Goal: Task Accomplishment & Management: Use online tool/utility

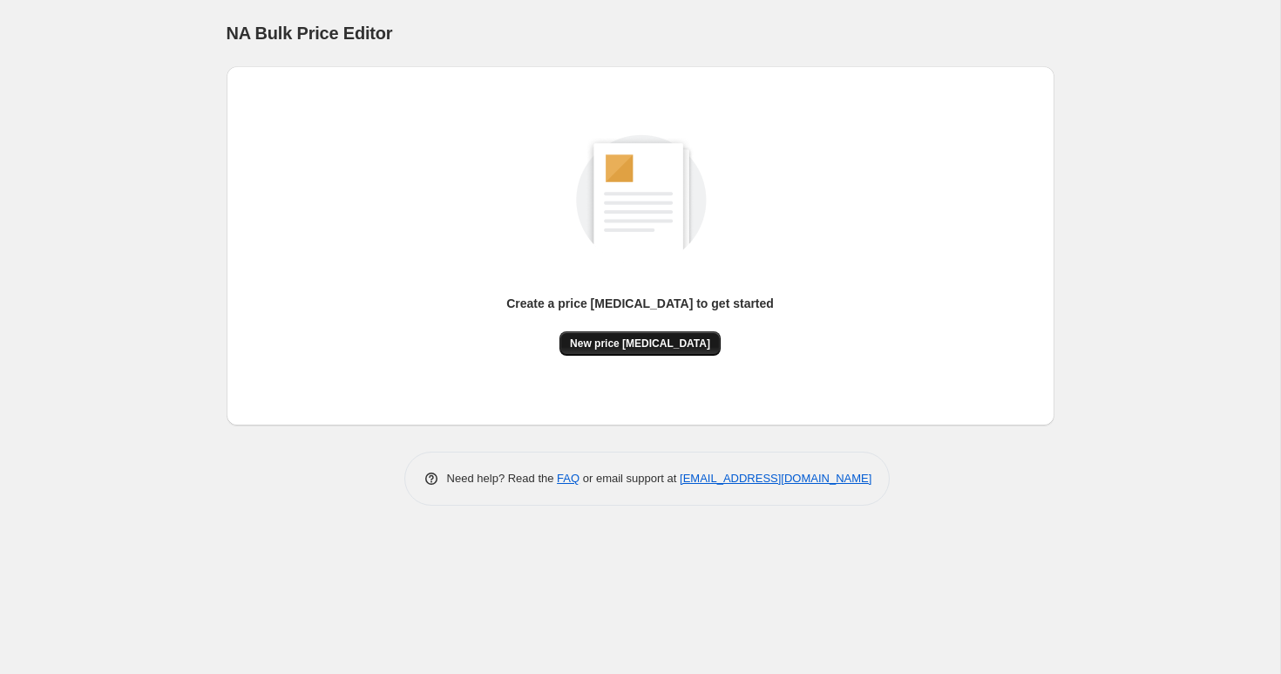
click at [656, 345] on span "New price [MEDICAL_DATA]" at bounding box center [640, 343] width 140 height 14
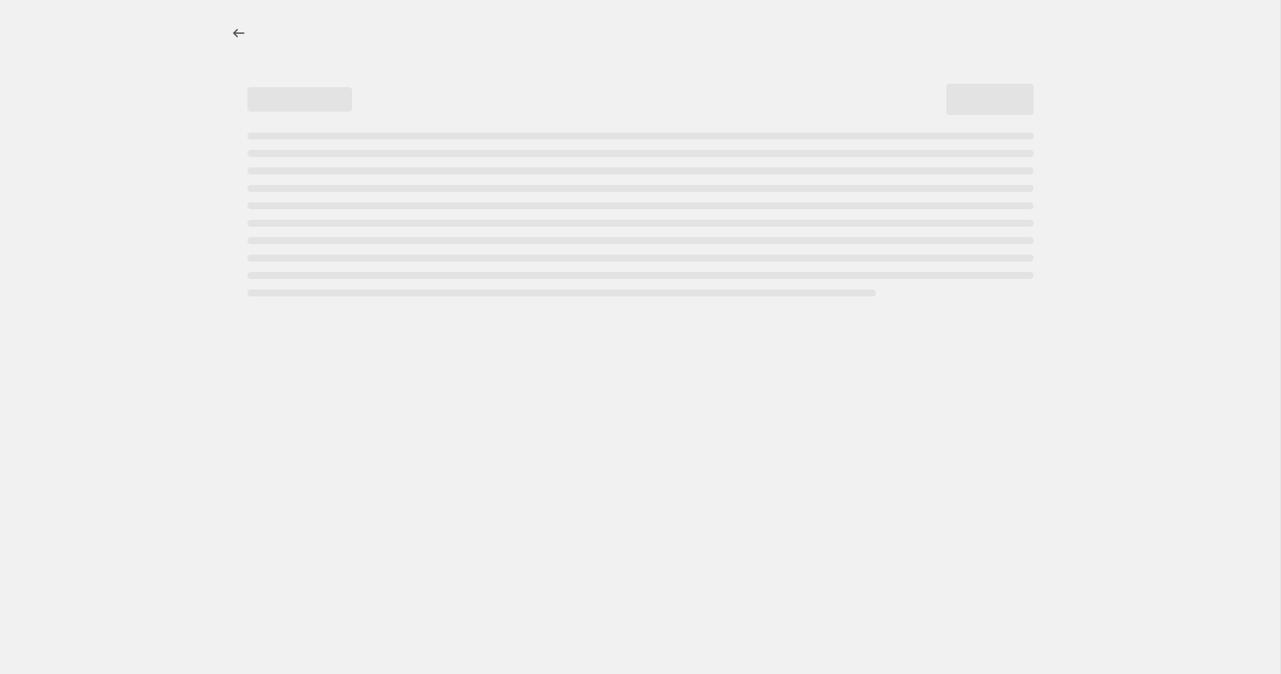
select select "percentage"
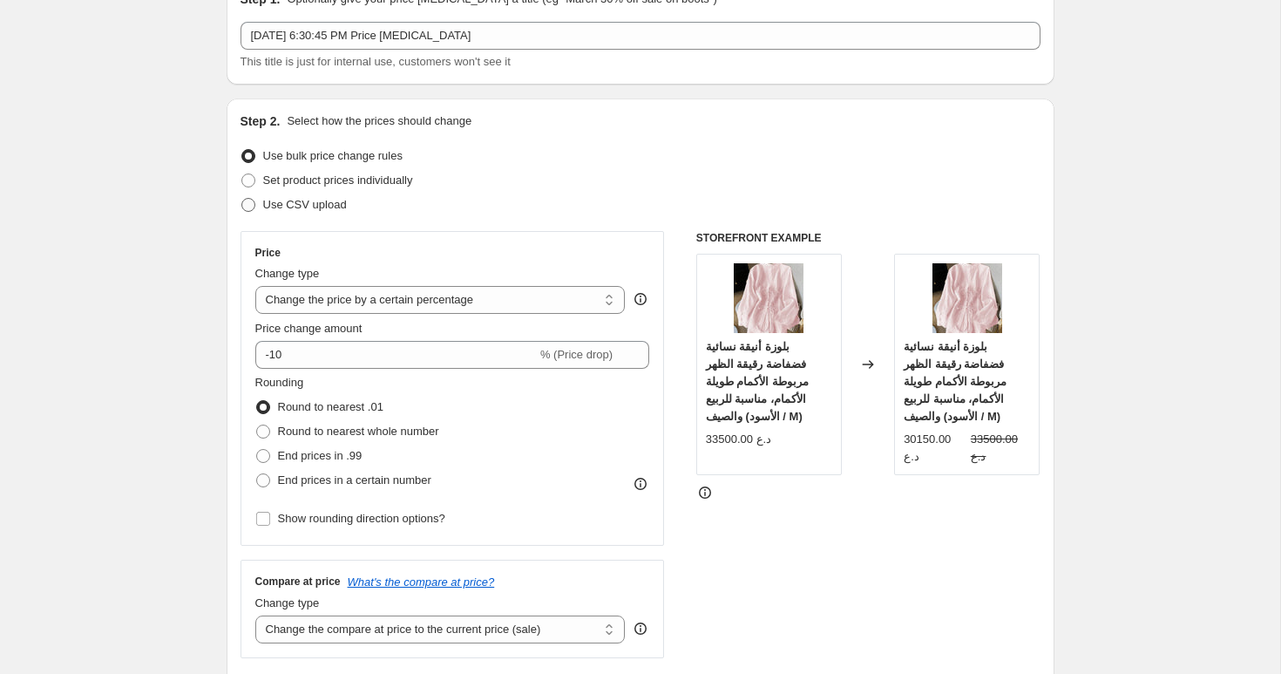
scroll to position [91, 0]
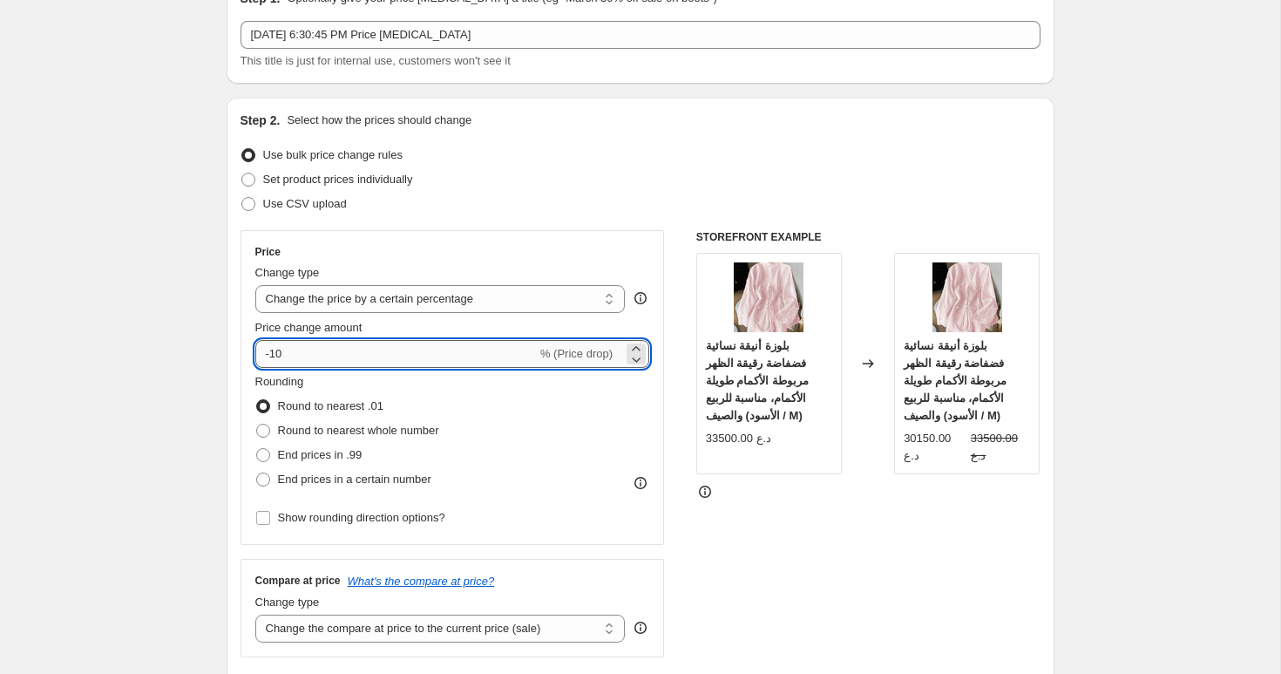
click at [319, 364] on input "-10" at bounding box center [395, 354] width 281 height 28
type input "-15"
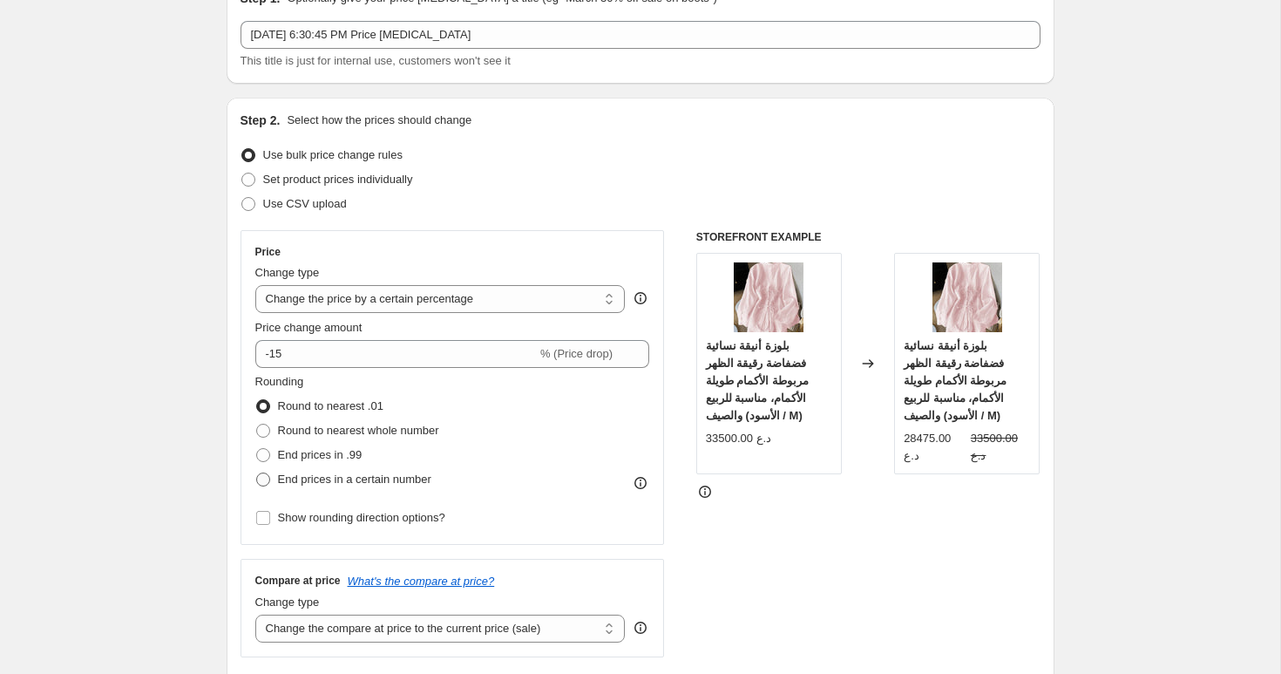
click at [313, 482] on span "End prices in a certain number" at bounding box center [354, 478] width 153 height 13
click at [257, 473] on input "End prices in a certain number" at bounding box center [256, 472] width 1 height 1
radio input "true"
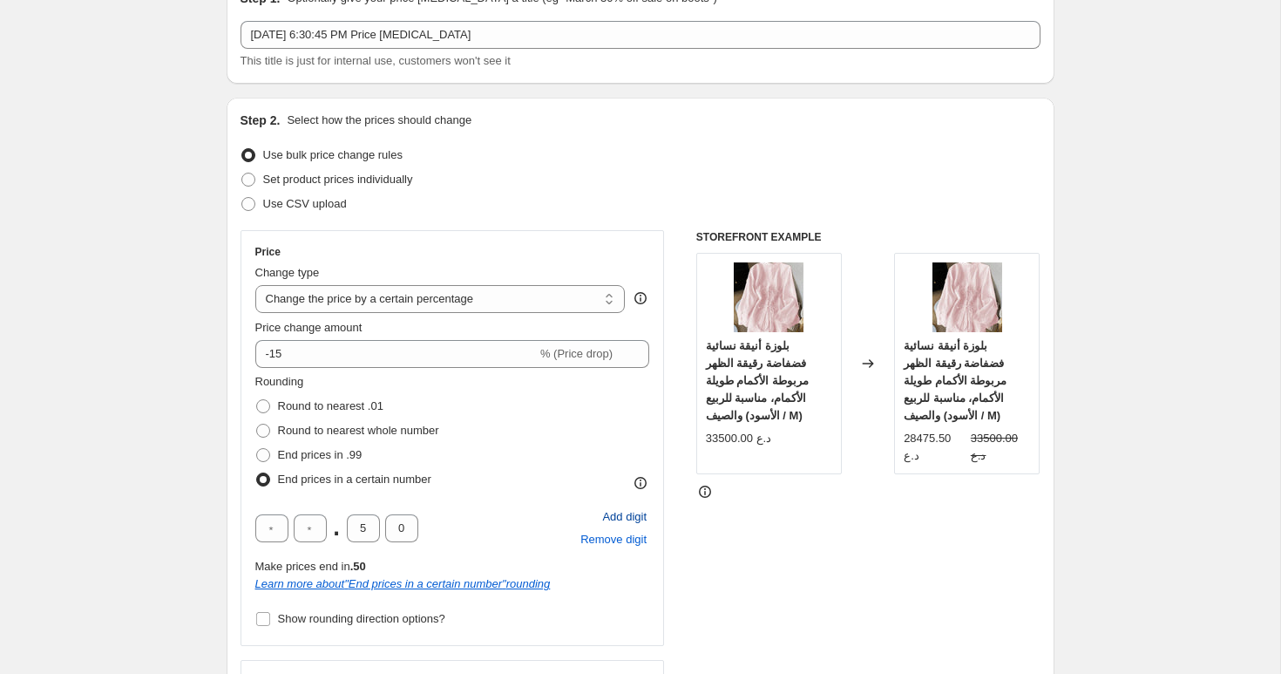
click at [605, 518] on span "Add digit" at bounding box center [624, 516] width 44 height 17
click at [277, 538] on input "text" at bounding box center [271, 528] width 33 height 28
type input "0"
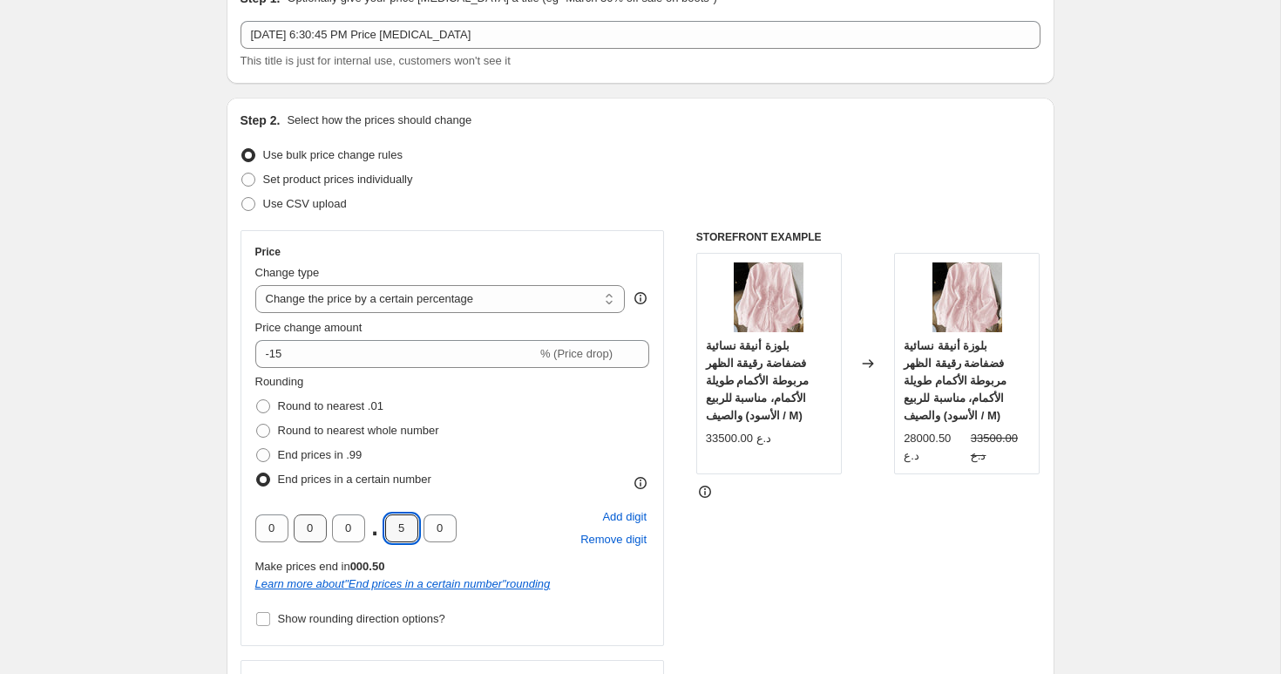
type input "0"
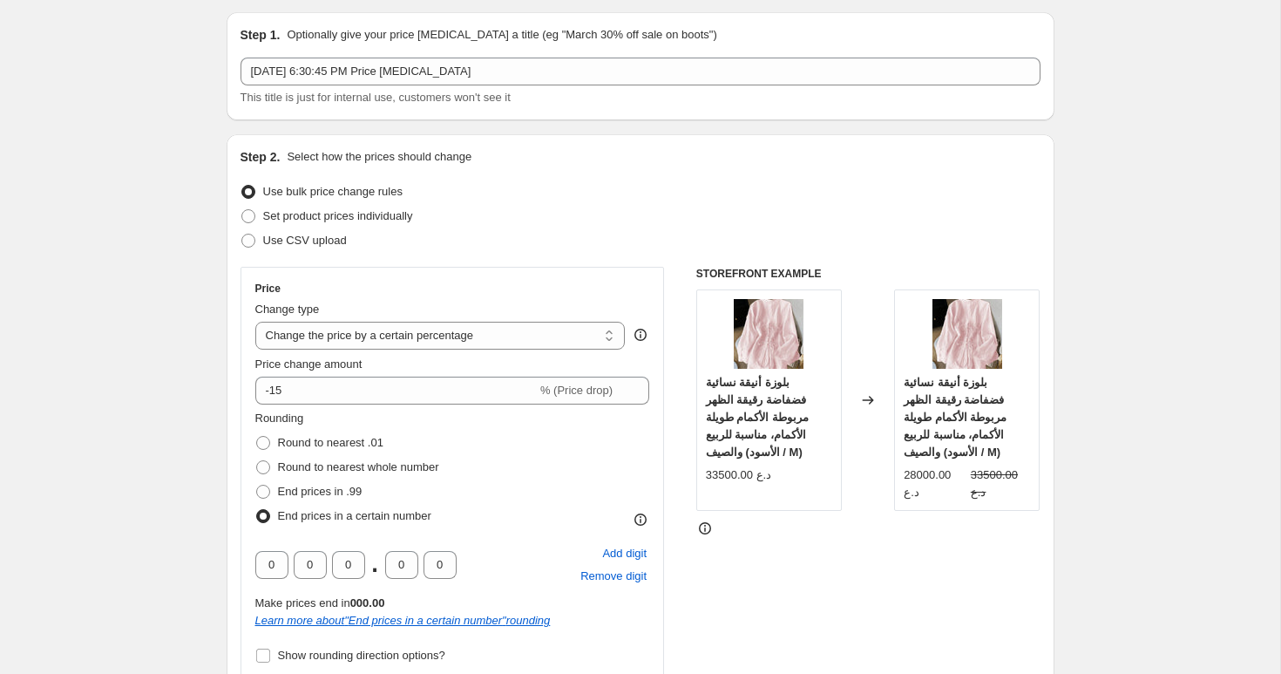
scroll to position [58, 0]
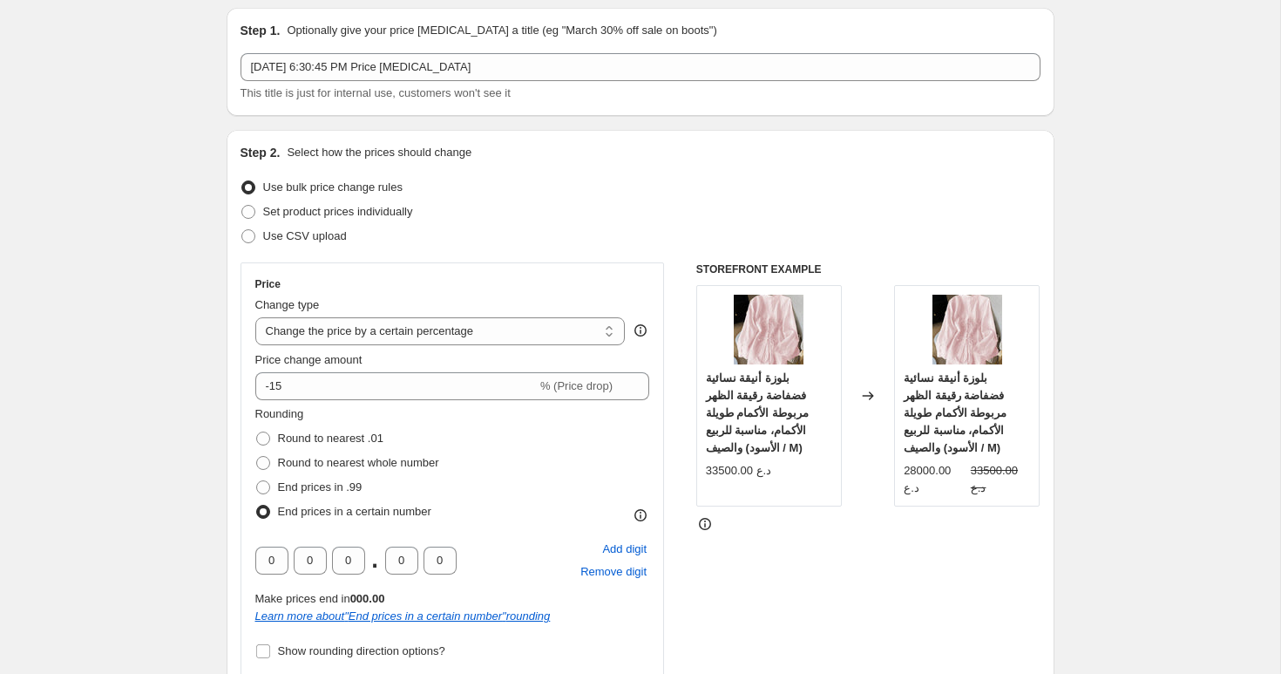
click at [641, 514] on icon at bounding box center [640, 514] width 17 height 17
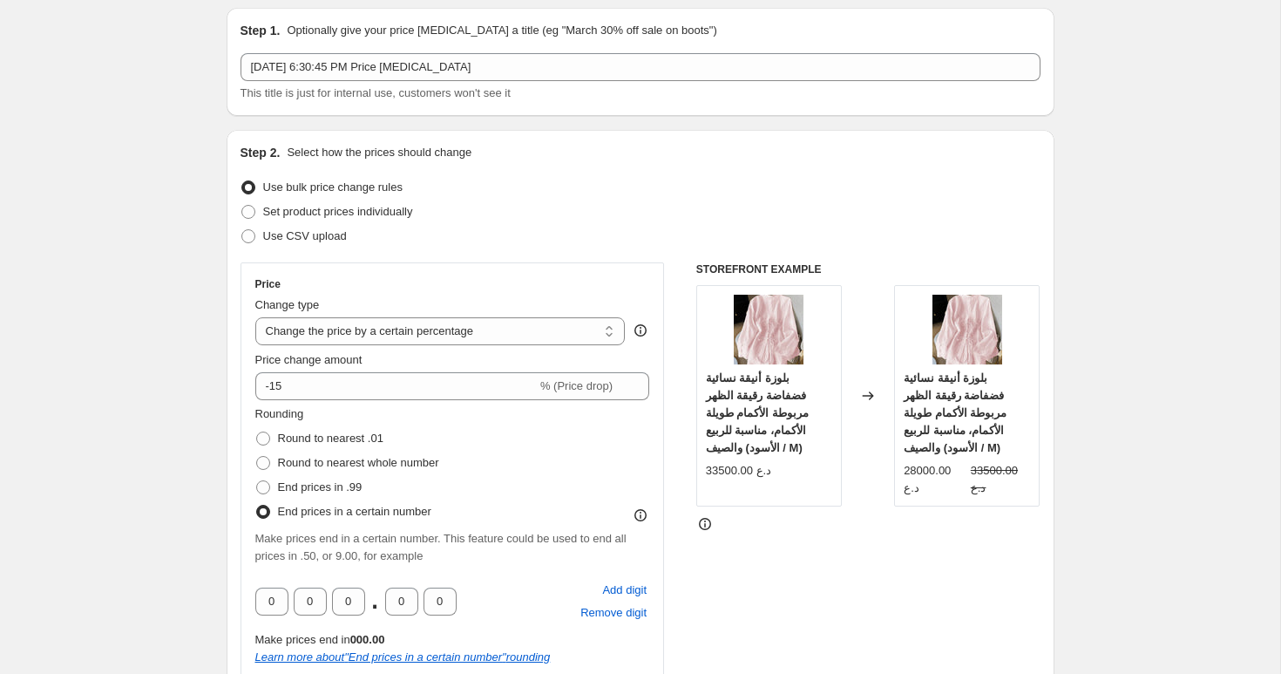
click at [641, 518] on icon at bounding box center [640, 514] width 17 height 17
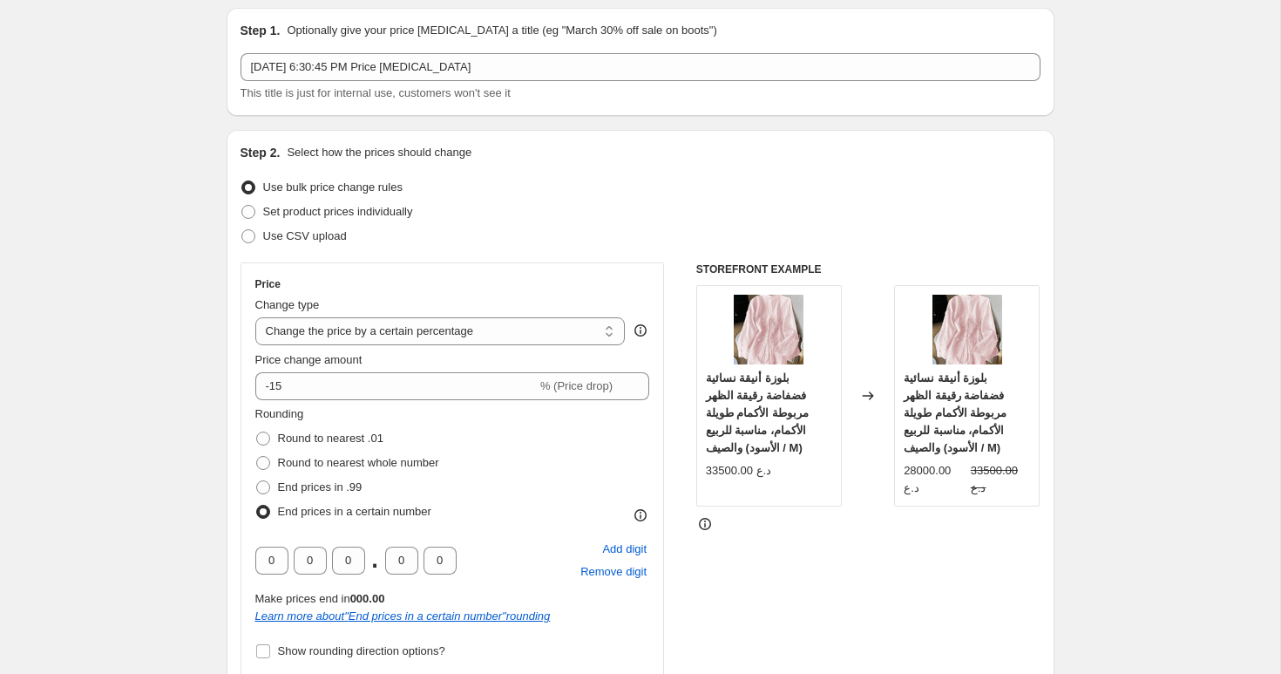
click at [642, 517] on icon at bounding box center [640, 514] width 17 height 17
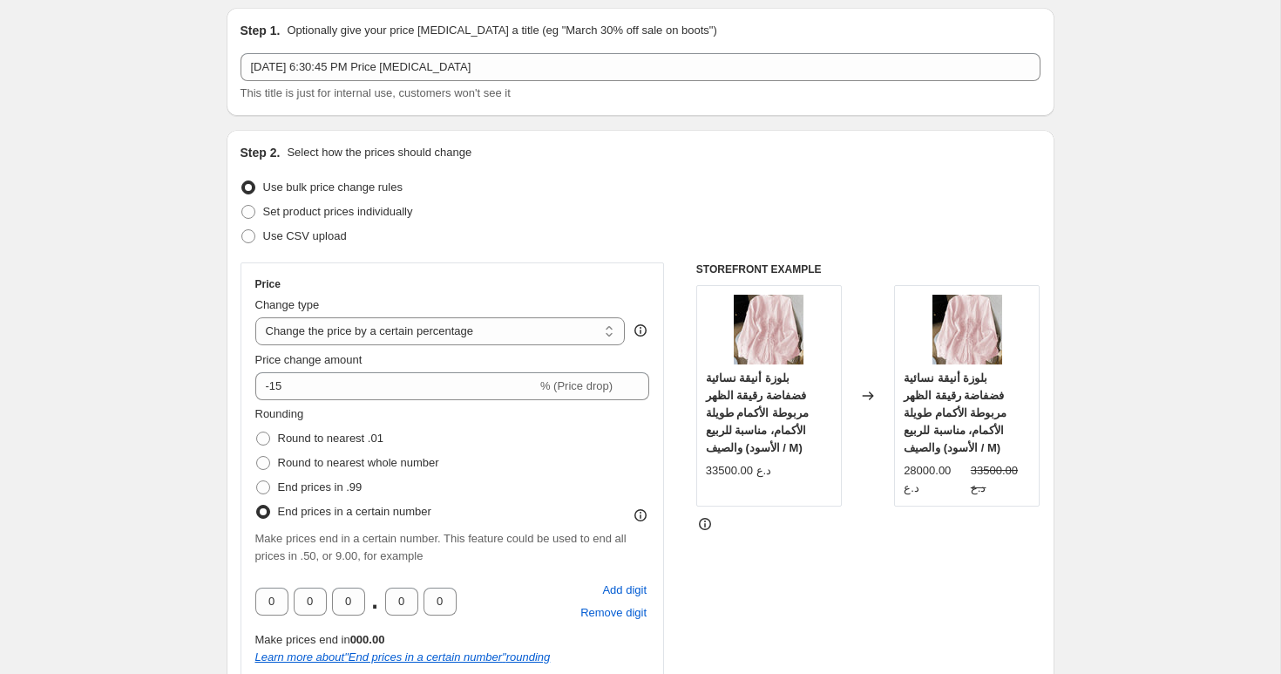
click at [644, 516] on icon at bounding box center [640, 514] width 17 height 17
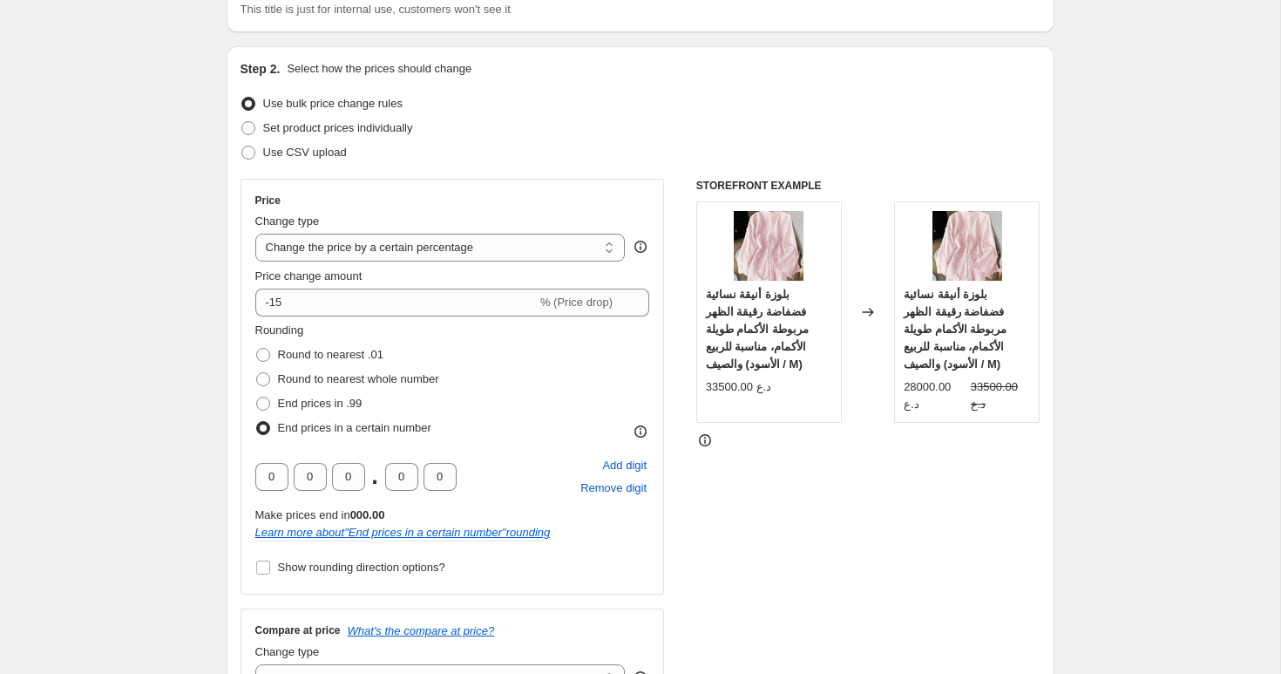
scroll to position [207, 0]
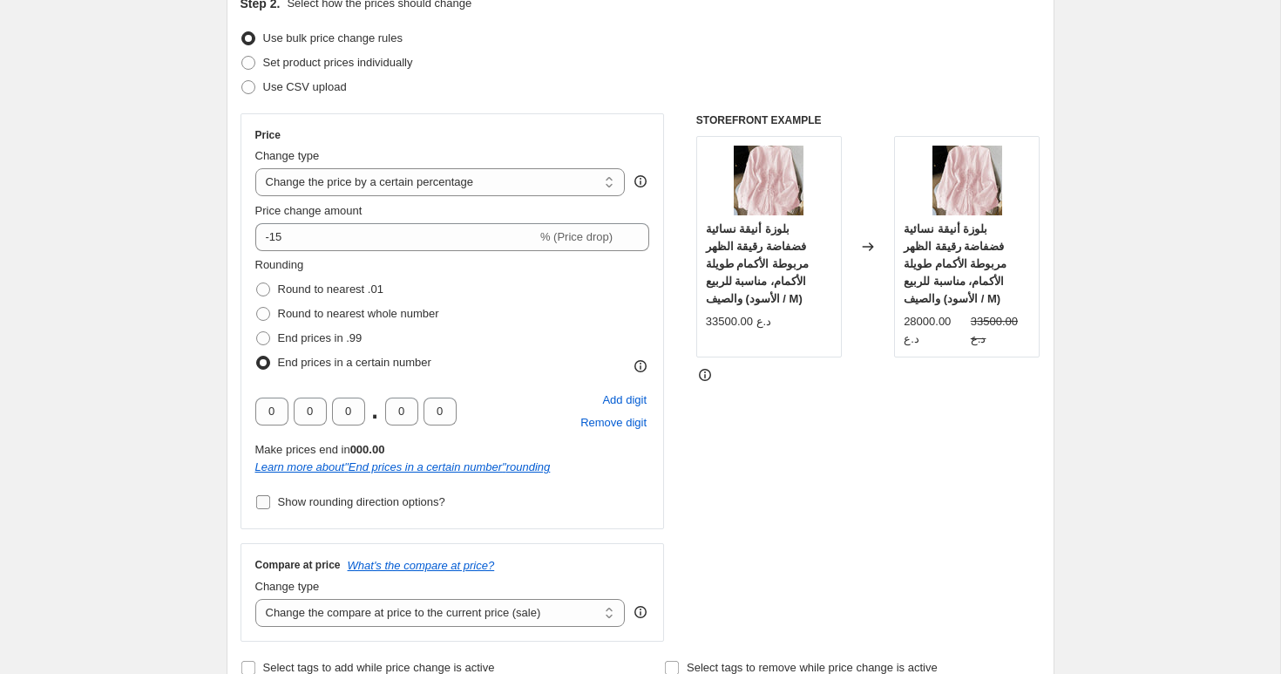
click at [326, 506] on span "Show rounding direction options?" at bounding box center [361, 501] width 167 height 13
click at [270, 506] on input "Show rounding direction options?" at bounding box center [263, 502] width 14 height 14
checkbox input "true"
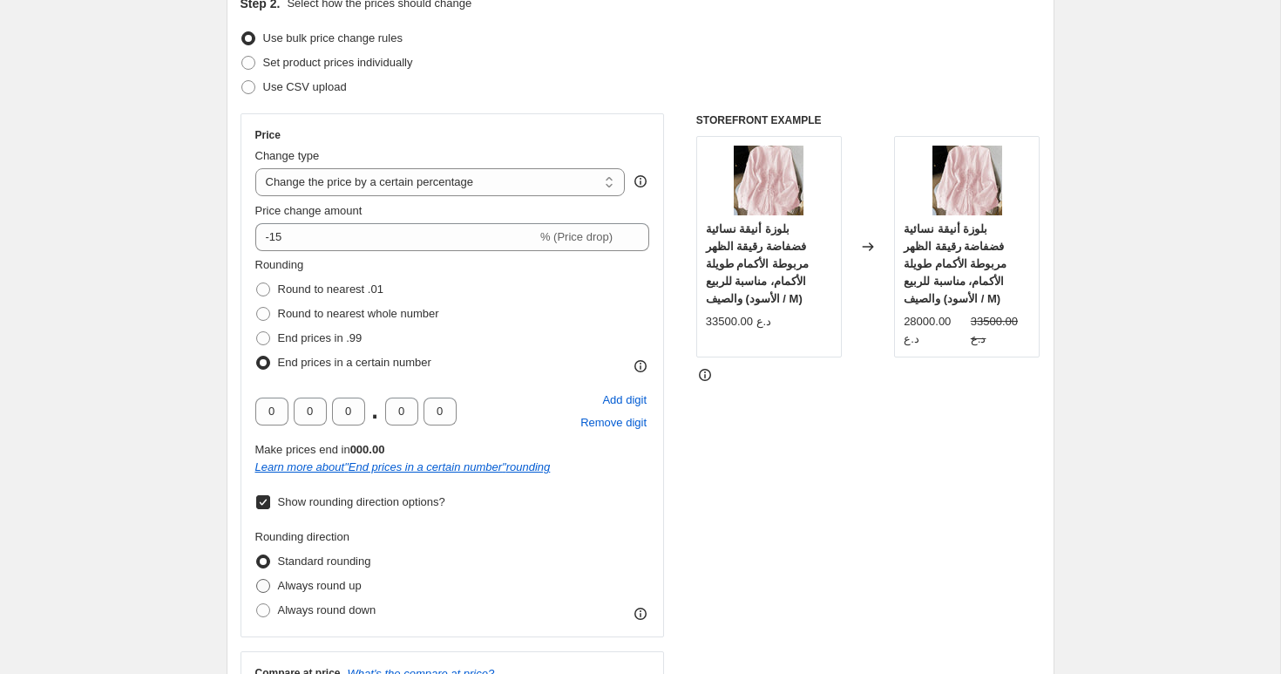
click at [322, 588] on span "Always round up" at bounding box center [320, 585] width 84 height 13
click at [257, 579] on input "Always round up" at bounding box center [256, 579] width 1 height 1
radio input "true"
click at [322, 614] on span "Always round down" at bounding box center [327, 609] width 98 height 13
click at [257, 604] on input "Always round down" at bounding box center [256, 603] width 1 height 1
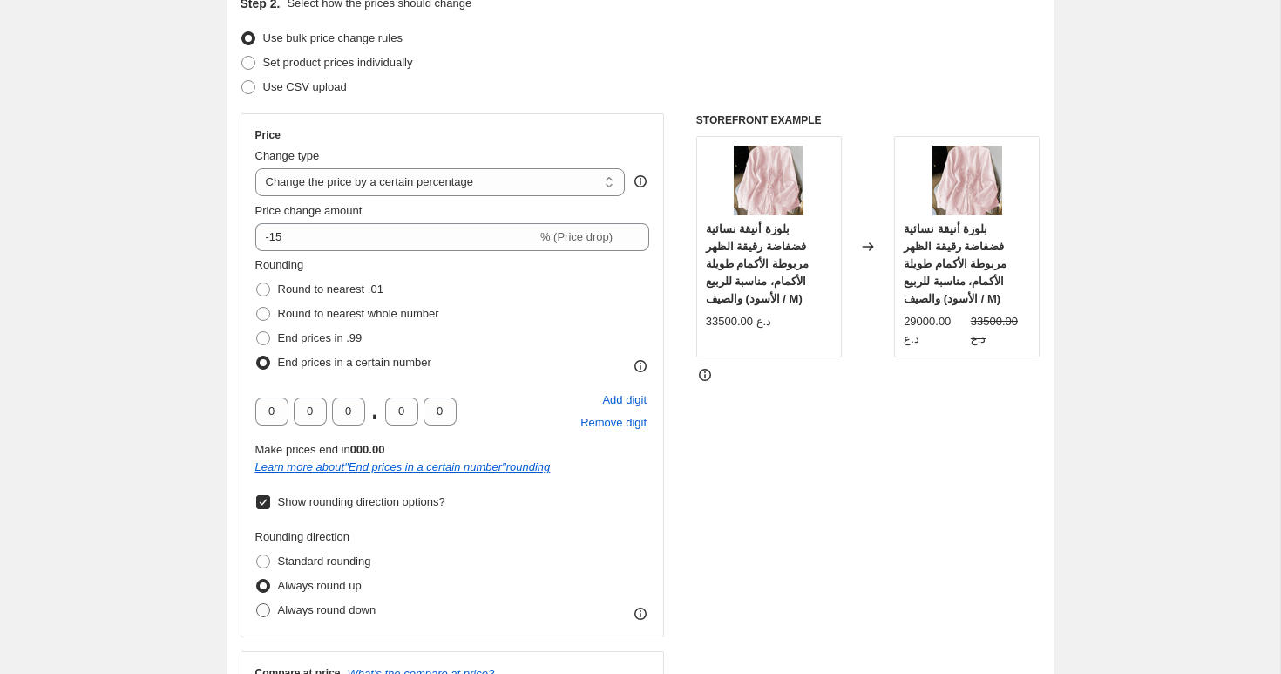
radio input "true"
click at [347, 566] on span "Standard rounding" at bounding box center [324, 560] width 93 height 13
click at [257, 555] on input "Standard rounding" at bounding box center [256, 554] width 1 height 1
radio input "true"
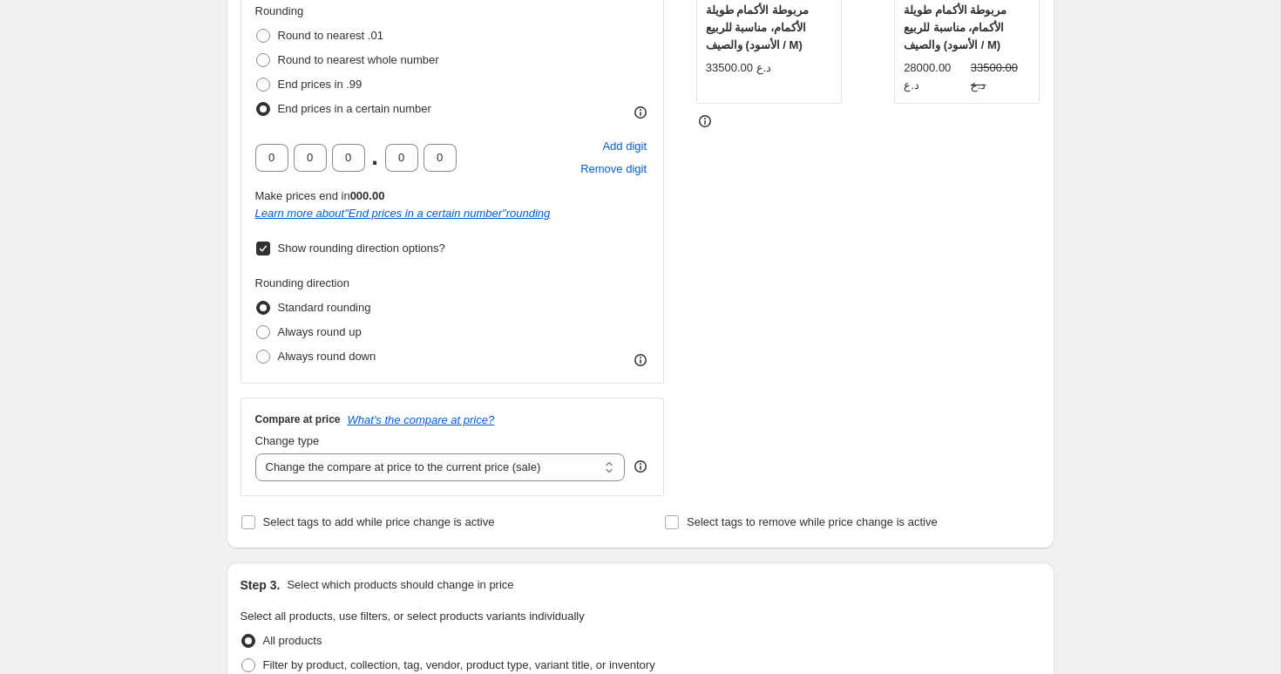
scroll to position [495, 0]
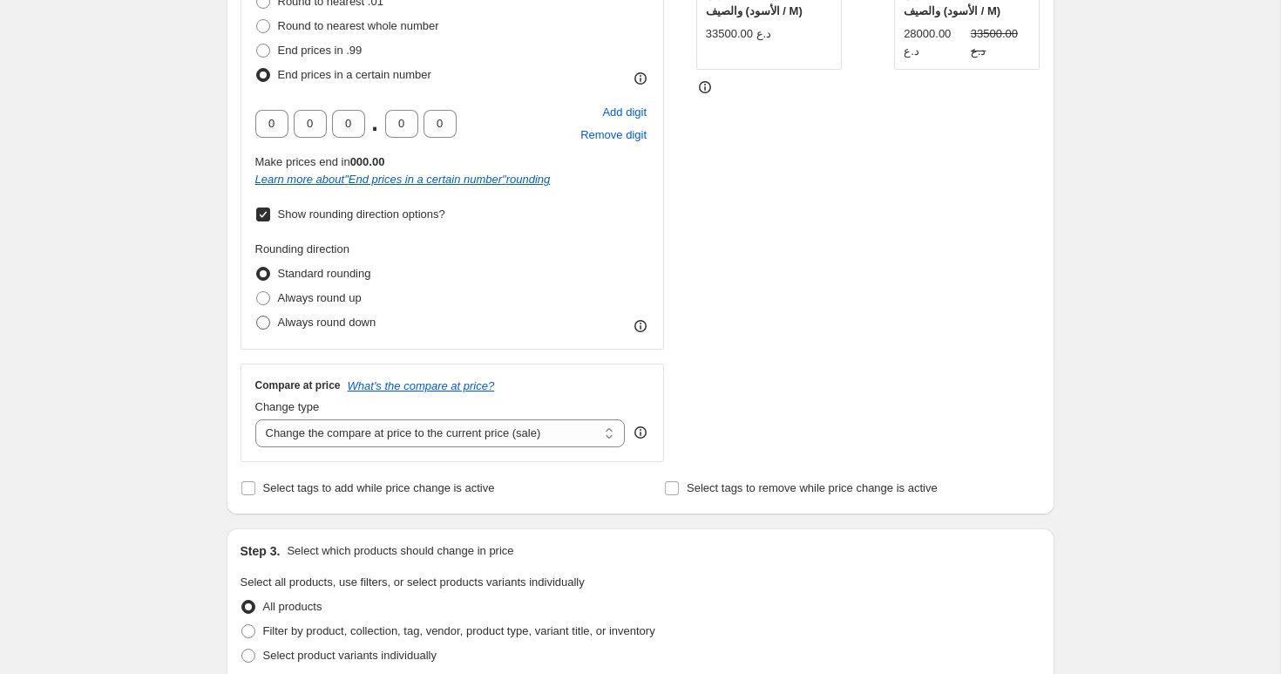
click at [332, 328] on span "Always round down" at bounding box center [327, 321] width 98 height 13
click at [257, 316] on input "Always round down" at bounding box center [256, 315] width 1 height 1
radio input "true"
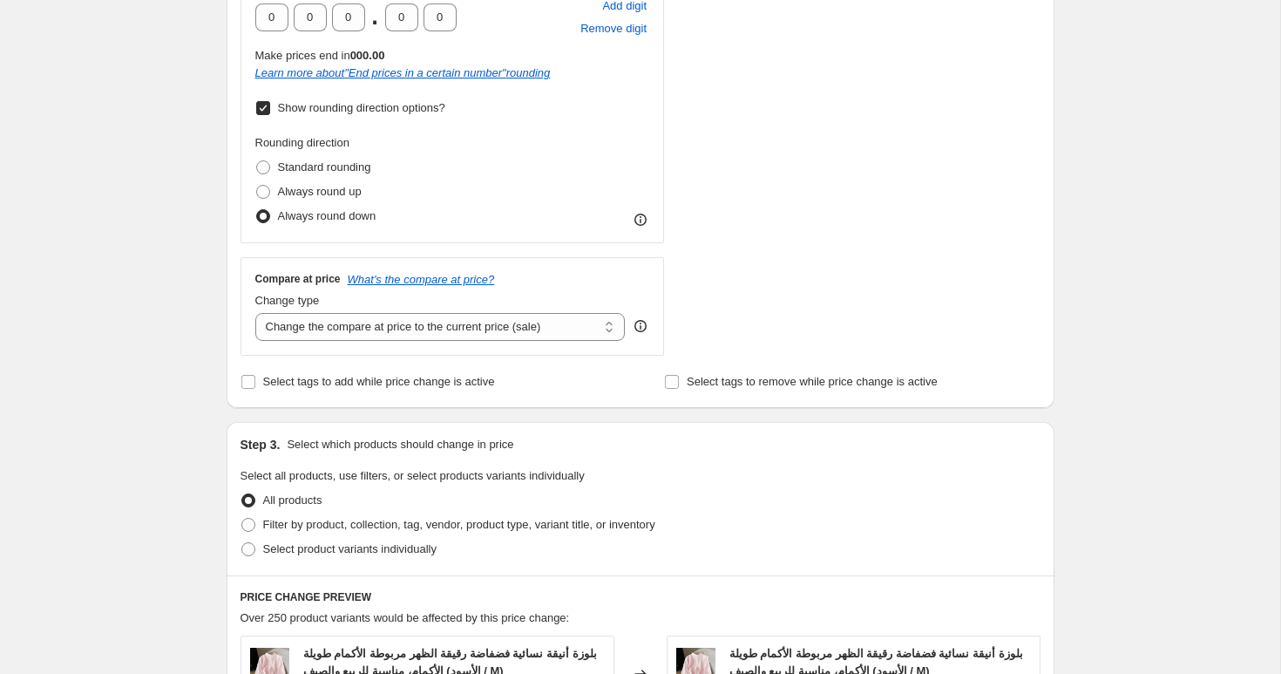
scroll to position [606, 0]
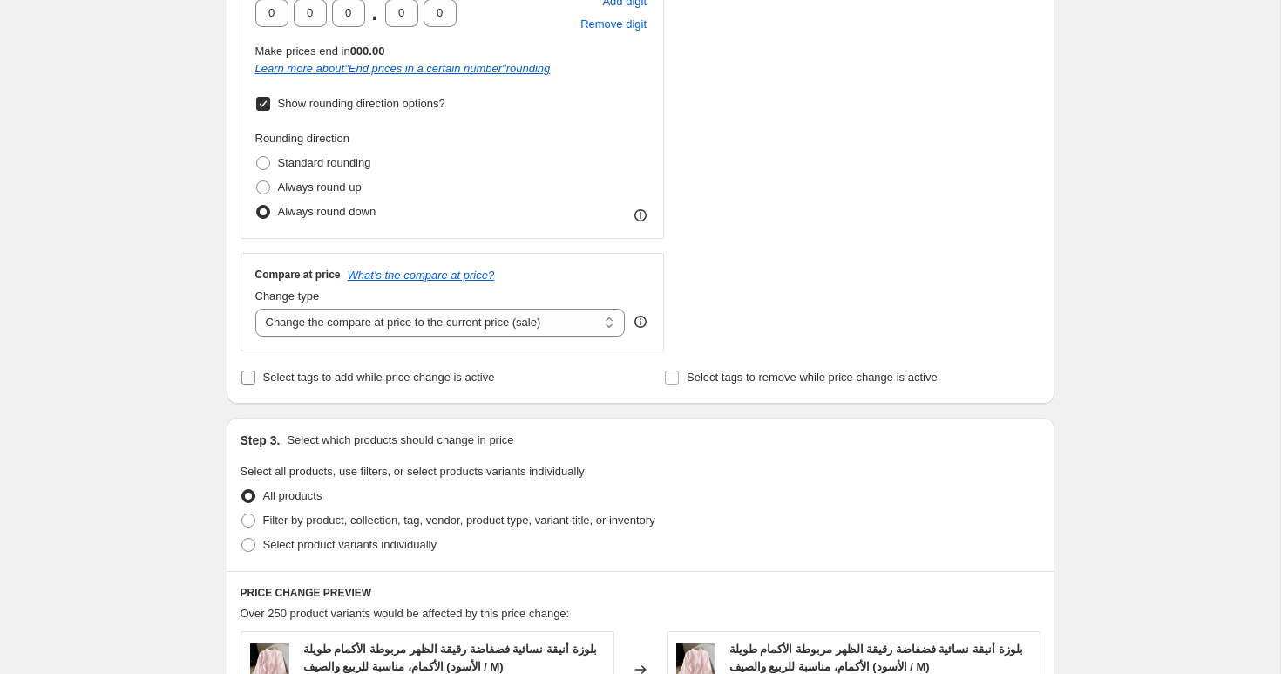
click at [337, 381] on span "Select tags to add while price change is active" at bounding box center [379, 376] width 232 height 13
click at [255, 381] on input "Select tags to add while price change is active" at bounding box center [248, 377] width 14 height 14
checkbox input "true"
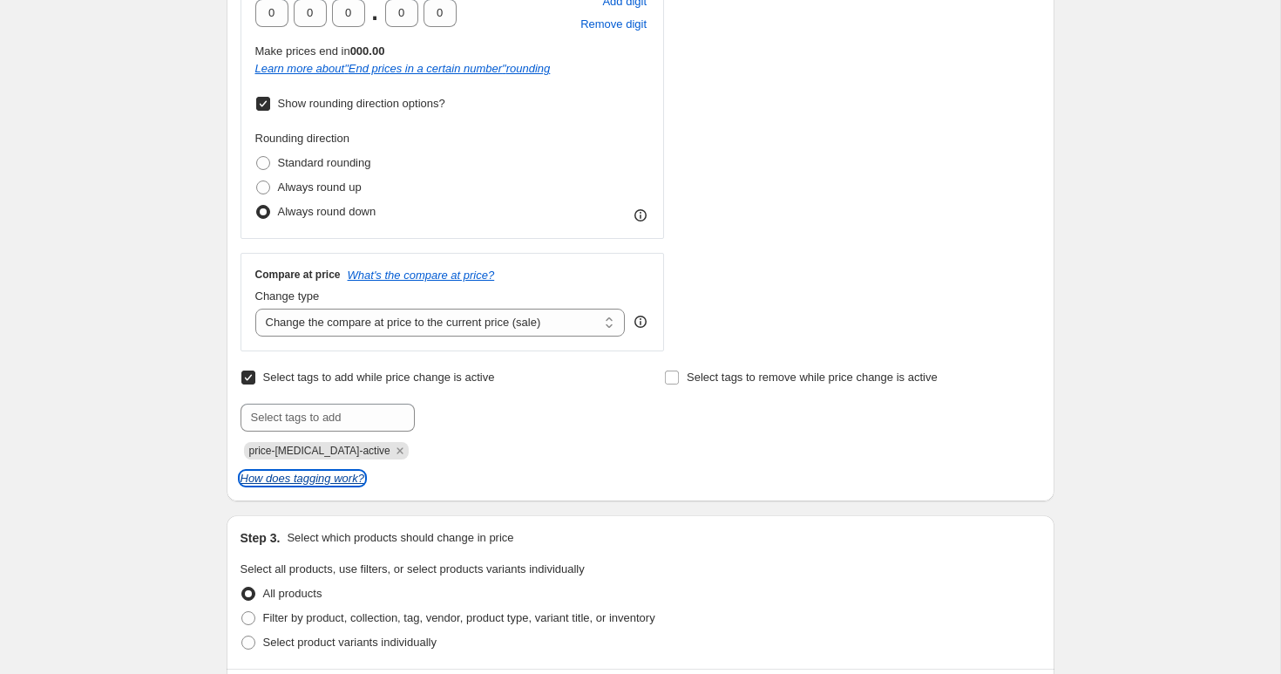
click at [335, 477] on icon "How does tagging work?" at bounding box center [302, 477] width 124 height 13
click at [643, 322] on icon at bounding box center [640, 321] width 17 height 17
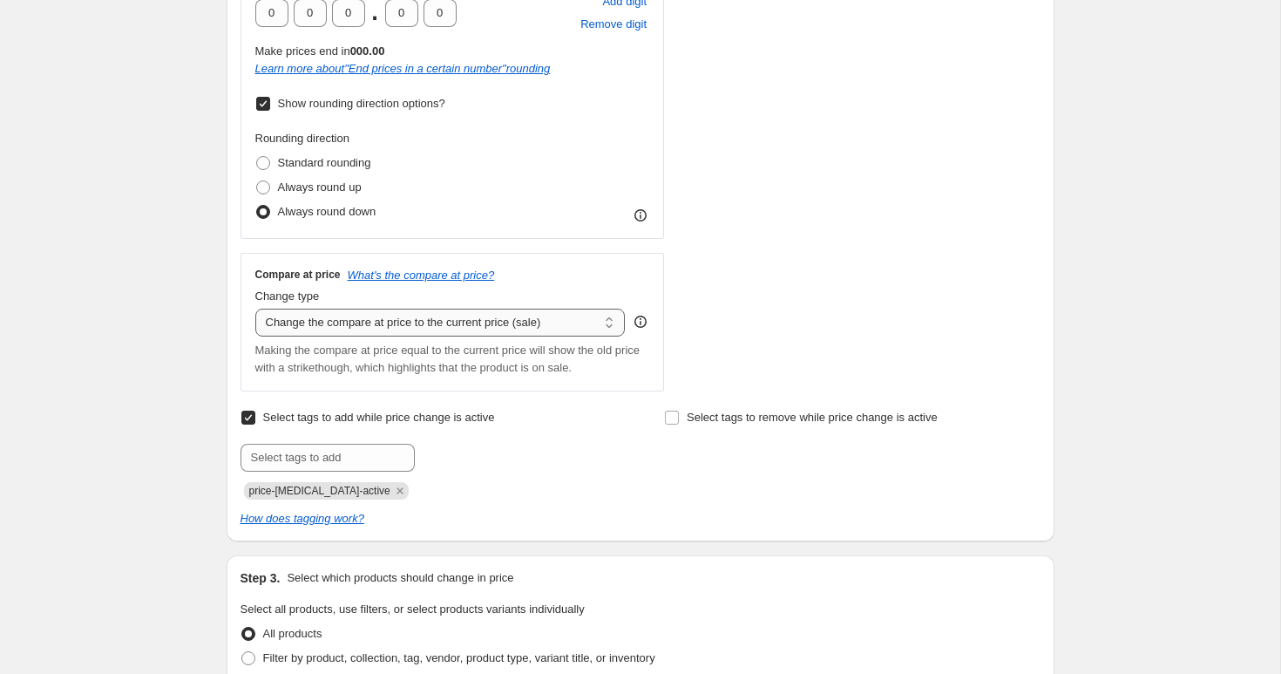
click at [609, 323] on select "Change the compare at price to the current price (sale) Change the compare at p…" at bounding box center [440, 322] width 370 height 28
click at [255, 308] on select "Change the compare at price to the current price (sale) Change the compare at p…" at bounding box center [440, 322] width 370 height 28
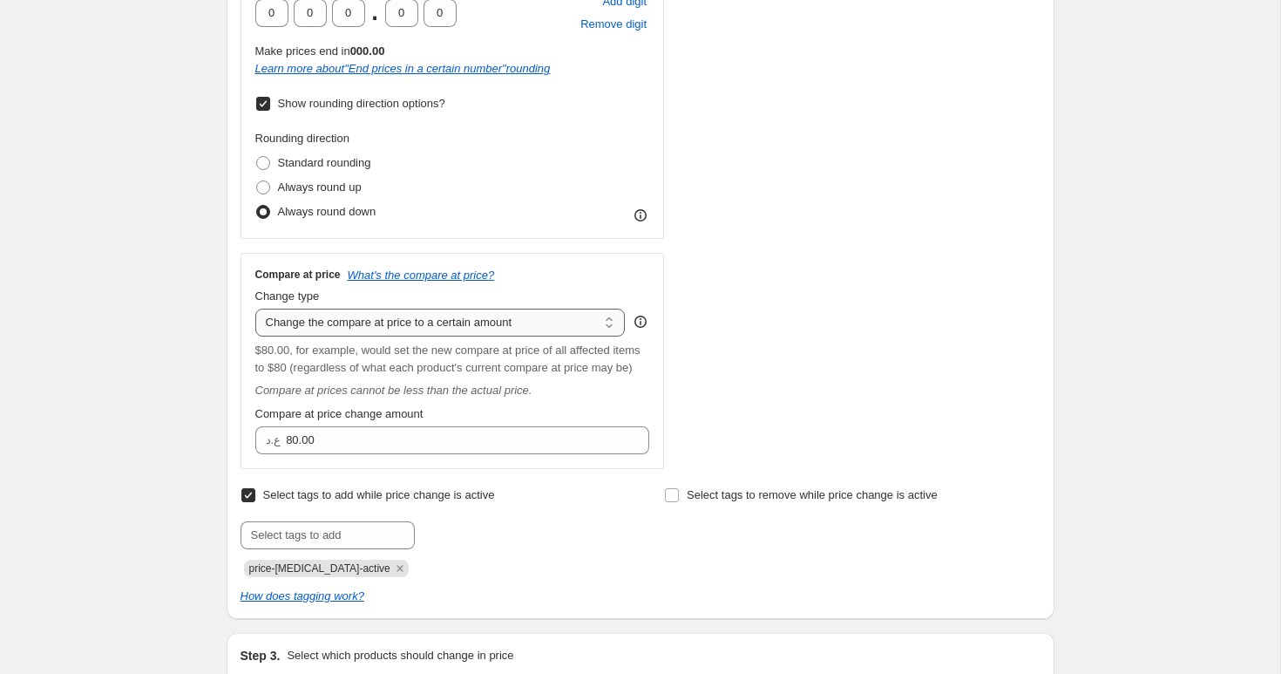
click at [606, 315] on select "Change the compare at price to the current price (sale) Change the compare at p…" at bounding box center [440, 322] width 370 height 28
select select "ep"
click at [255, 308] on select "Change the compare at price to the current price (sale) Change the compare at p…" at bounding box center [440, 322] width 370 height 28
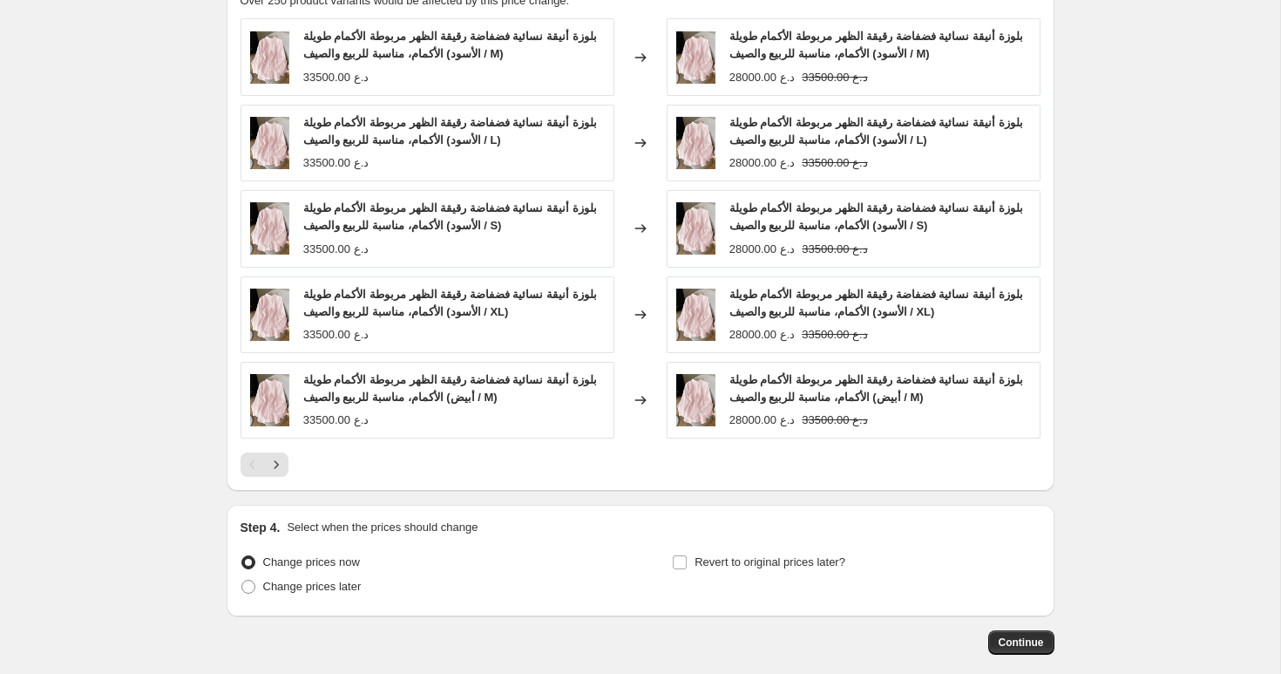
scroll to position [1443, 0]
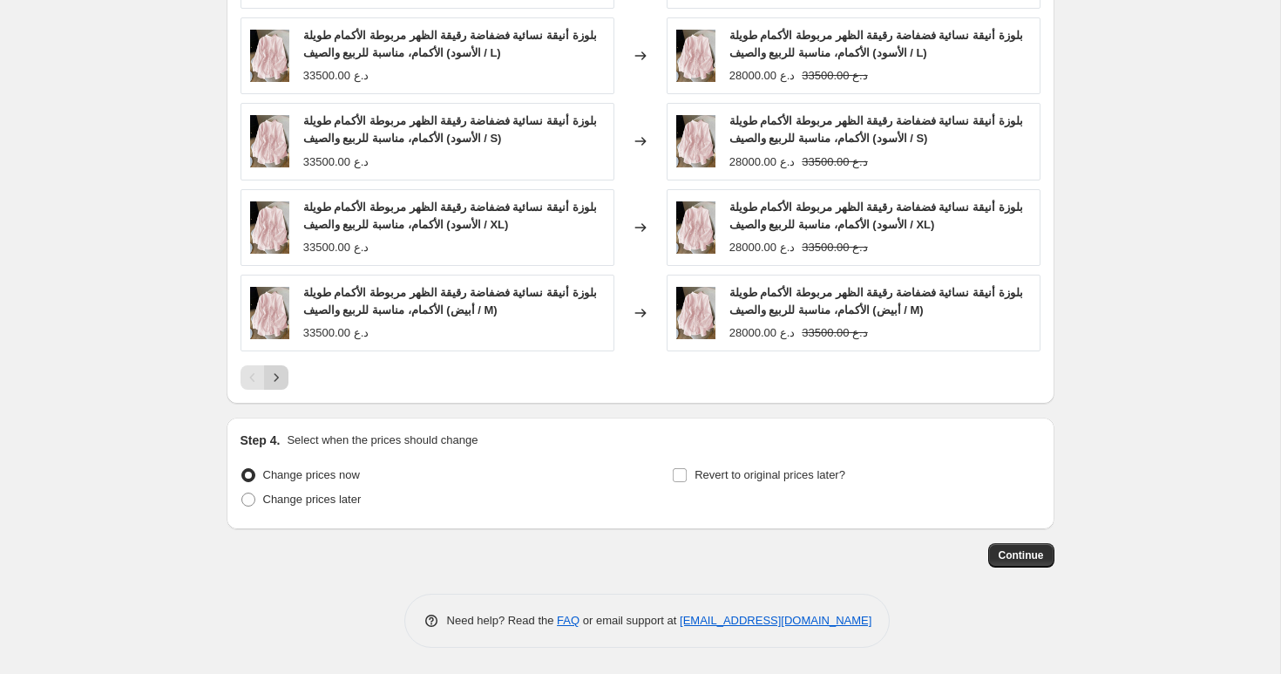
click at [282, 369] on icon "Next" at bounding box center [275, 377] width 17 height 17
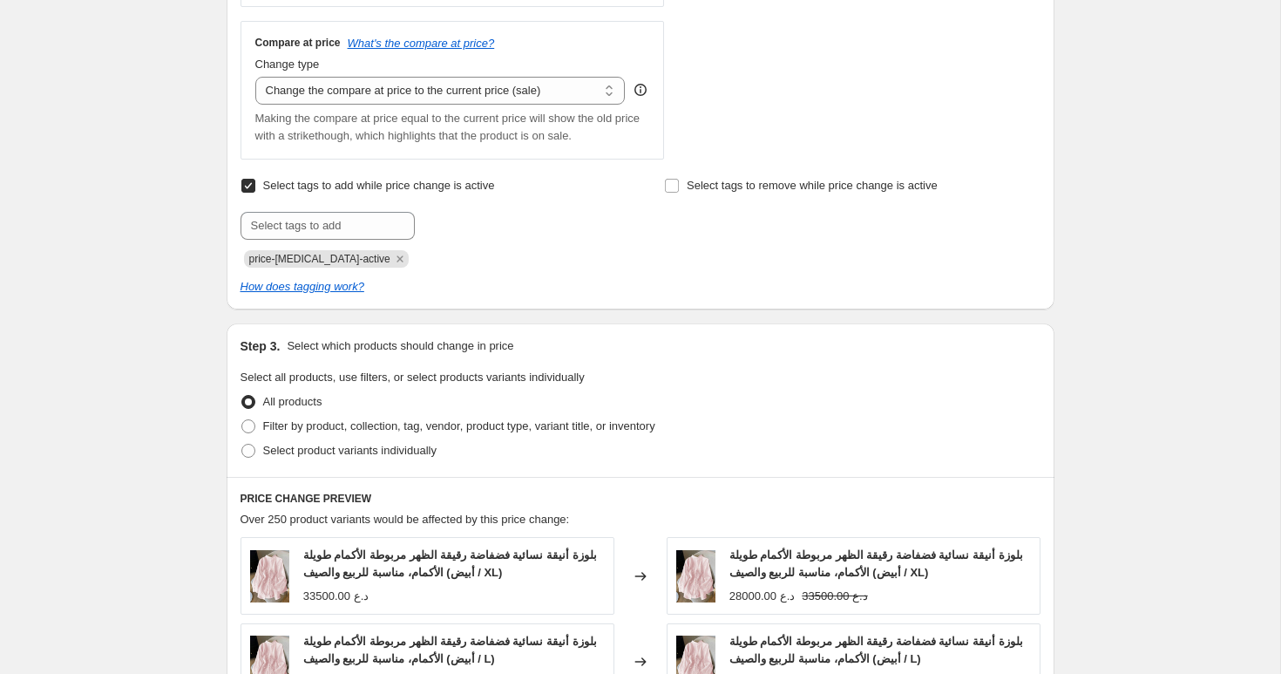
scroll to position [808, 0]
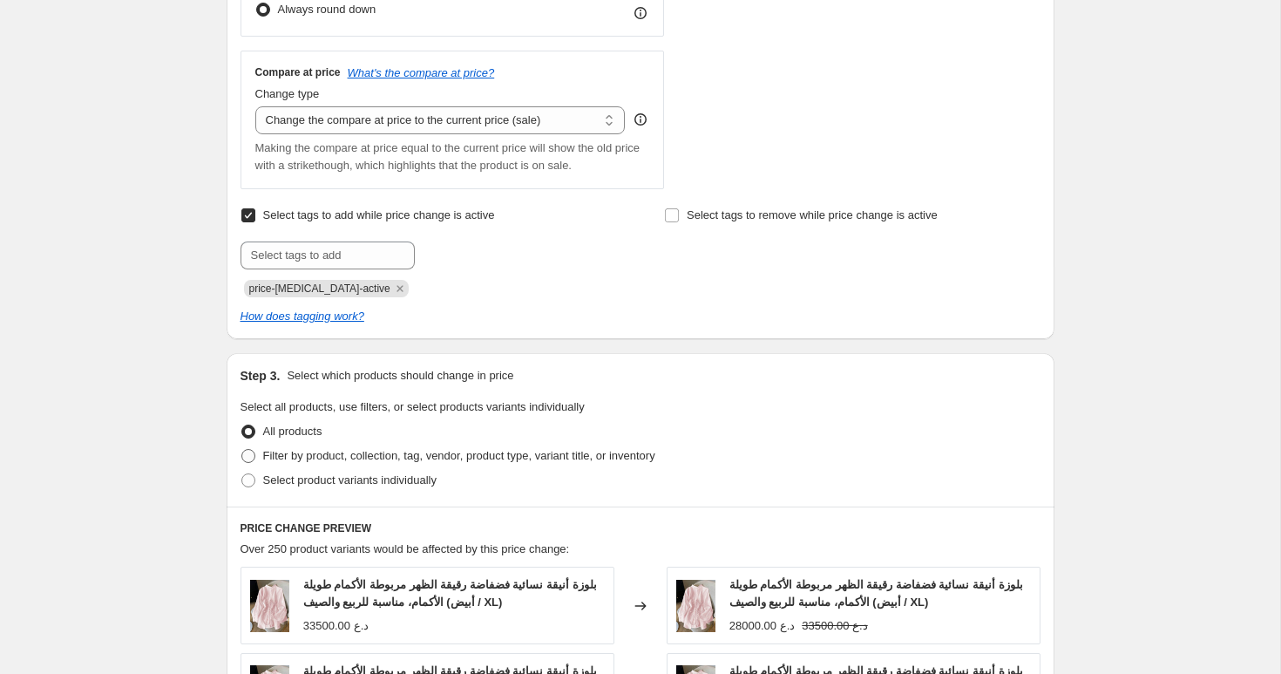
click at [293, 455] on span "Filter by product, collection, tag, vendor, product type, variant title, or inv…" at bounding box center [459, 455] width 392 height 13
click at [242, 450] on input "Filter by product, collection, tag, vendor, product type, variant title, or inv…" at bounding box center [241, 449] width 1 height 1
radio input "true"
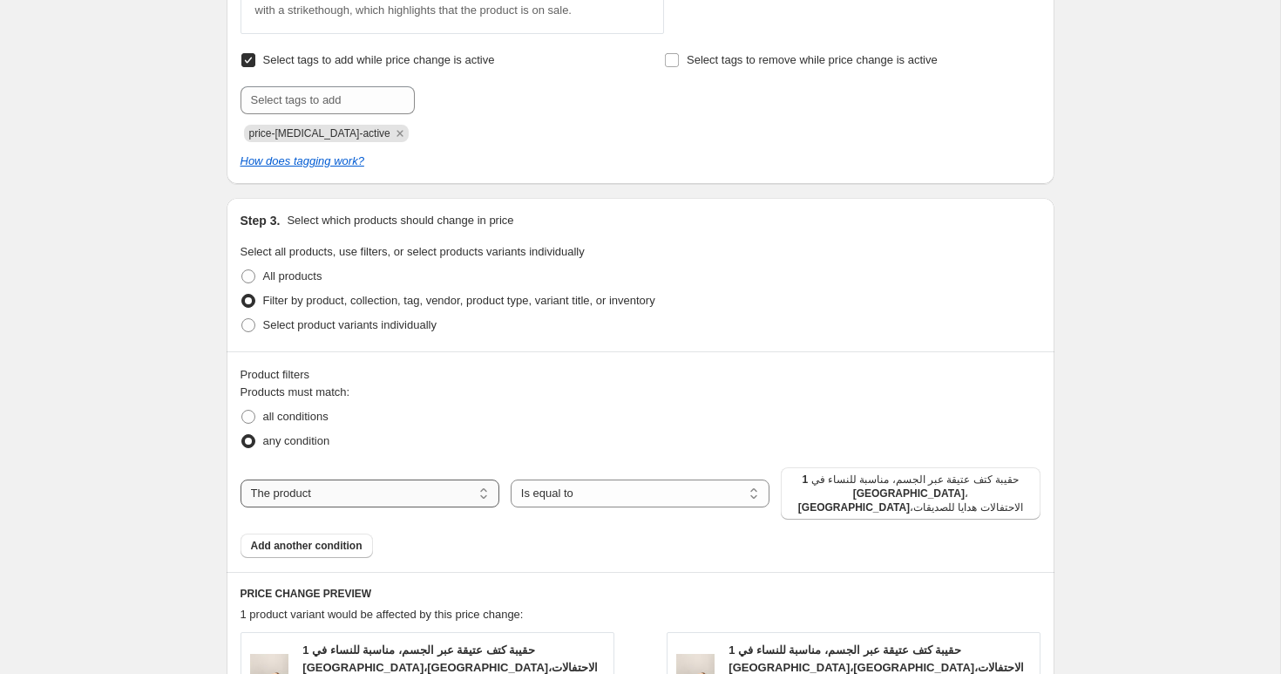
scroll to position [1006, 0]
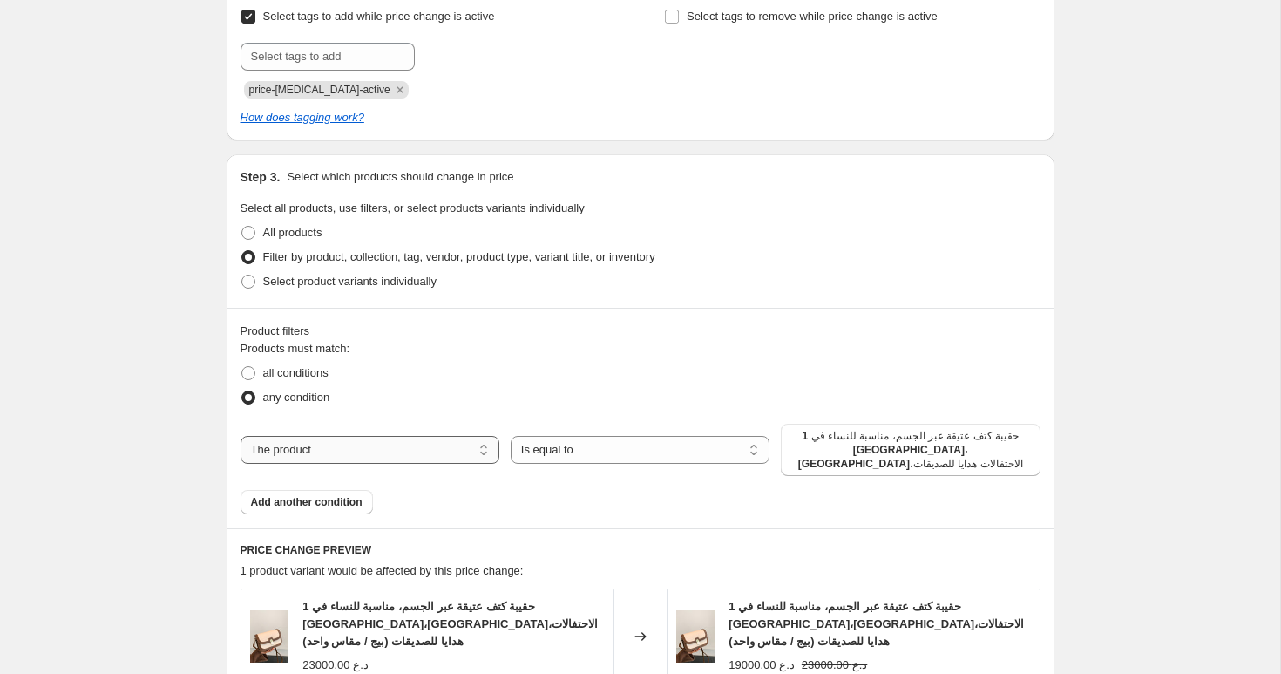
click at [446, 444] on select "The product The product's collection The product's tag The product's vendor The…" at bounding box center [369, 450] width 259 height 28
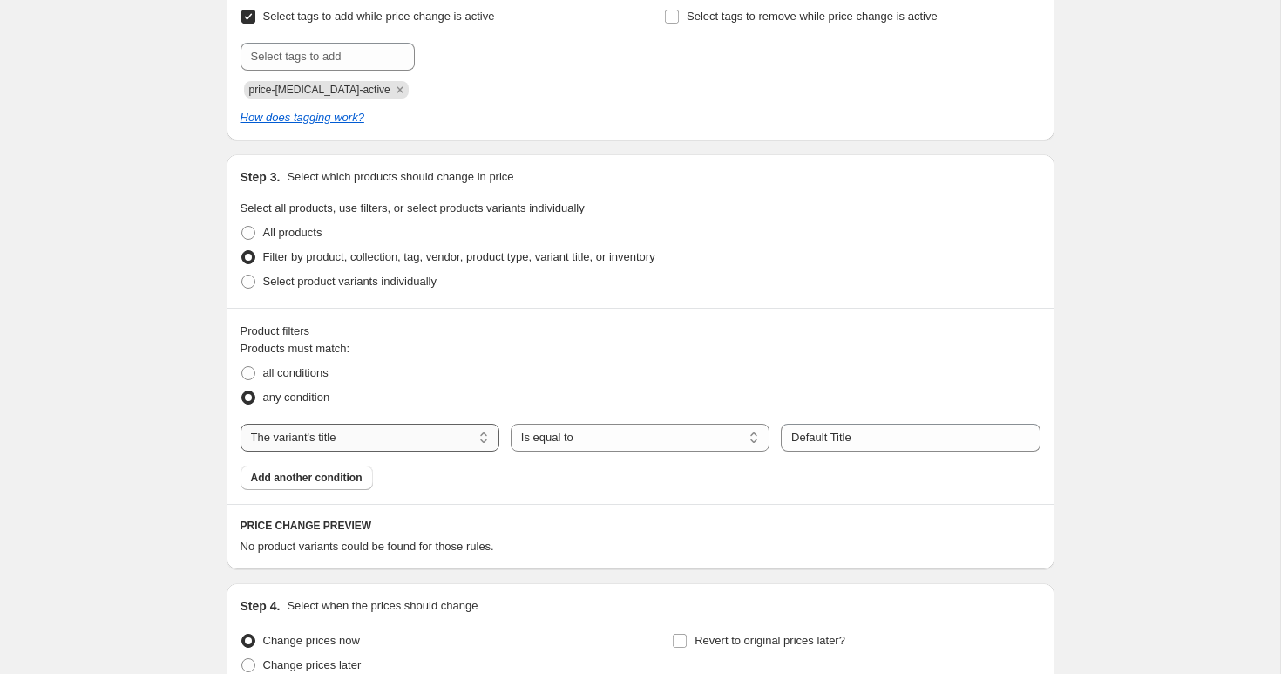
click at [407, 443] on select "The product The product's collection The product's tag The product's vendor The…" at bounding box center [369, 437] width 259 height 28
select select "product_status"
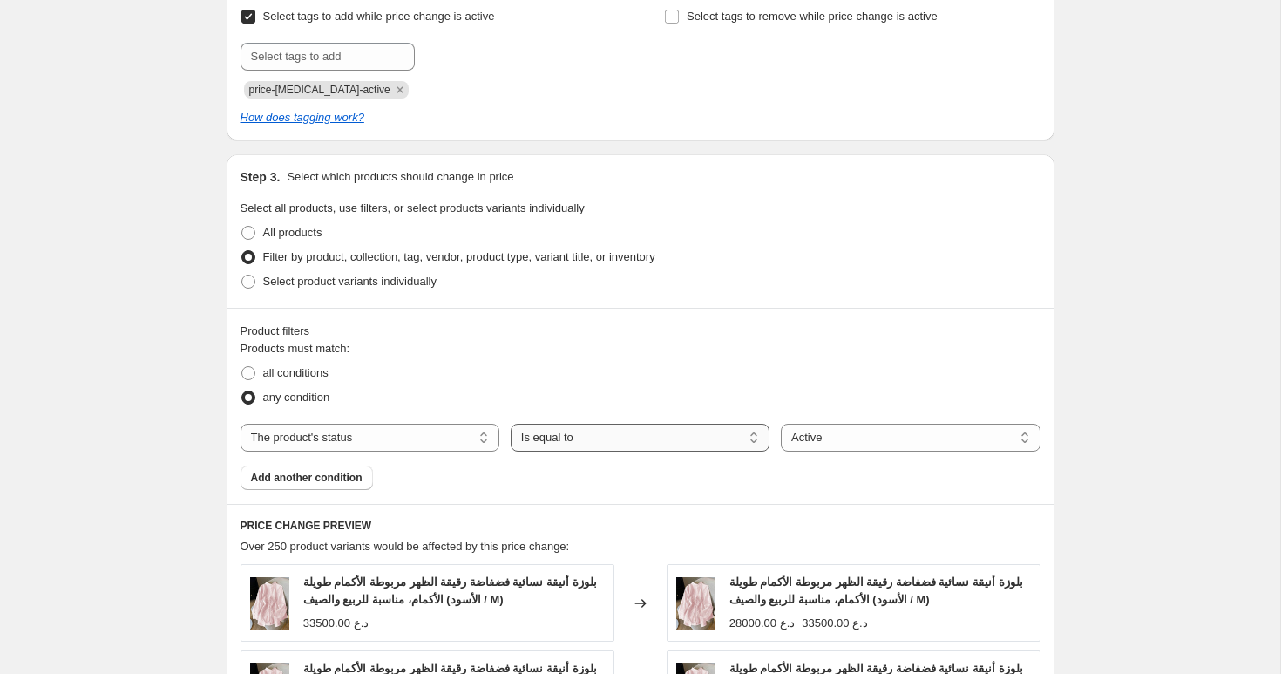
click at [661, 437] on select "Is equal to Is not equal to" at bounding box center [640, 437] width 259 height 28
click at [821, 355] on fieldset "Products must match: all conditions any condition" at bounding box center [640, 375] width 800 height 70
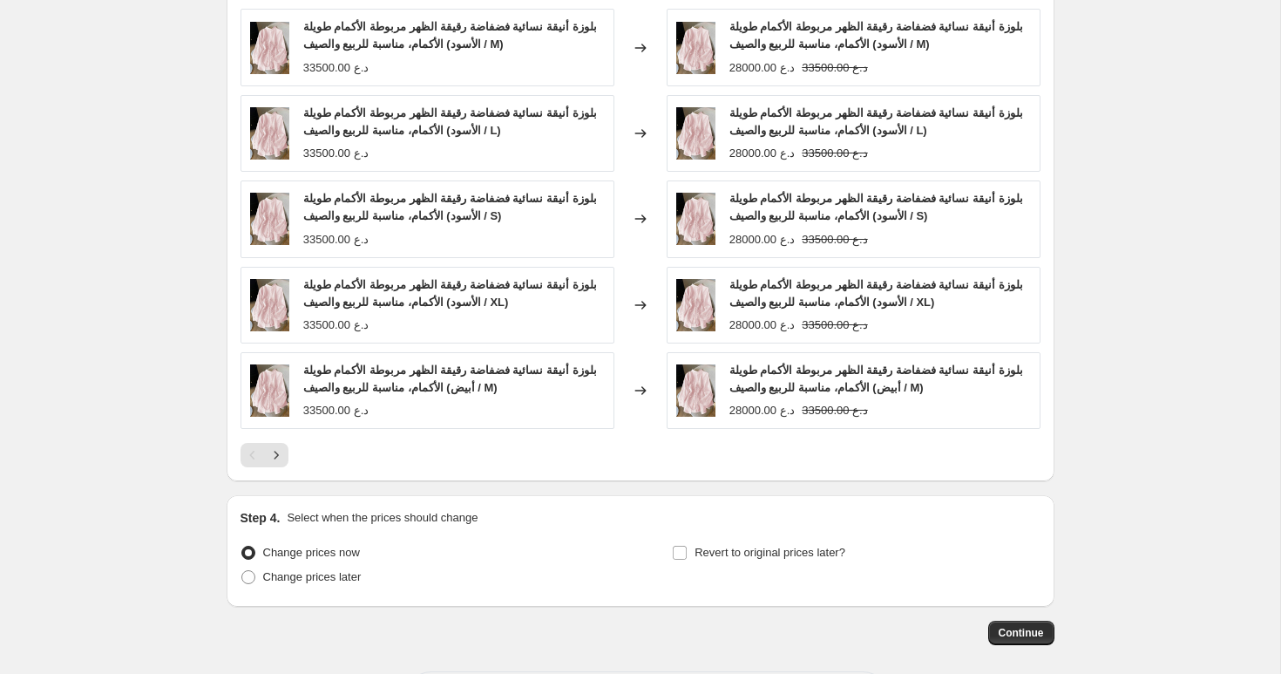
scroll to position [1599, 0]
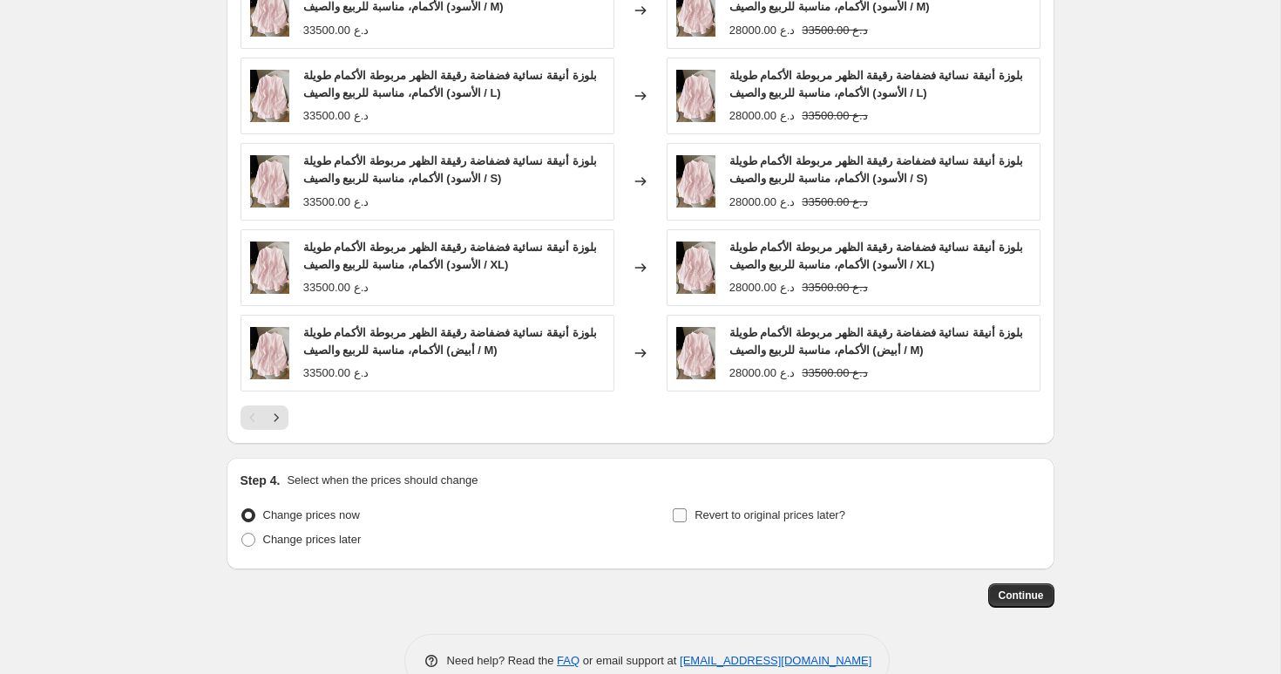
click at [683, 512] on input "Revert to original prices later?" at bounding box center [680, 515] width 14 height 14
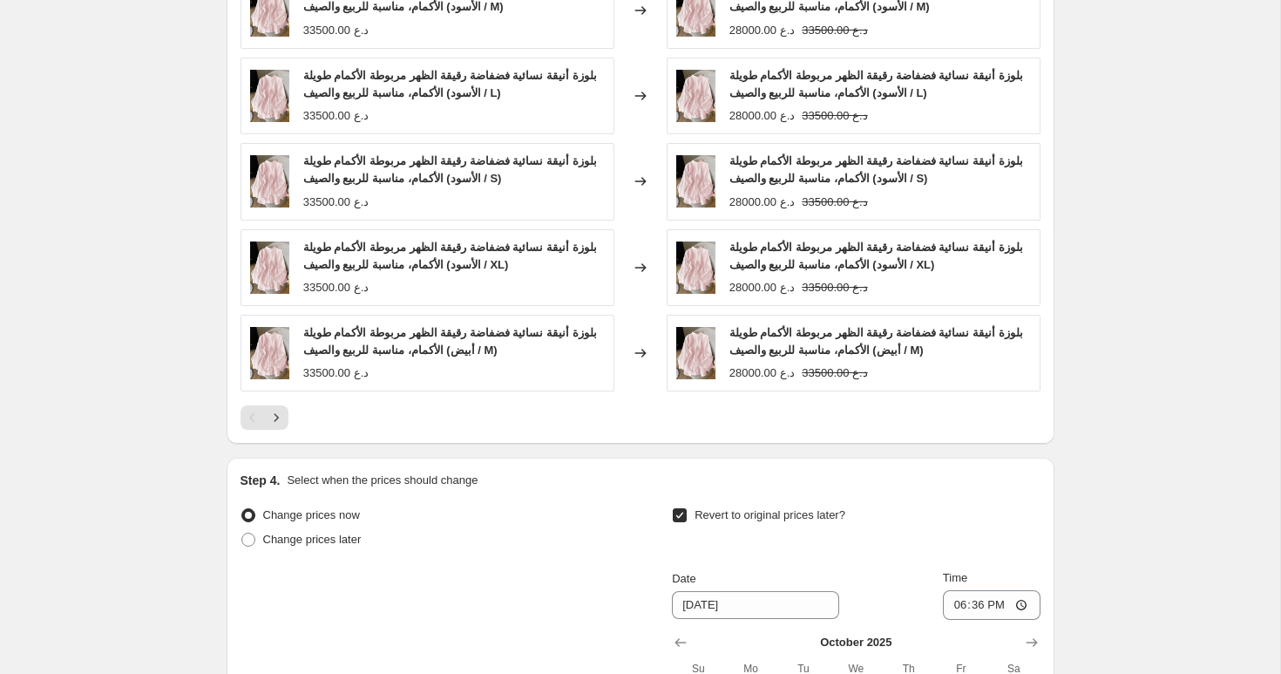
click at [681, 512] on input "Revert to original prices later?" at bounding box center [680, 515] width 14 height 14
checkbox input "false"
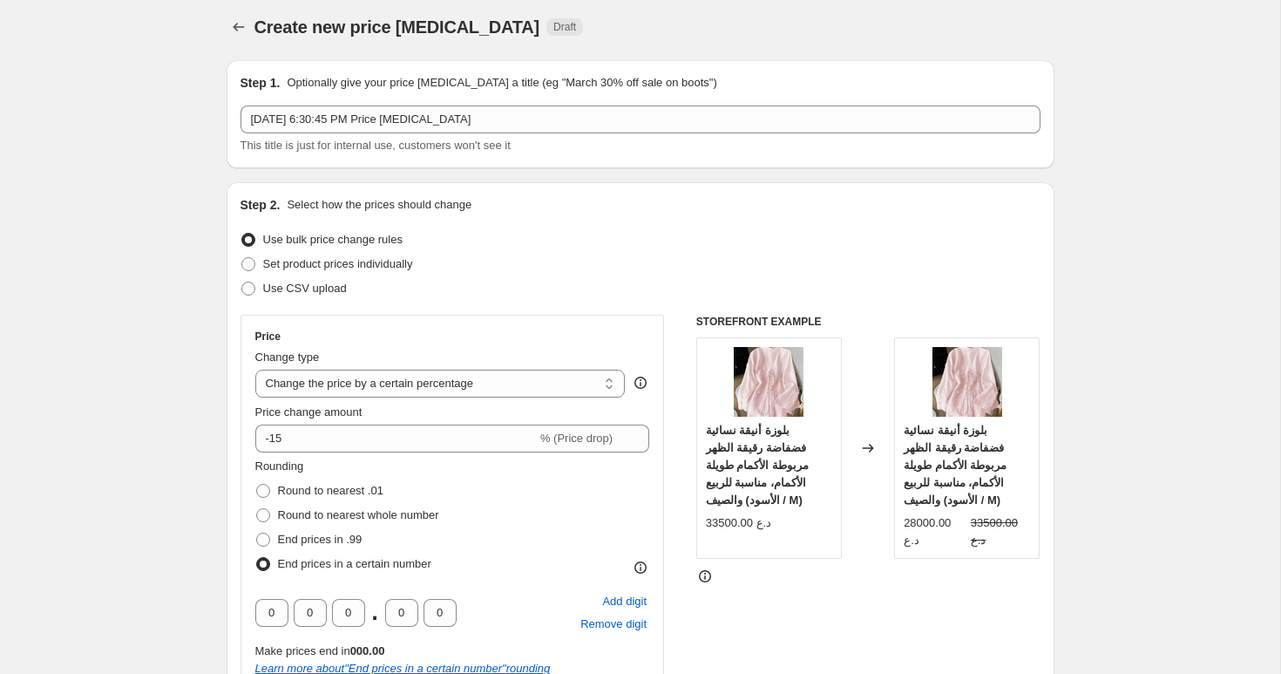
scroll to position [8, 0]
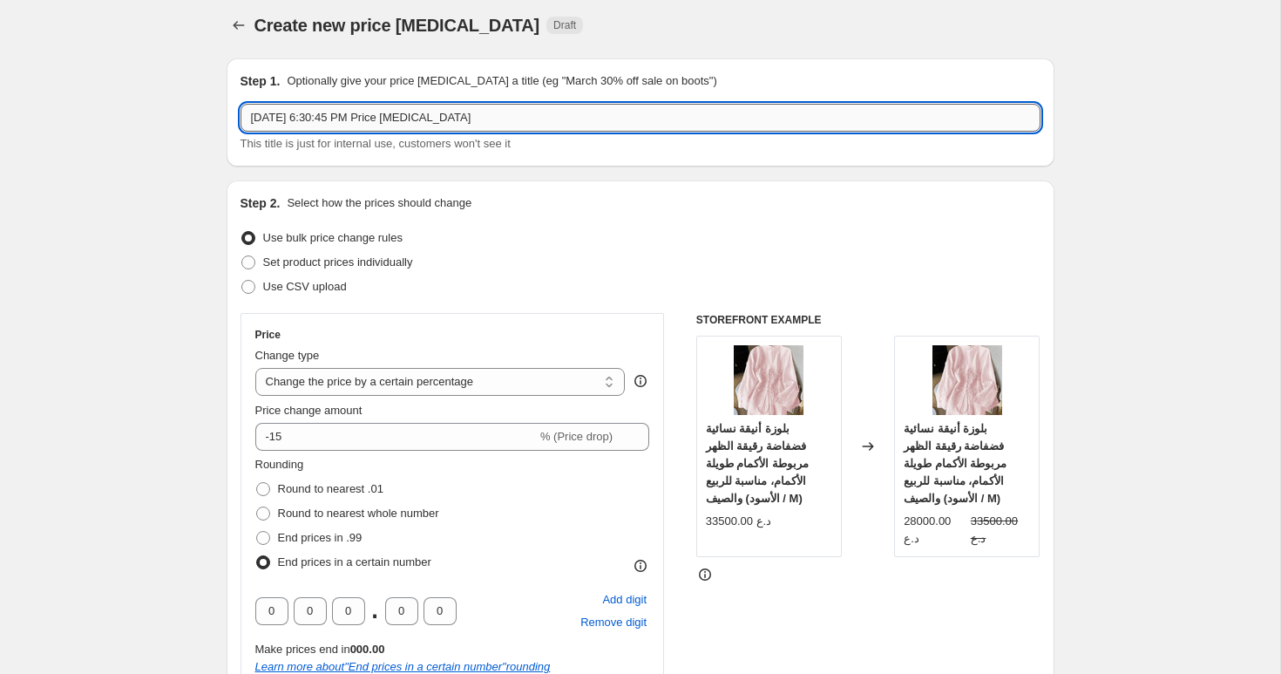
click at [497, 112] on input "Sep 24, 2025, 6:30:45 PM Price change job" at bounding box center [640, 118] width 800 height 28
paste input "خصم ‎15% على كامل المتجر - عرض الإطلاق"
type input "خصم ‎15% على كامل المتجر - عرض الإطلاق"
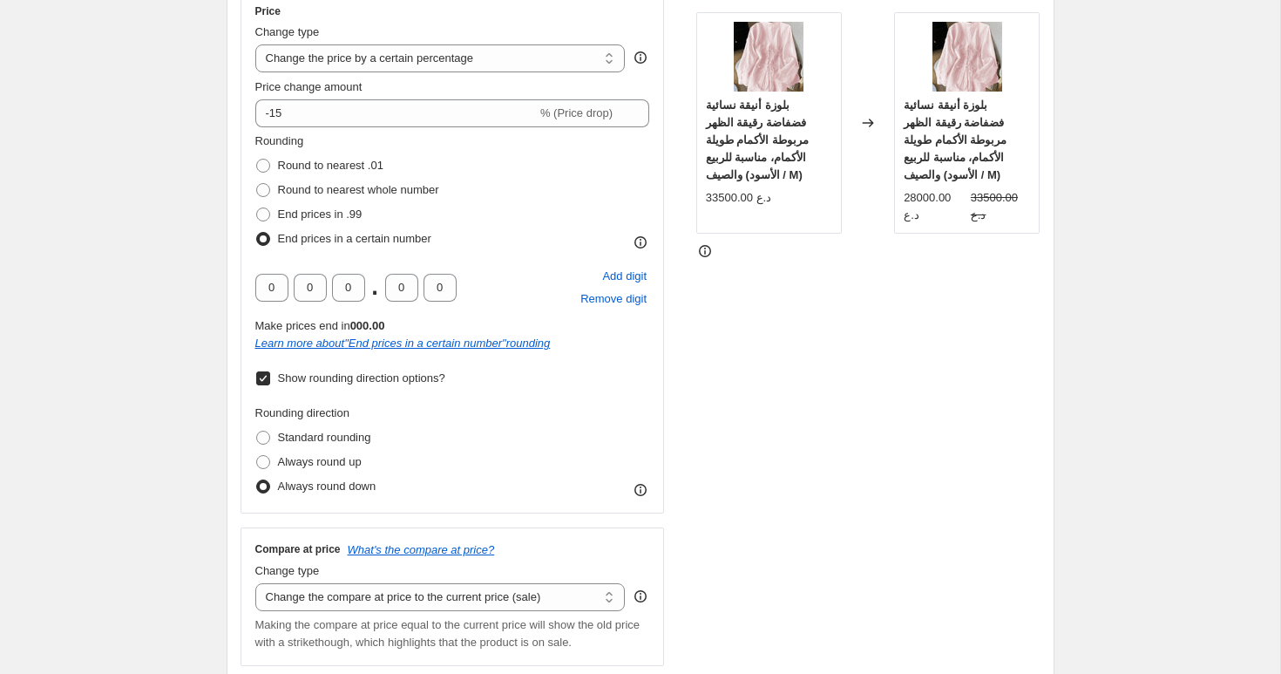
scroll to position [335, 0]
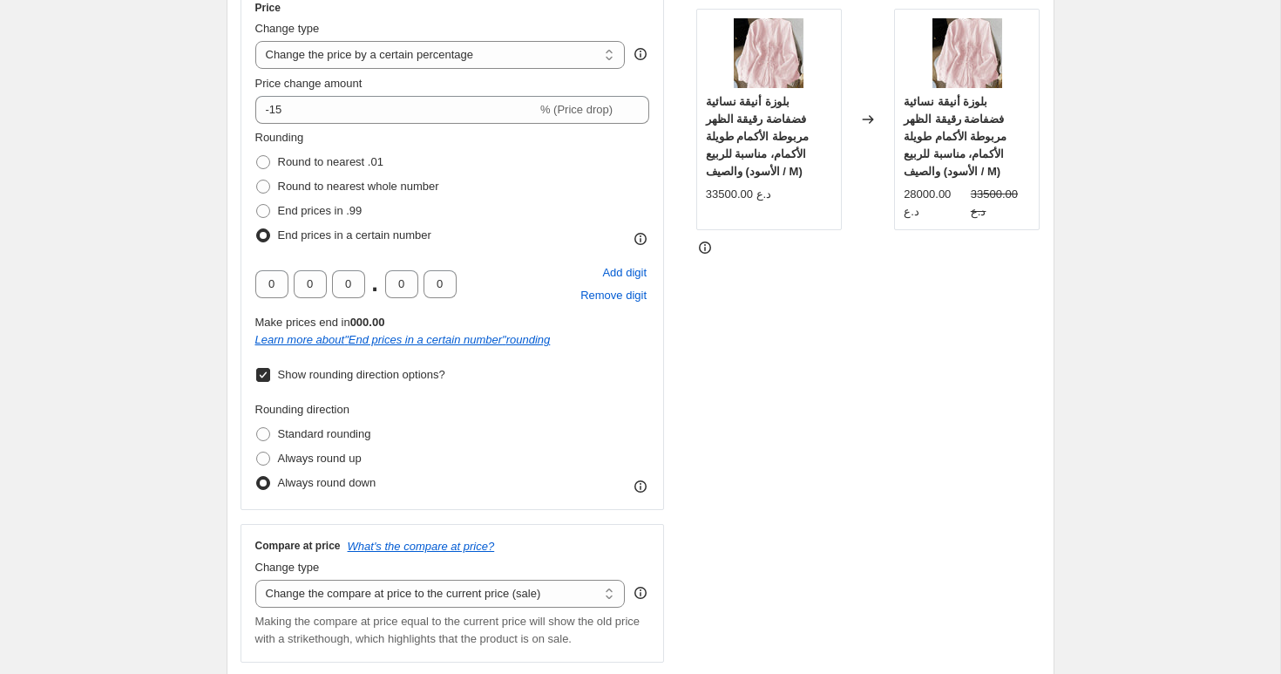
click at [707, 247] on icon at bounding box center [704, 247] width 17 height 17
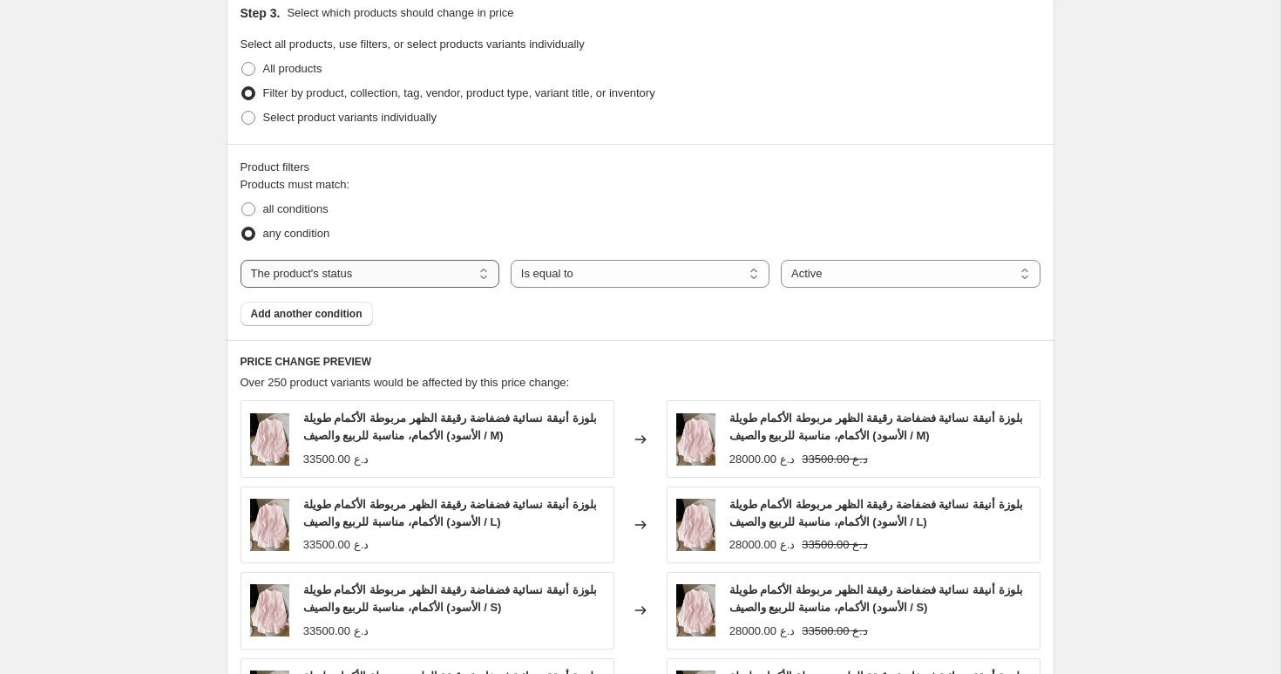
scroll to position [1639, 0]
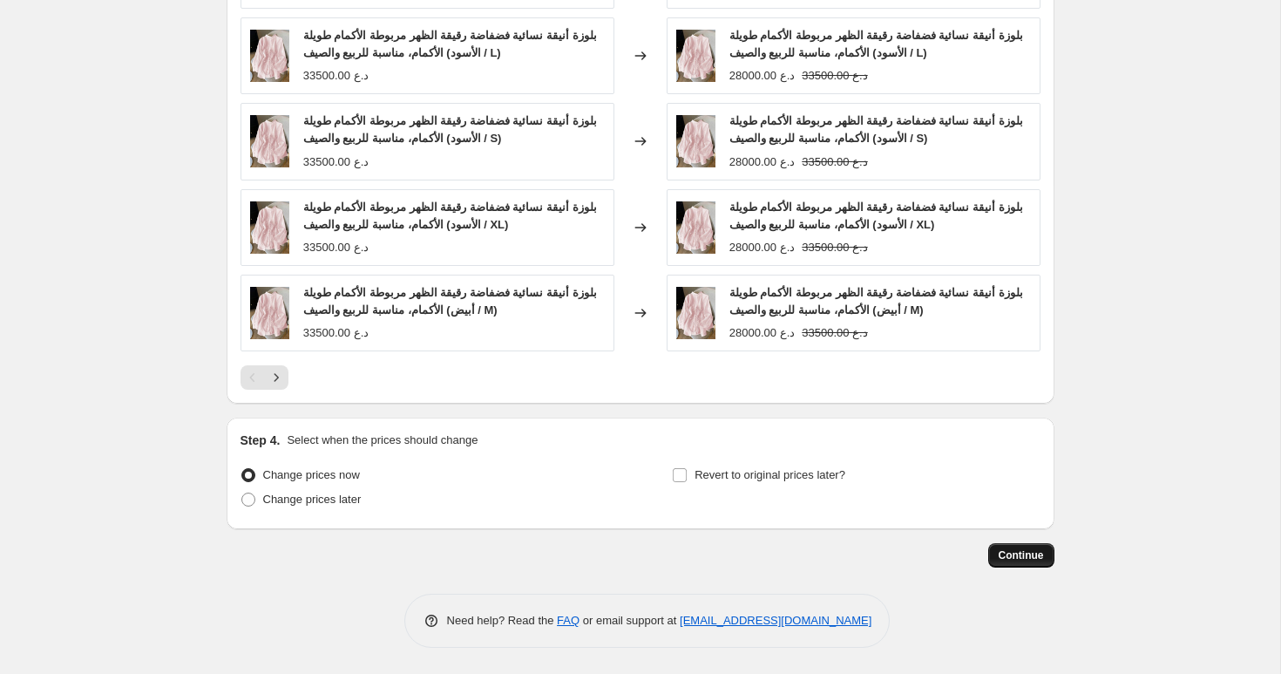
click at [1018, 556] on span "Continue" at bounding box center [1021, 555] width 45 height 14
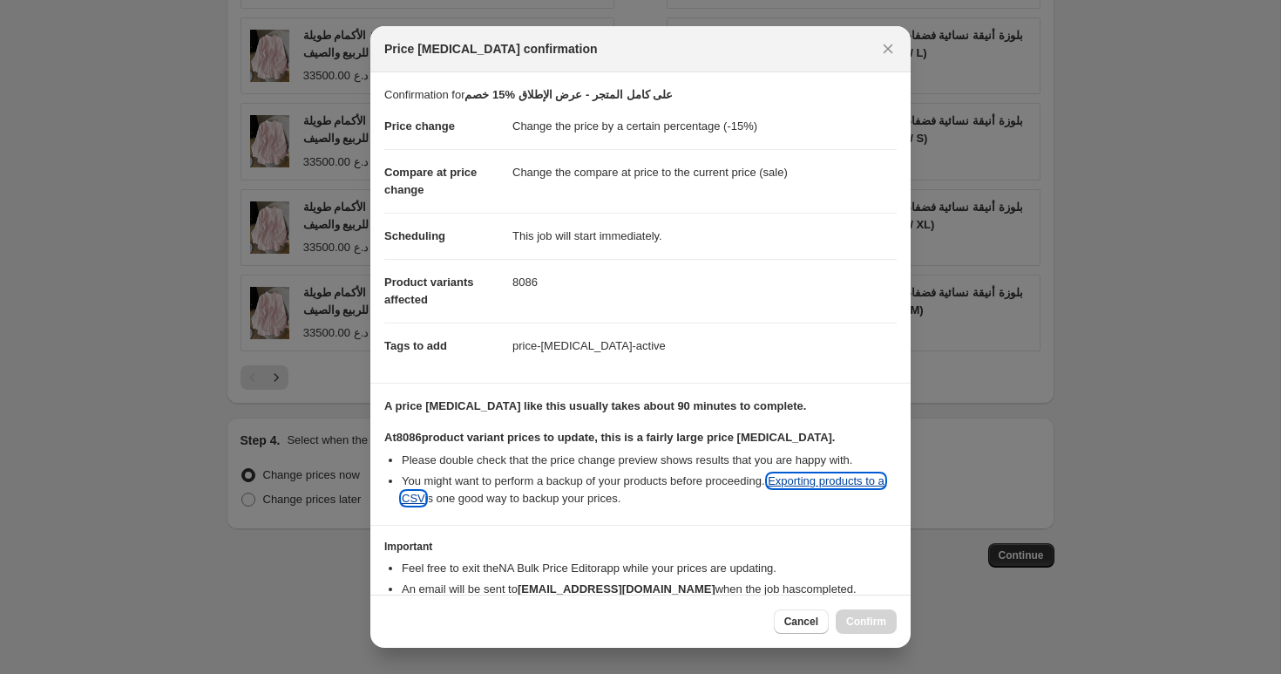
click at [821, 483] on link "Exporting products to a CSV" at bounding box center [643, 489] width 483 height 30
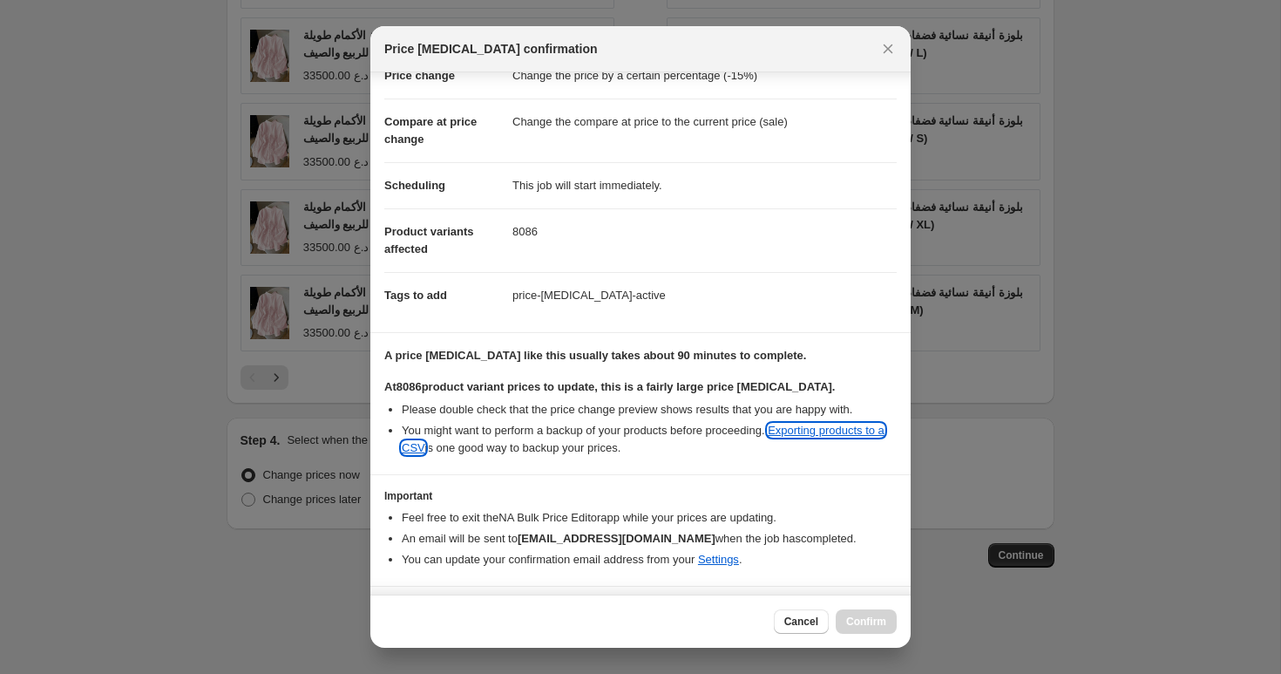
scroll to position [95, 0]
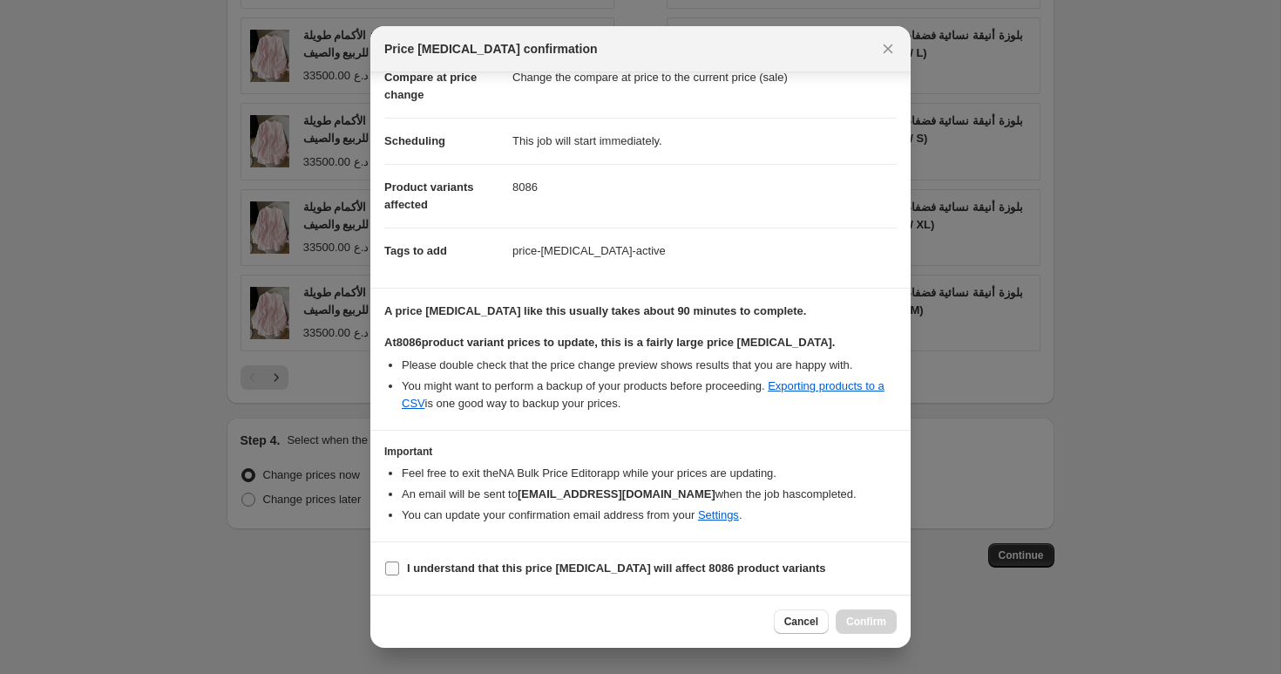
click at [471, 566] on b "I understand that this price change job will affect 8086 product variants" at bounding box center [616, 567] width 419 height 13
click at [399, 566] on input "I understand that this price change job will affect 8086 product variants" at bounding box center [392, 568] width 14 height 14
checkbox input "true"
click at [801, 620] on span "Cancel" at bounding box center [801, 621] width 34 height 14
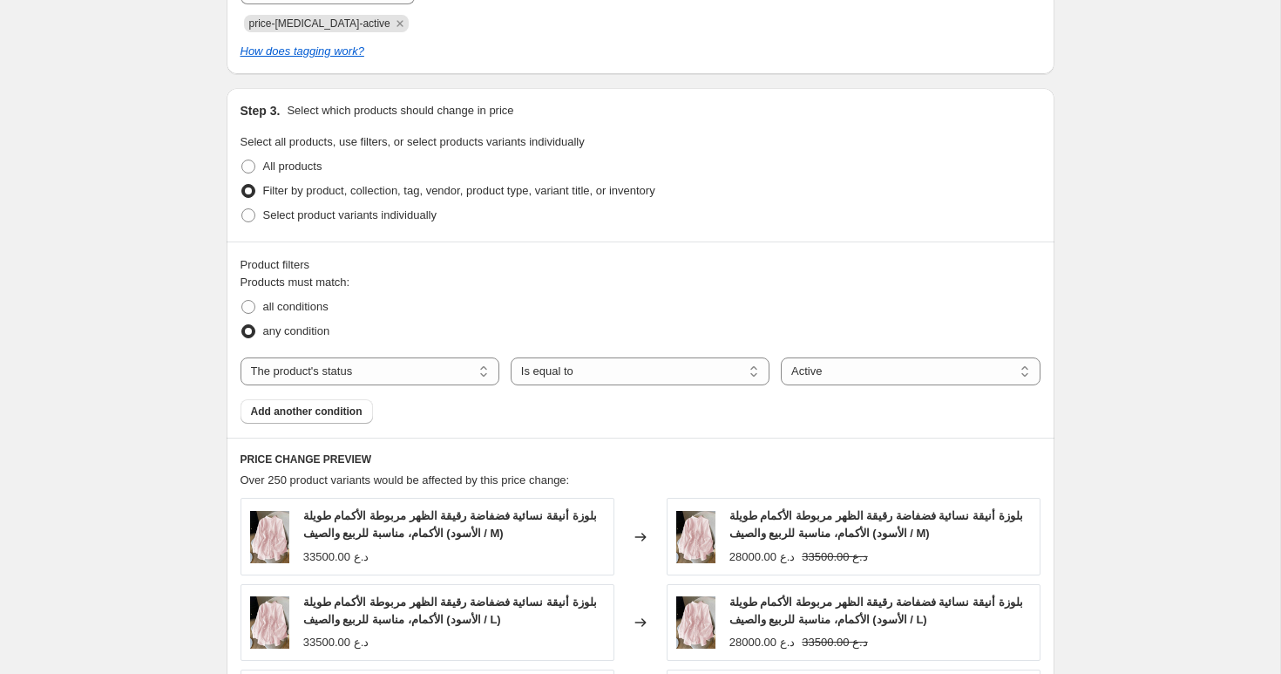
scroll to position [1073, 0]
click at [303, 406] on span "Add another condition" at bounding box center [307, 410] width 112 height 14
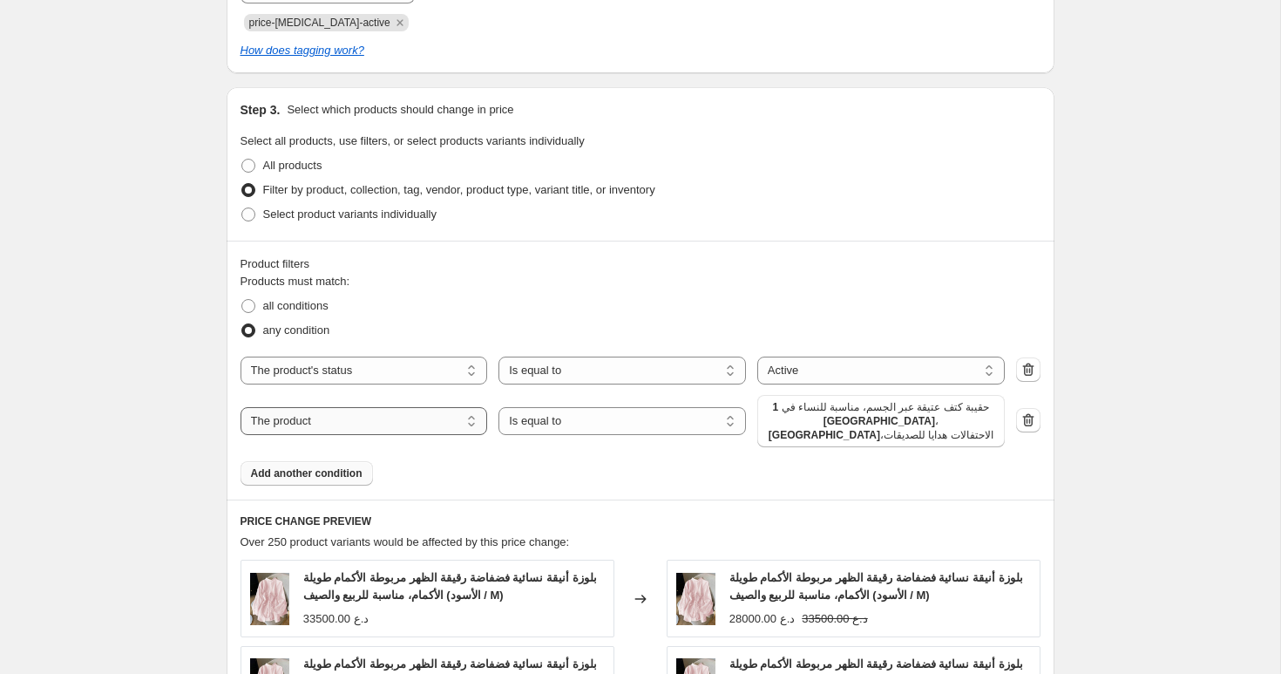
click at [439, 422] on select "The product The product's collection The product's tag The product's vendor The…" at bounding box center [363, 421] width 247 height 28
select select "collection"
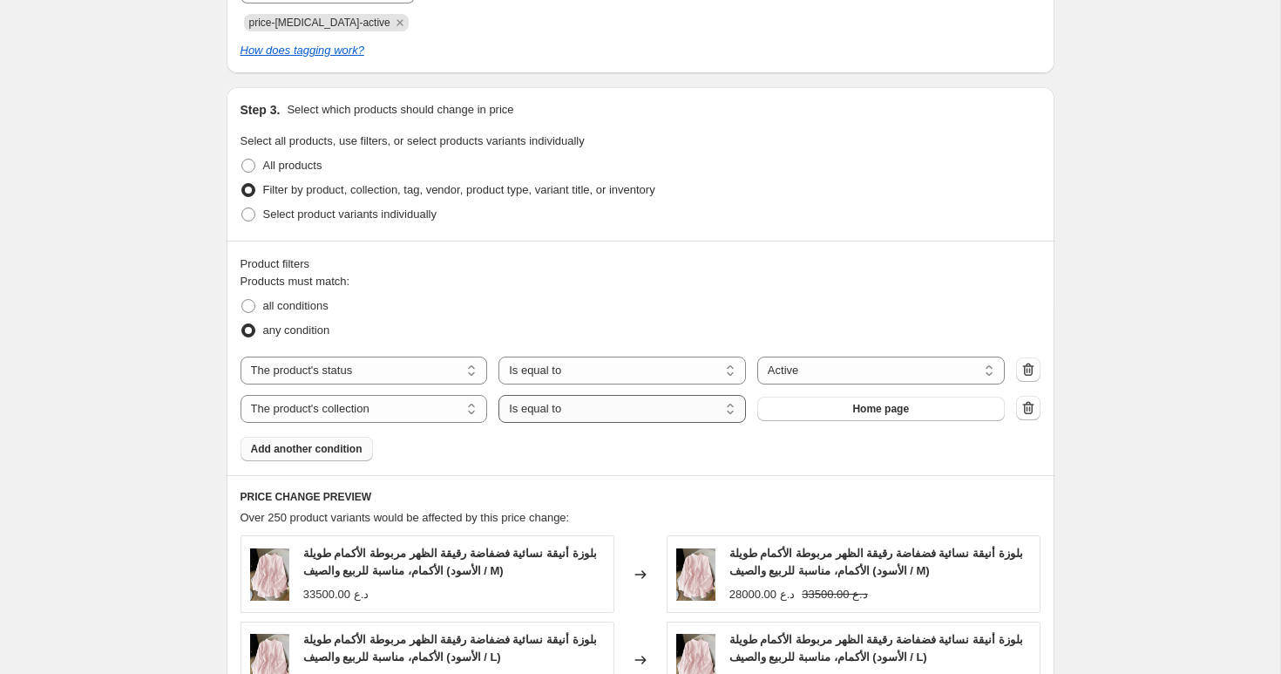
click at [581, 408] on select "Is equal to Is not equal to" at bounding box center [621, 409] width 247 height 28
click at [498, 395] on select "Is equal to Is not equal to" at bounding box center [621, 409] width 247 height 28
click at [809, 405] on button "Home page" at bounding box center [880, 408] width 247 height 24
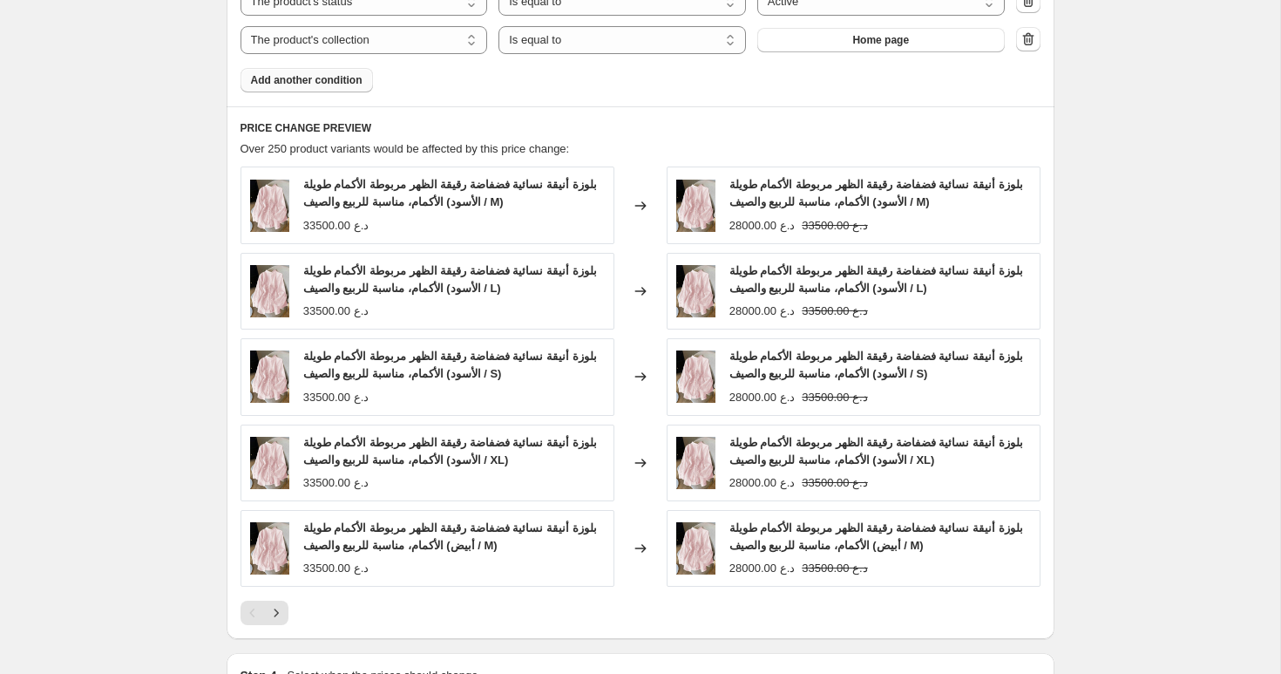
scroll to position [1677, 0]
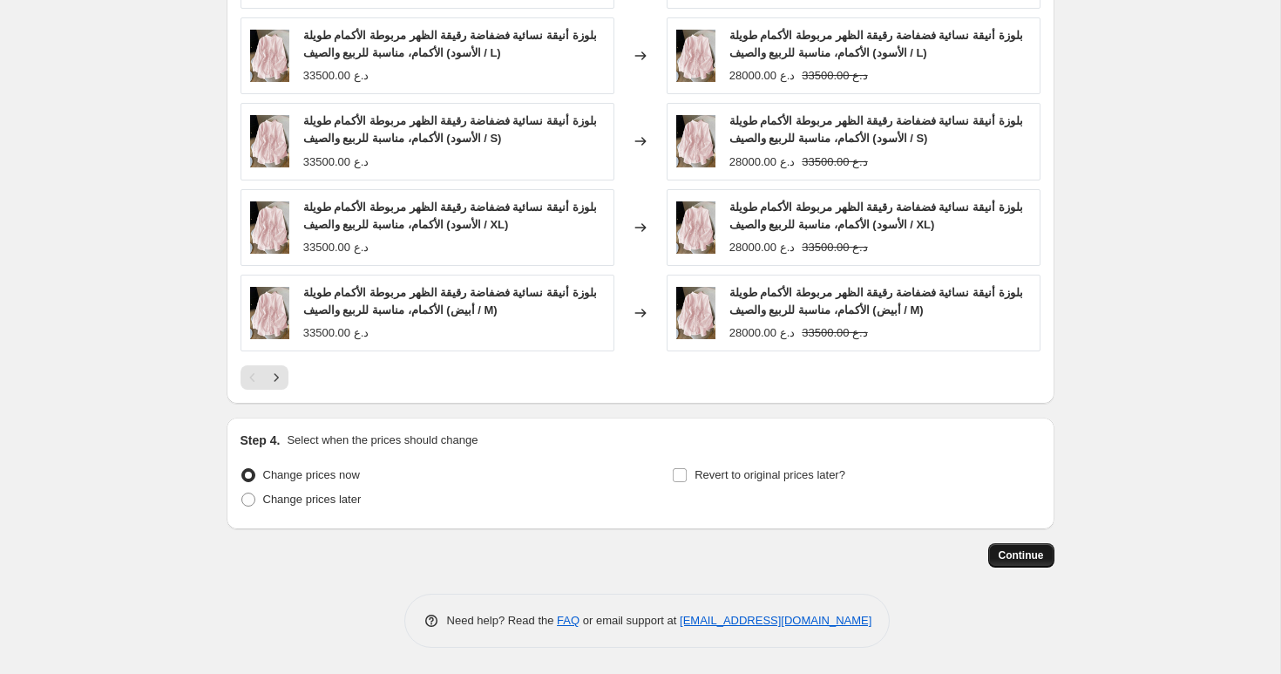
click at [1014, 552] on span "Continue" at bounding box center [1021, 555] width 45 height 14
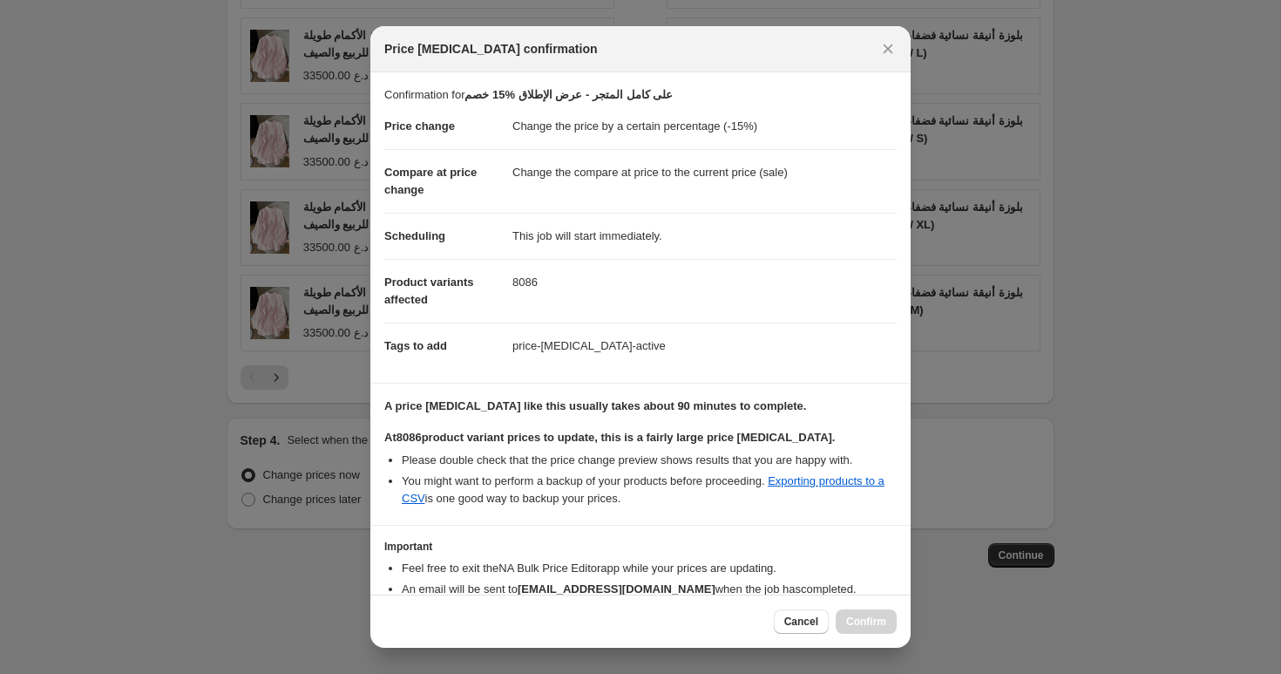
scroll to position [95, 0]
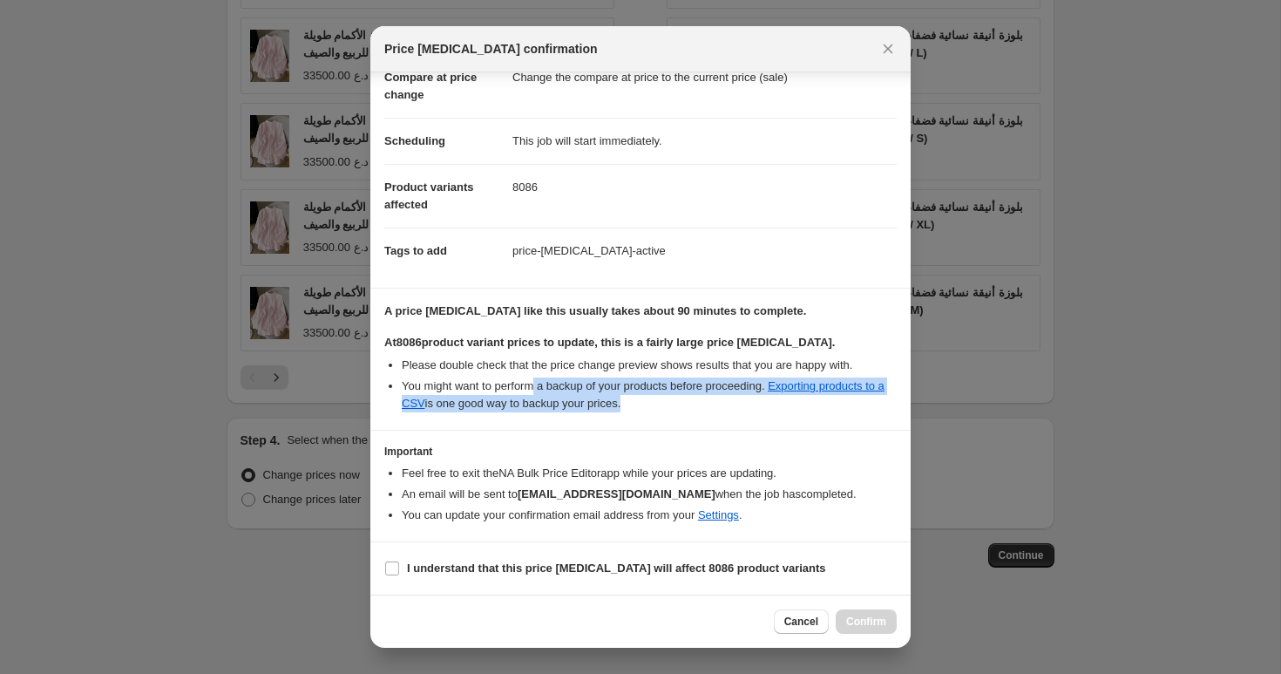
drag, startPoint x: 667, startPoint y: 407, endPoint x: 540, endPoint y: 389, distance: 127.5
click at [540, 389] on li "You might want to perform a backup of your products before proceeding. Exportin…" at bounding box center [649, 394] width 495 height 35
click at [808, 625] on span "Cancel" at bounding box center [801, 621] width 34 height 14
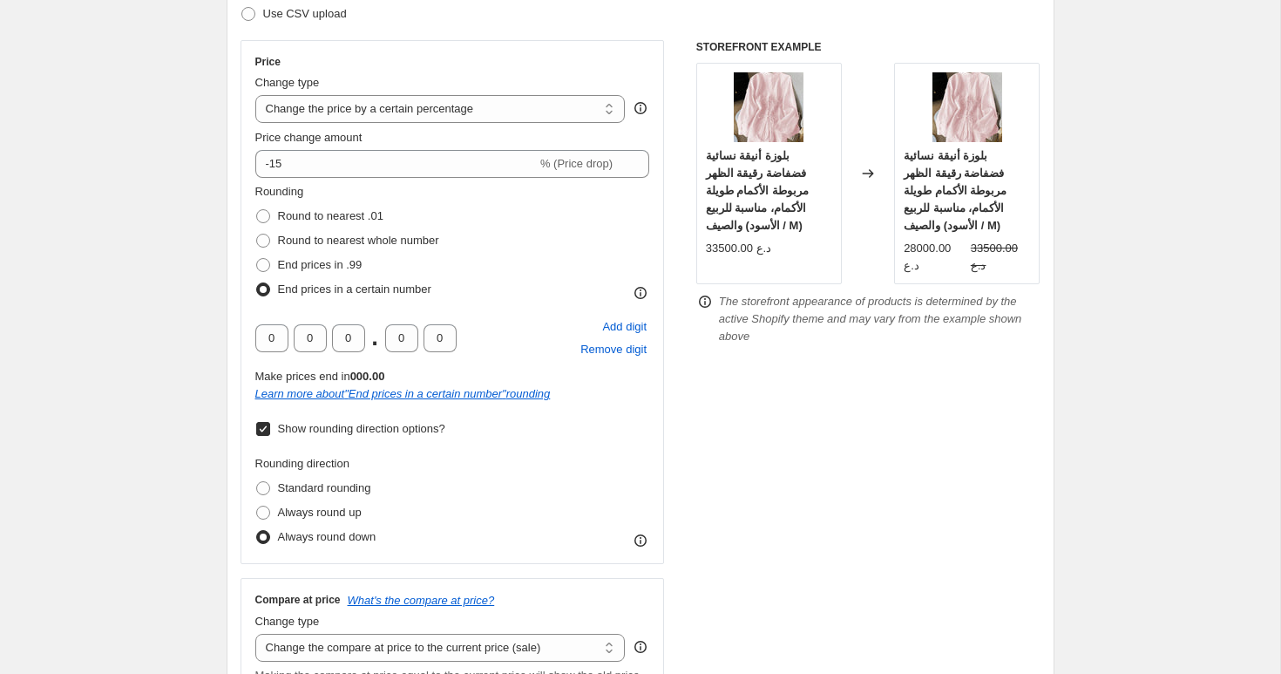
scroll to position [0, 0]
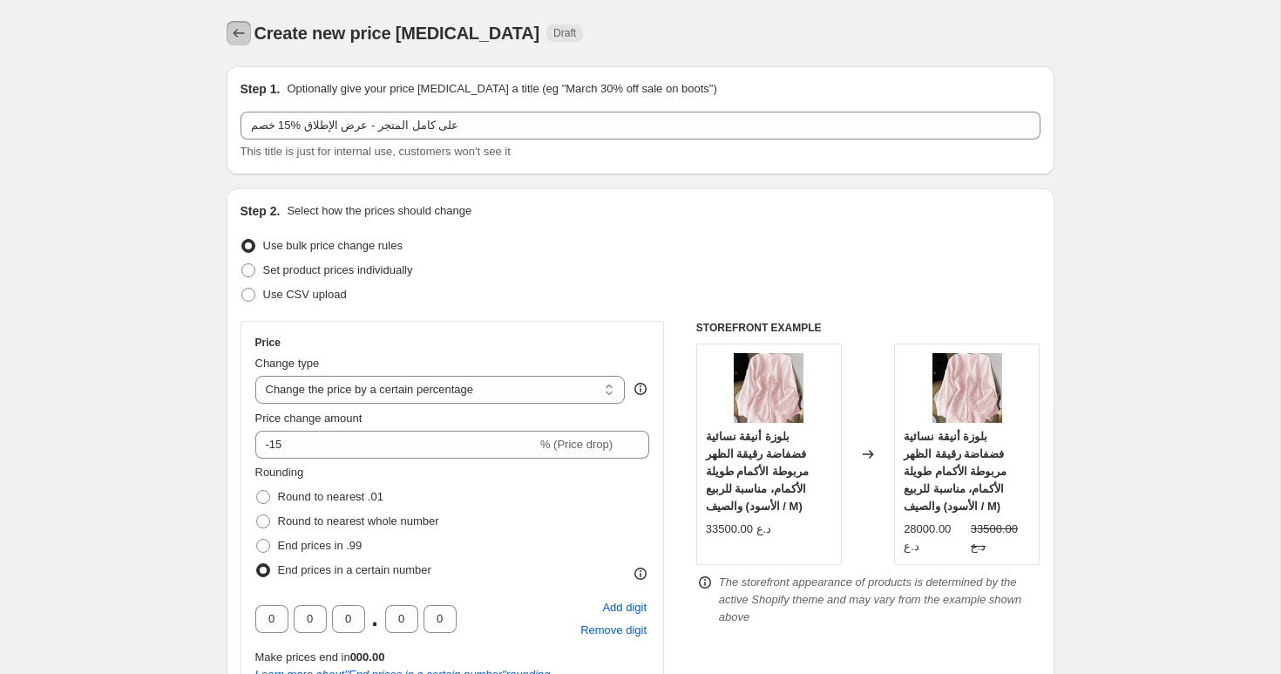
click at [235, 36] on icon "Price change jobs" at bounding box center [238, 33] width 11 height 9
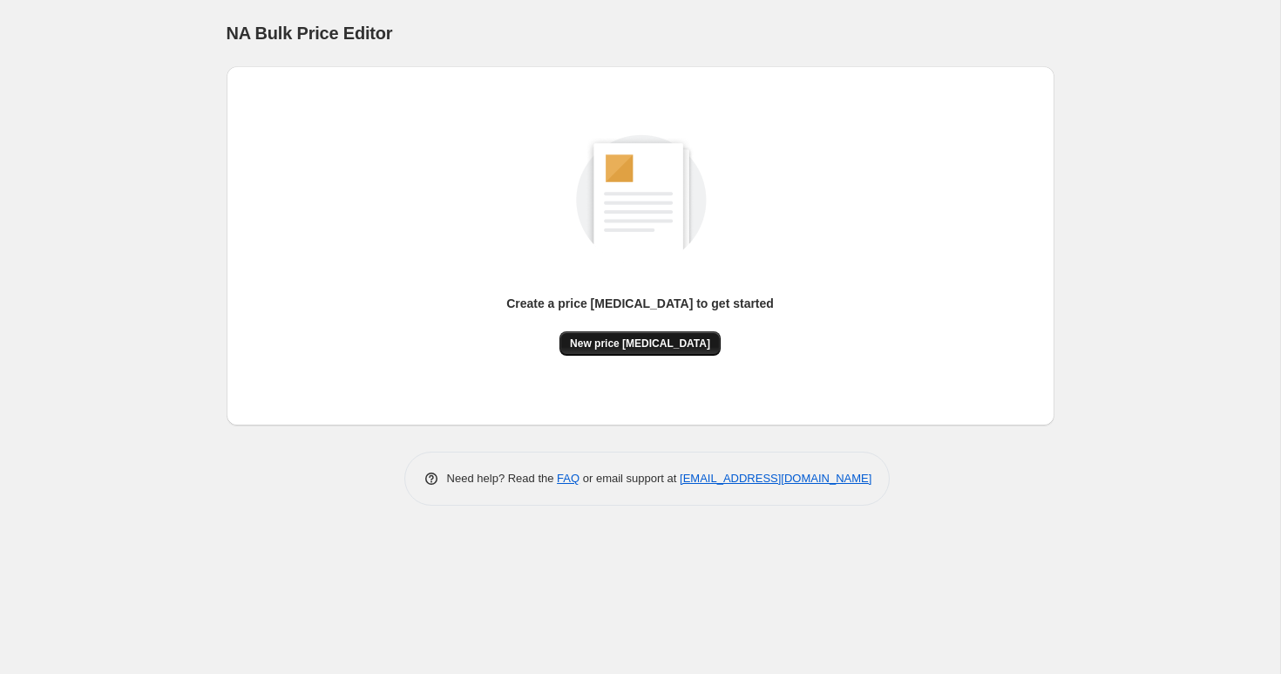
click at [647, 351] on button "New price [MEDICAL_DATA]" at bounding box center [639, 343] width 161 height 24
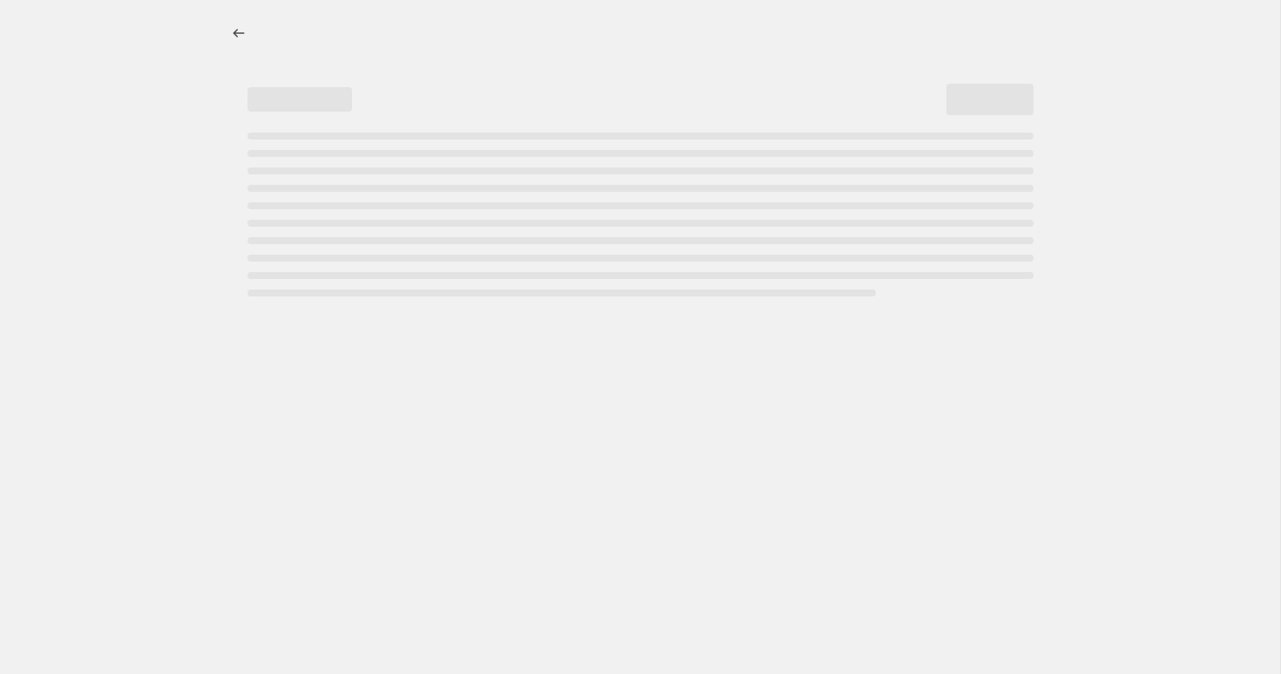
select select "percentage"
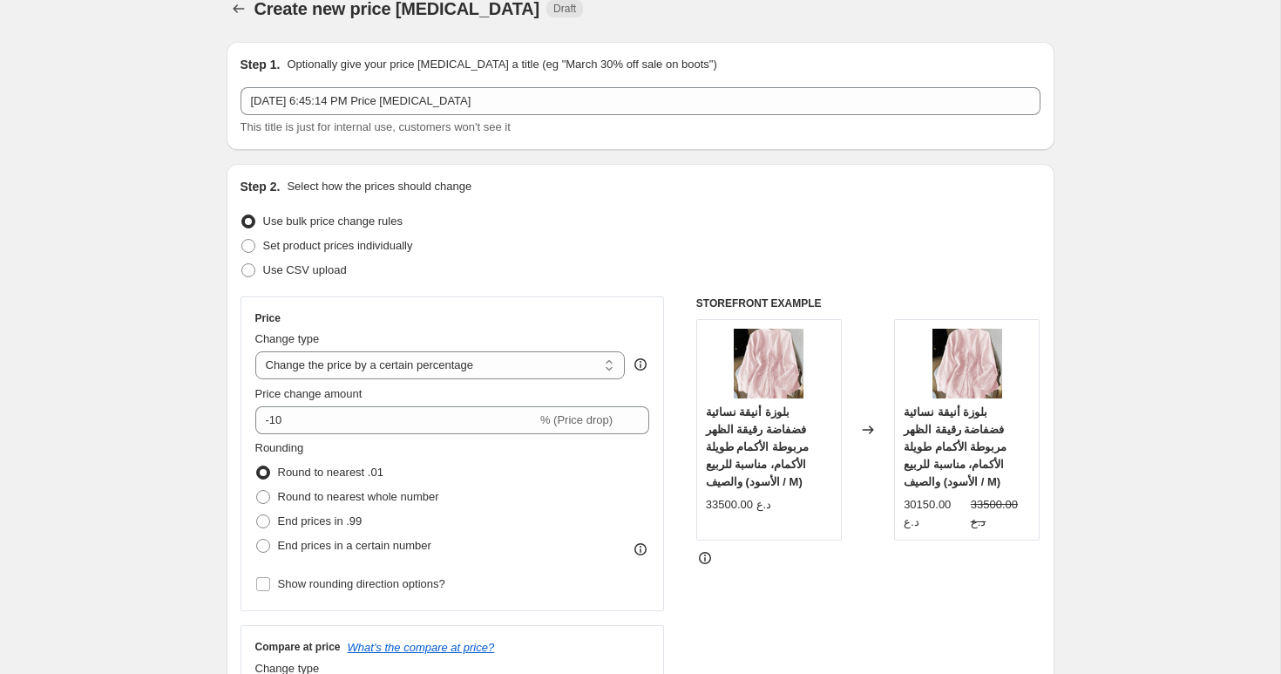
scroll to position [32, 0]
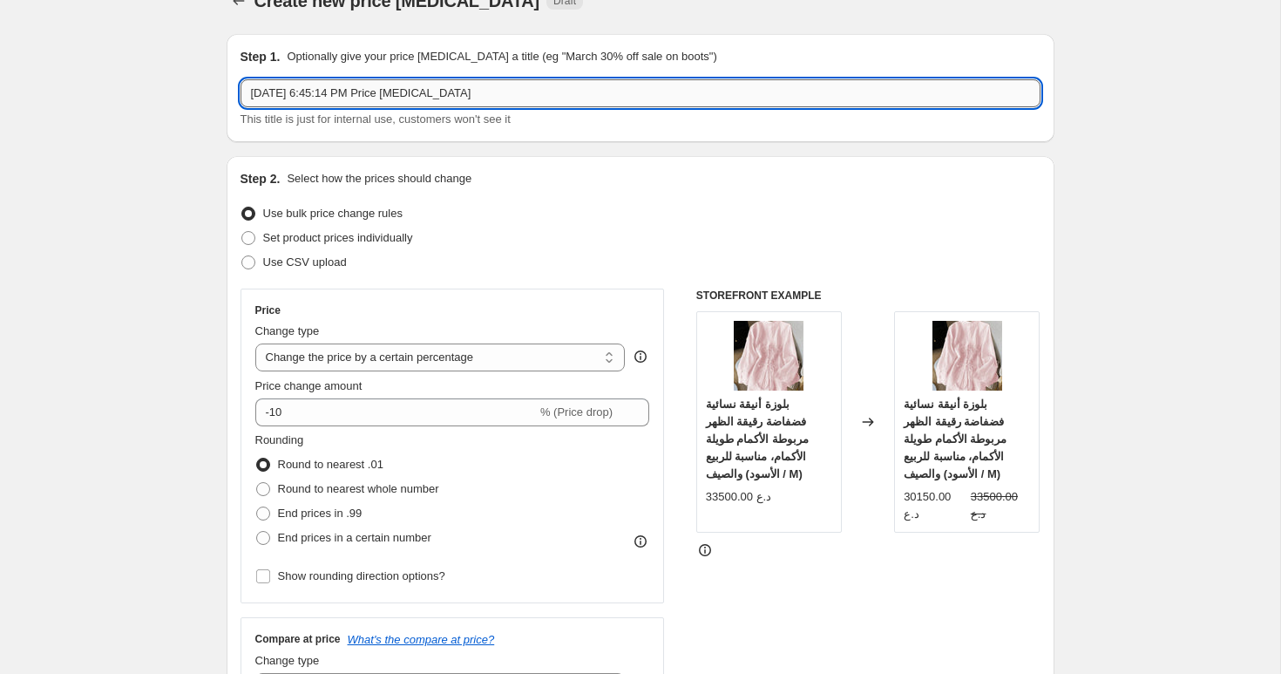
click at [527, 89] on input "Sep 24, 2025, 6:45:14 PM Price change job" at bounding box center [640, 93] width 800 height 28
paste input "خصم ‎15% على كامل المتجر - عرض الإطلاق"
type input "خصم ‎15% على كامل المتجر - عرض الإطلاق"
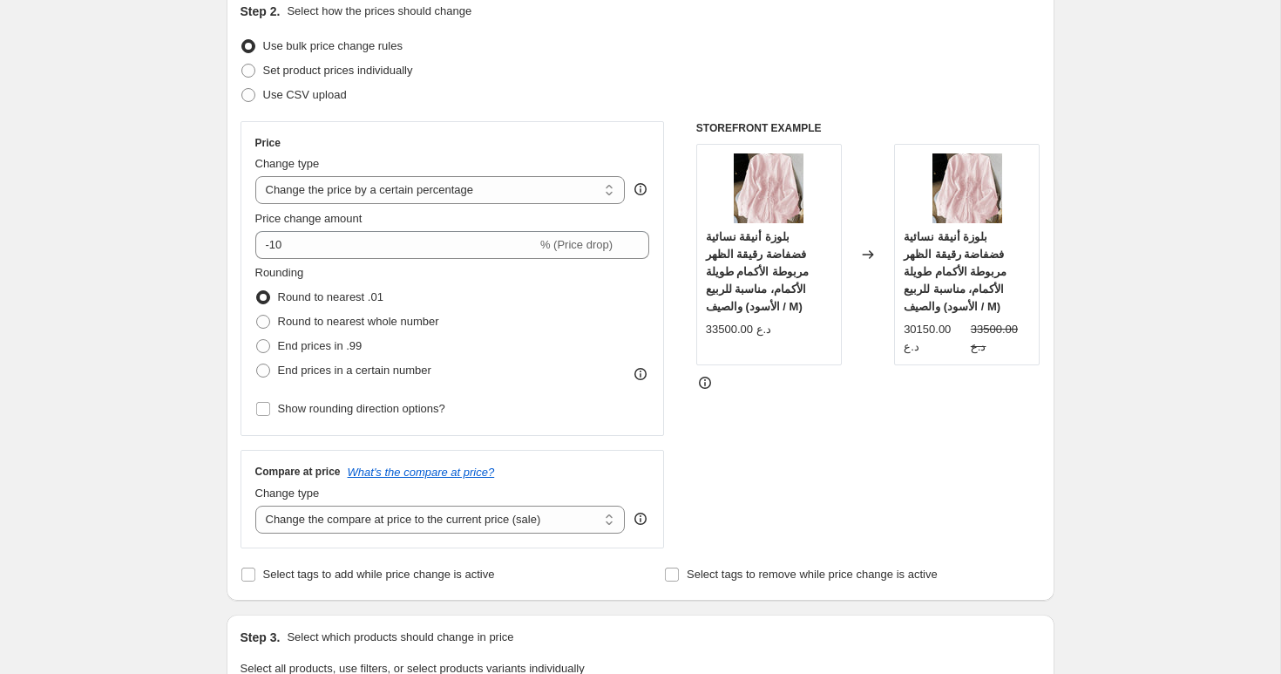
scroll to position [204, 0]
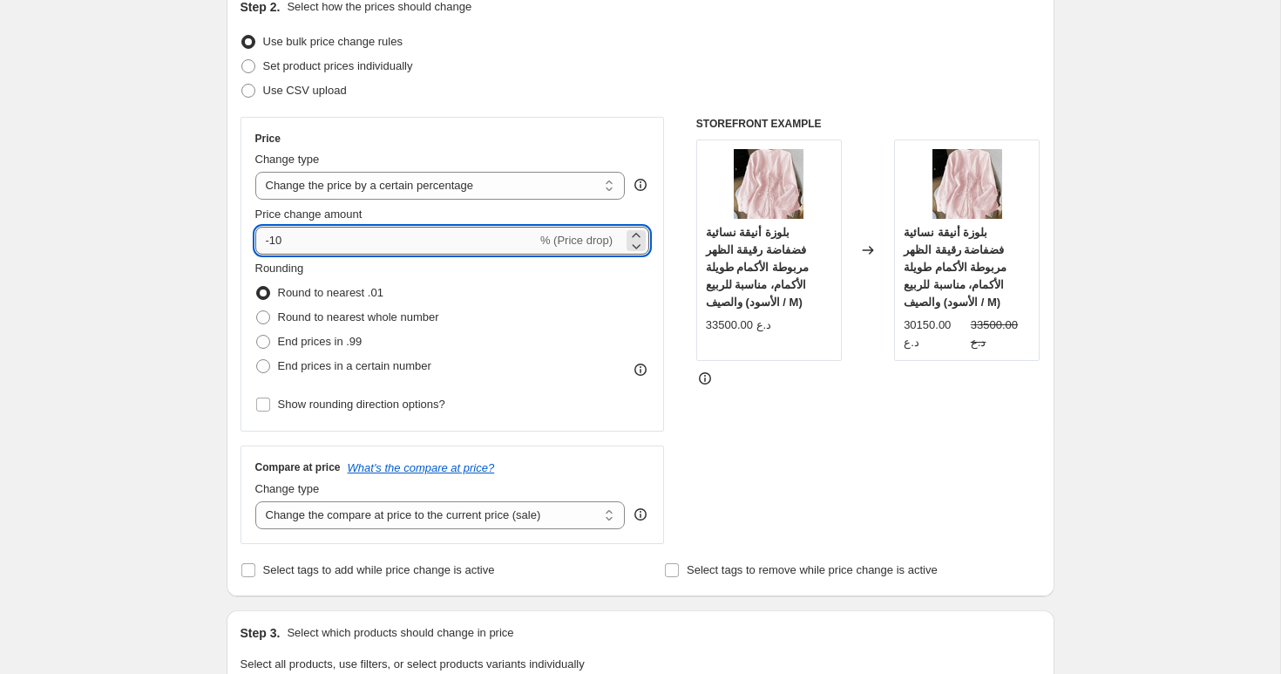
click at [319, 232] on input "-10" at bounding box center [395, 241] width 281 height 28
type input "-15"
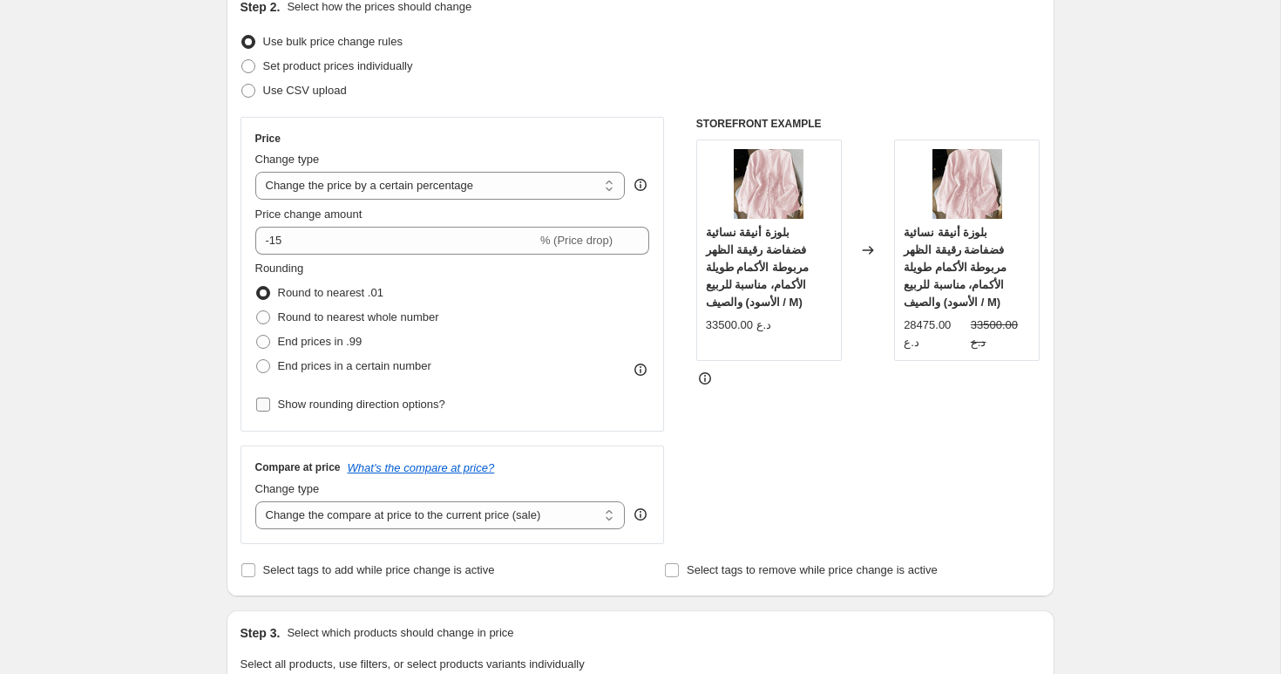
click at [307, 401] on span "Show rounding direction options?" at bounding box center [361, 403] width 167 height 13
click at [270, 401] on input "Show rounding direction options?" at bounding box center [263, 404] width 14 height 14
checkbox input "true"
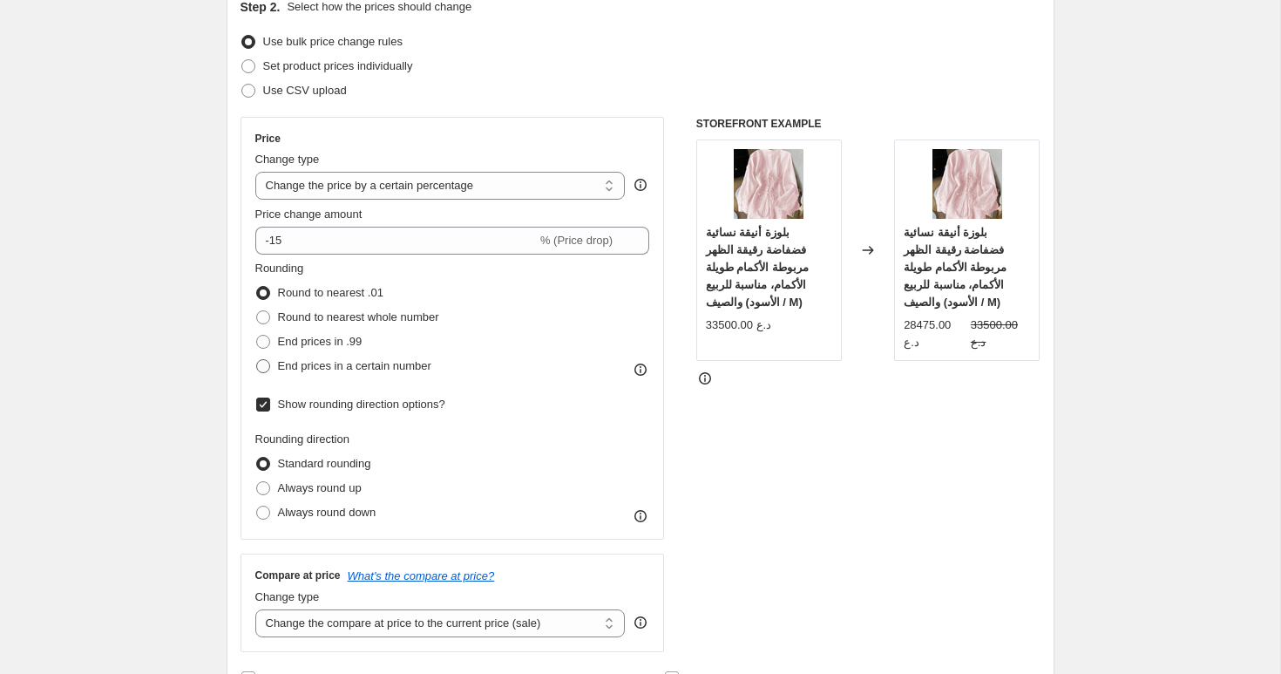
click at [328, 362] on span "End prices in a certain number" at bounding box center [354, 365] width 153 height 13
click at [257, 360] on input "End prices in a certain number" at bounding box center [256, 359] width 1 height 1
radio input "true"
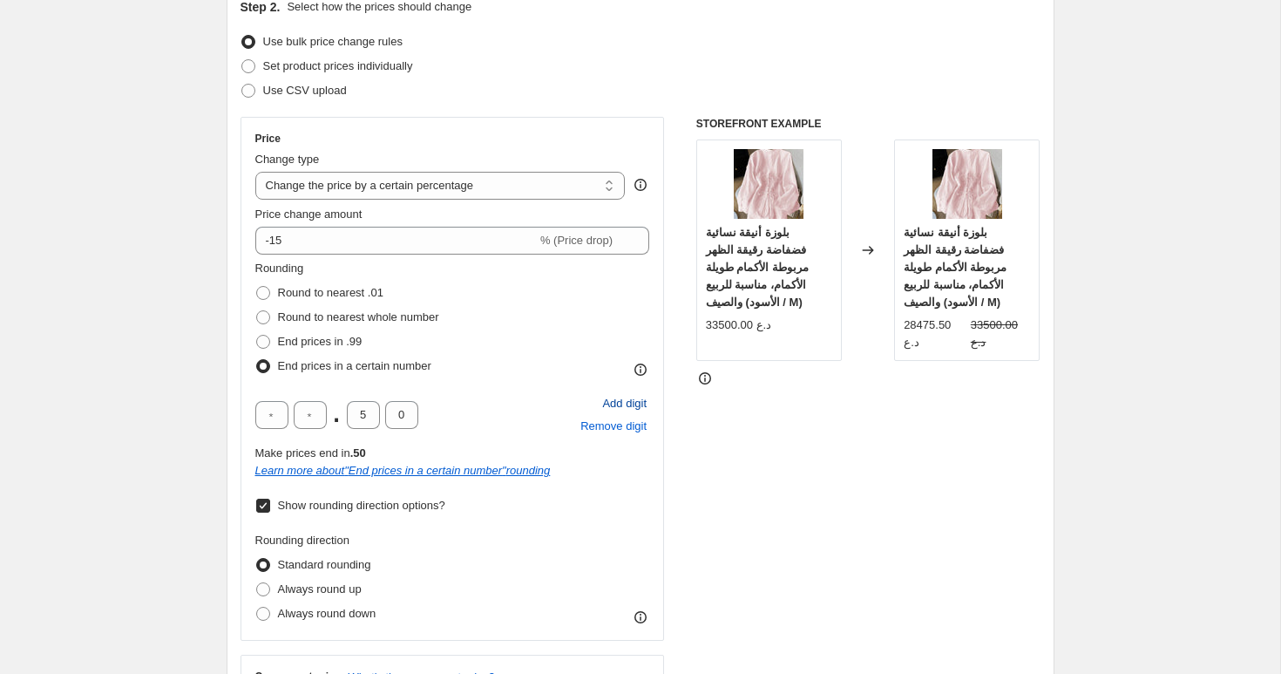
click at [616, 403] on span "Add digit" at bounding box center [624, 403] width 44 height 17
click at [272, 417] on input "text" at bounding box center [271, 415] width 33 height 28
type input "0"
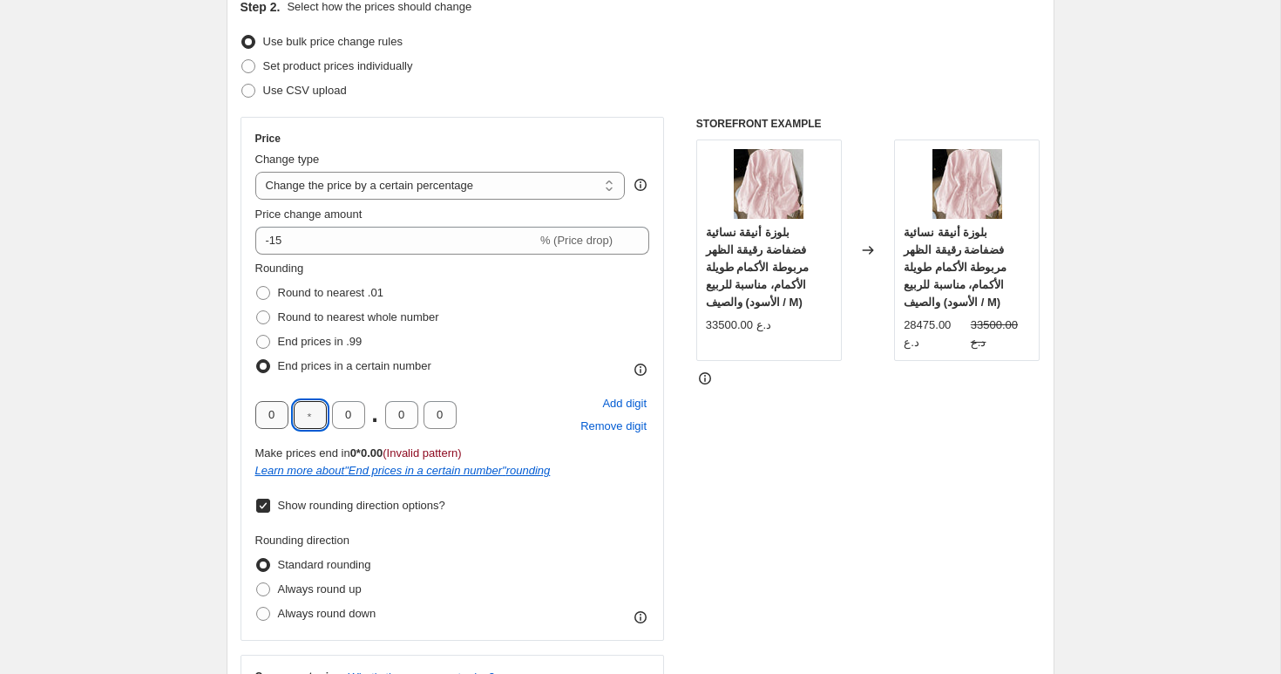
type input "0"
click at [811, 492] on div "STOREFRONT EXAMPLE بلوزة أنيقة نسائية فضفاضة رقيقة الظهر مربوطة الأكمام طويلة ا…" at bounding box center [868, 435] width 344 height 636
click at [346, 609] on span "Always round down" at bounding box center [327, 612] width 98 height 13
click at [257, 607] on input "Always round down" at bounding box center [256, 606] width 1 height 1
radio input "true"
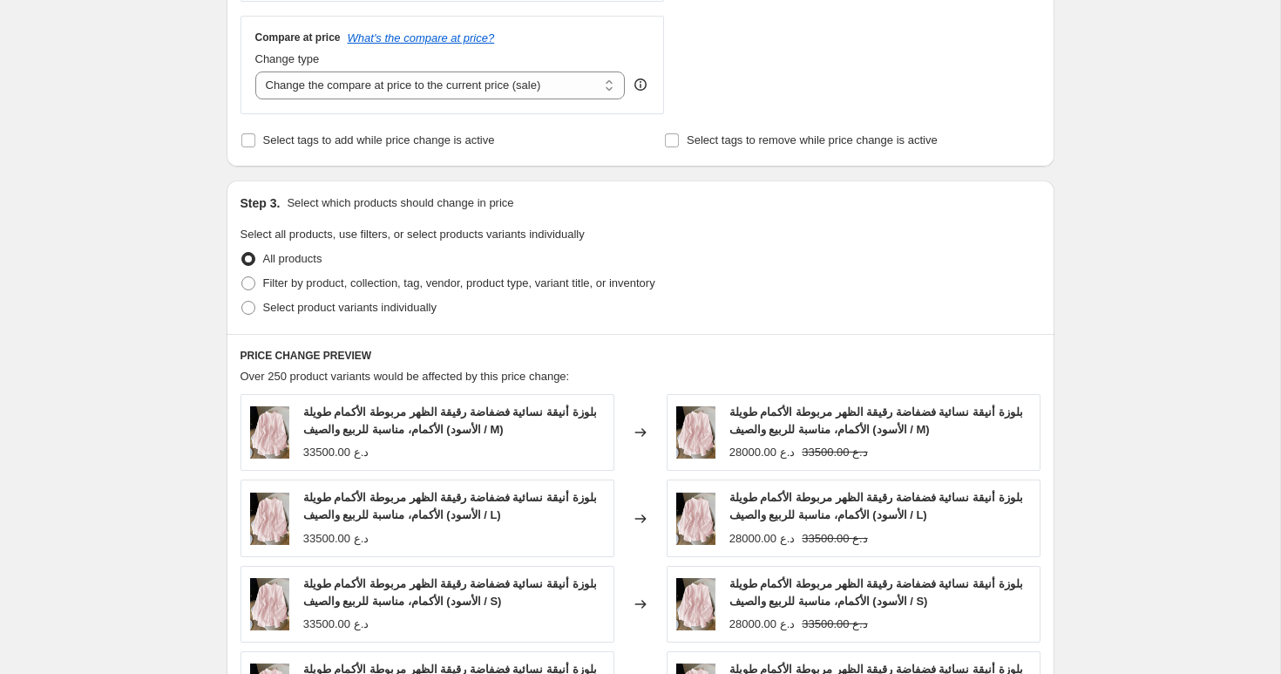
scroll to position [838, 0]
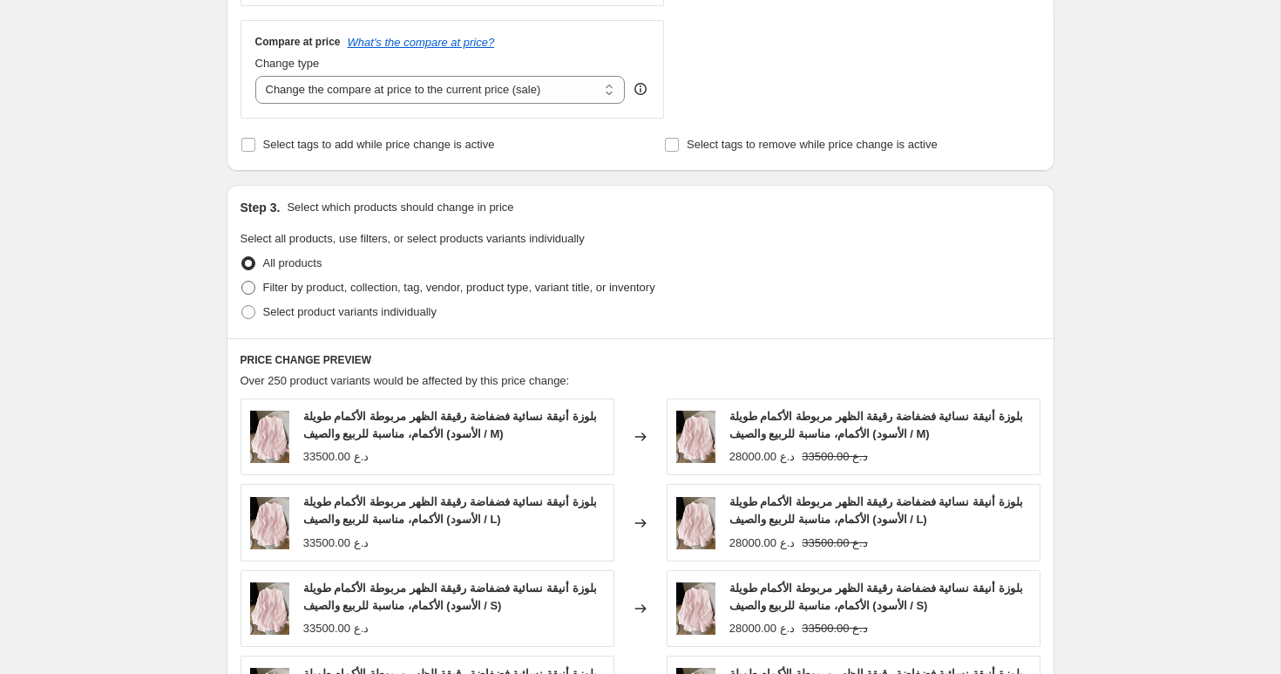
click at [300, 287] on span "Filter by product, collection, tag, vendor, product type, variant title, or inv…" at bounding box center [459, 287] width 392 height 13
click at [242, 281] on input "Filter by product, collection, tag, vendor, product type, variant title, or inv…" at bounding box center [241, 281] width 1 height 1
radio input "true"
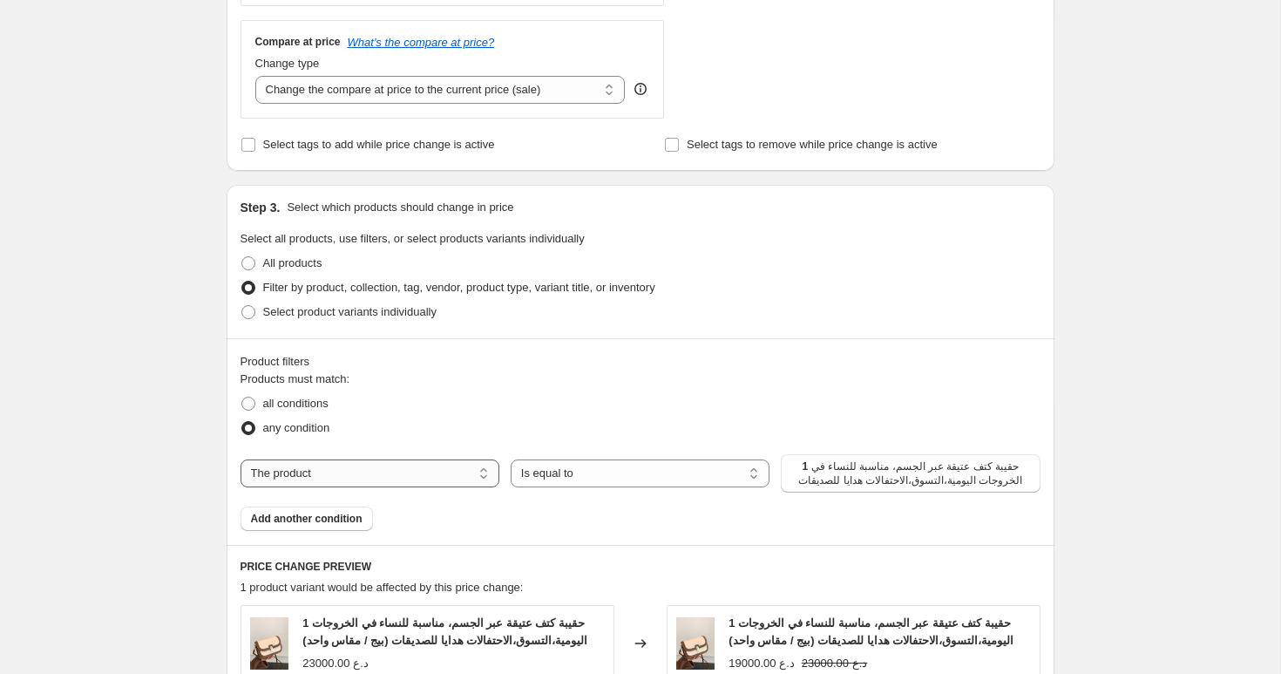
click at [430, 474] on select "The product The product's collection The product's tag The product's vendor The…" at bounding box center [369, 473] width 259 height 28
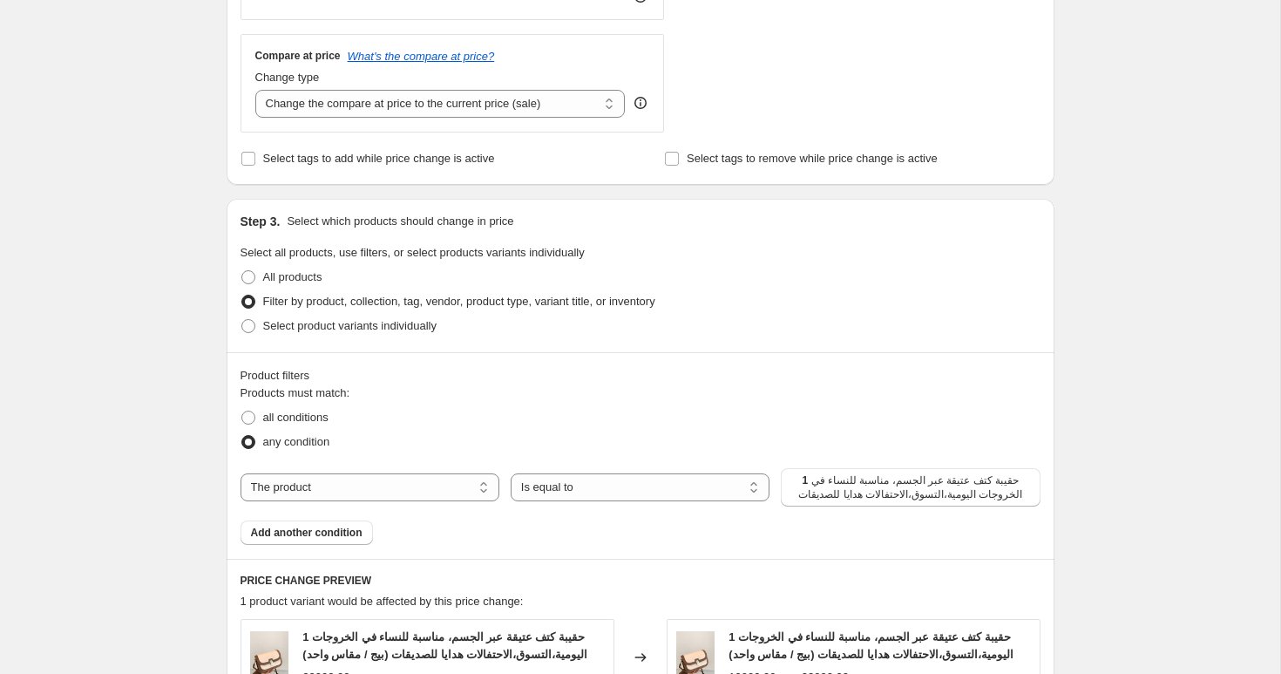
scroll to position [0, 0]
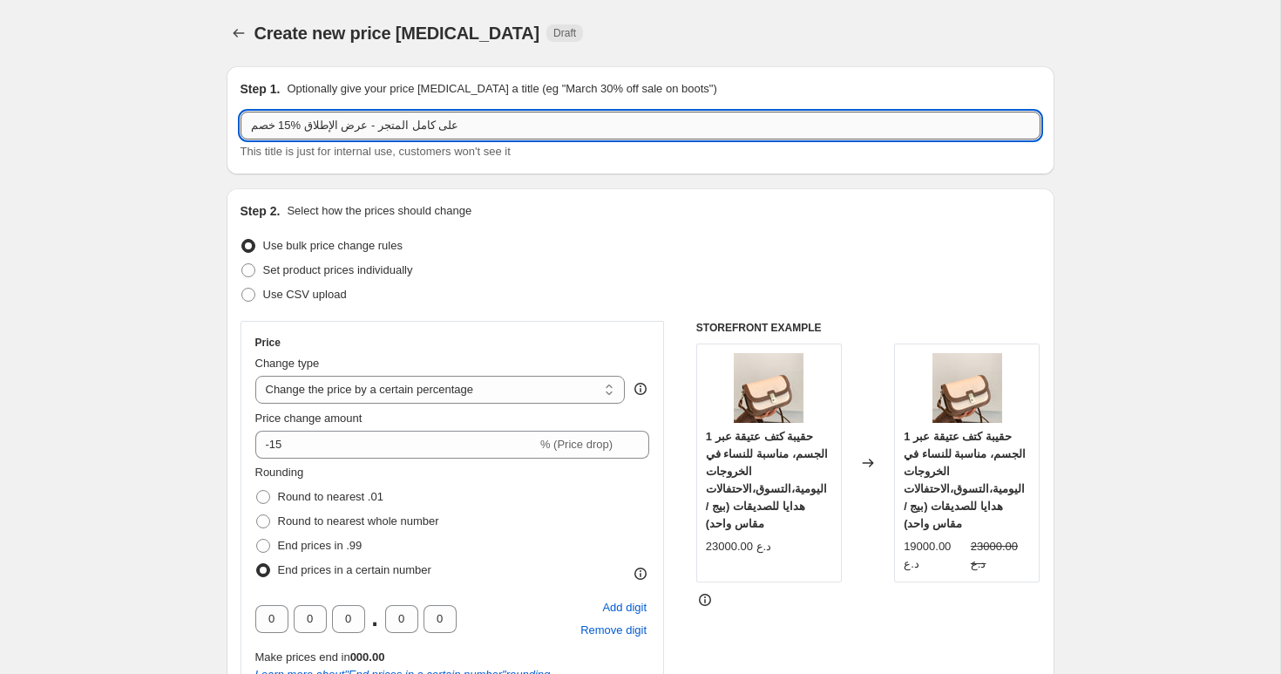
click at [485, 120] on input "خصم ‎15% على كامل المتجر - عرض الإطلاق" at bounding box center [640, 126] width 800 height 28
type input "خصم ‎15% على كامل المتجر - عرض الإطلاق"
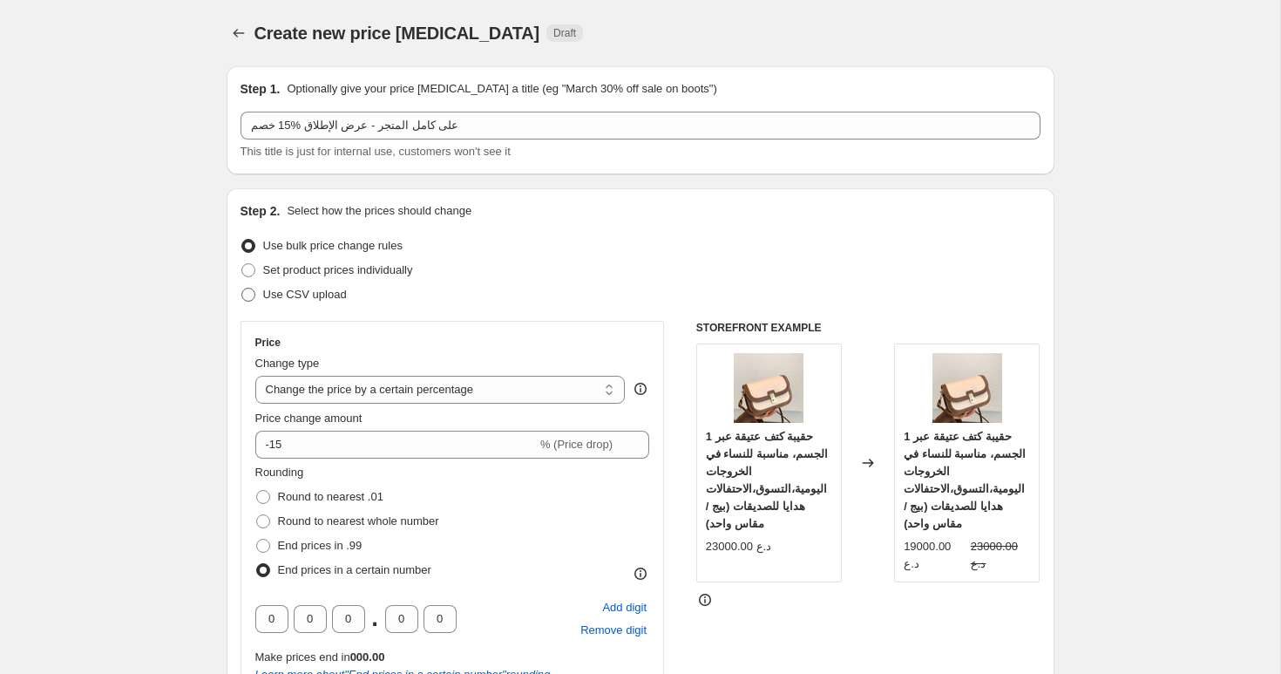
click at [308, 295] on span "Use CSV upload" at bounding box center [305, 294] width 84 height 13
click at [242, 288] on input "Use CSV upload" at bounding box center [241, 288] width 1 height 1
radio input "true"
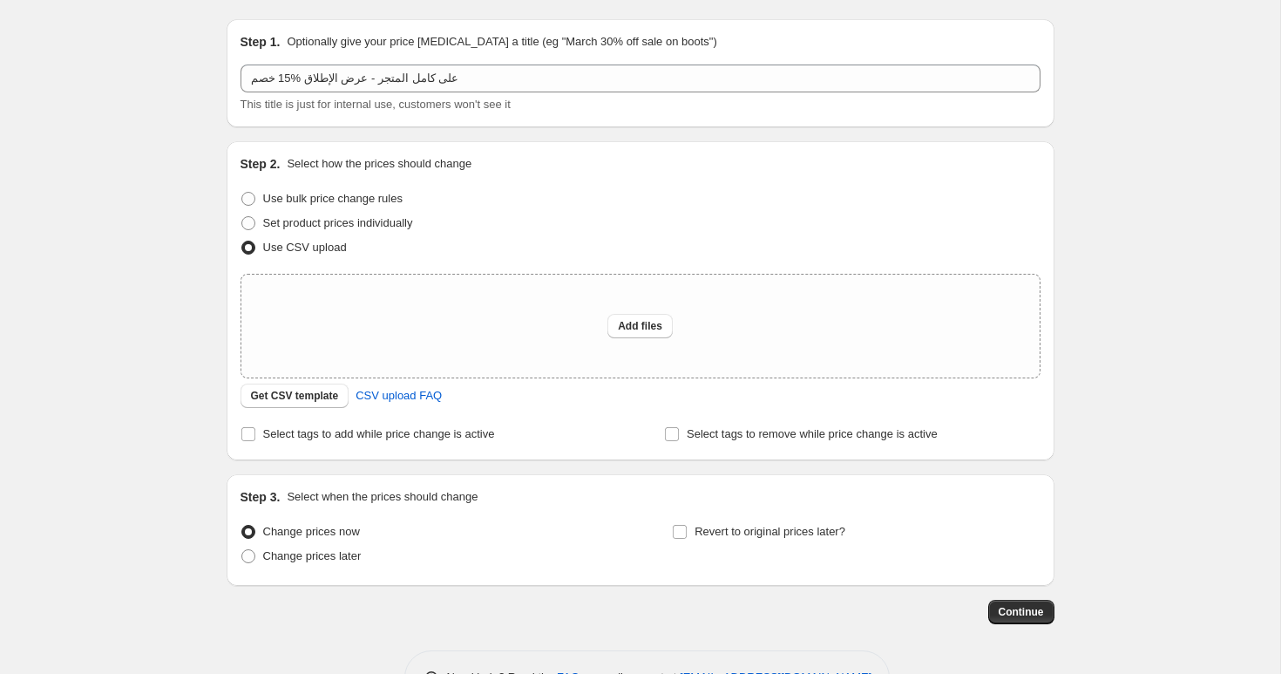
scroll to position [63, 0]
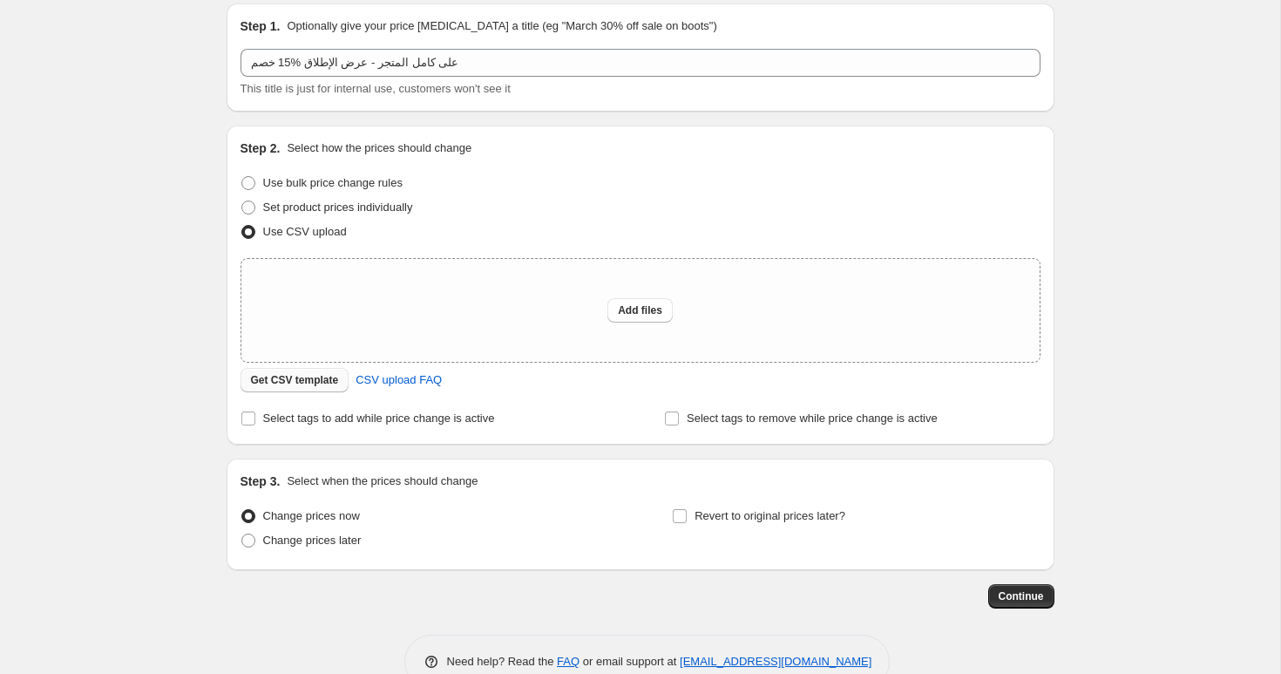
click at [318, 386] on span "Get CSV template" at bounding box center [295, 380] width 88 height 14
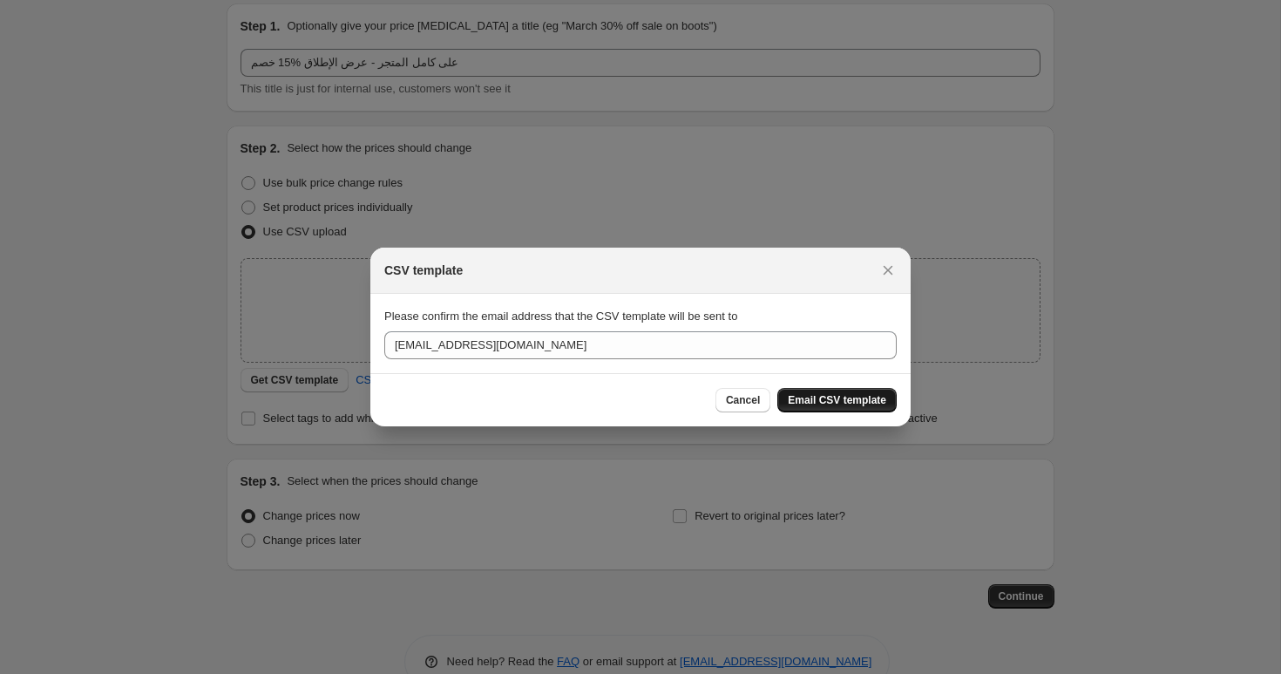
click at [824, 402] on span "Email CSV template" at bounding box center [837, 400] width 98 height 14
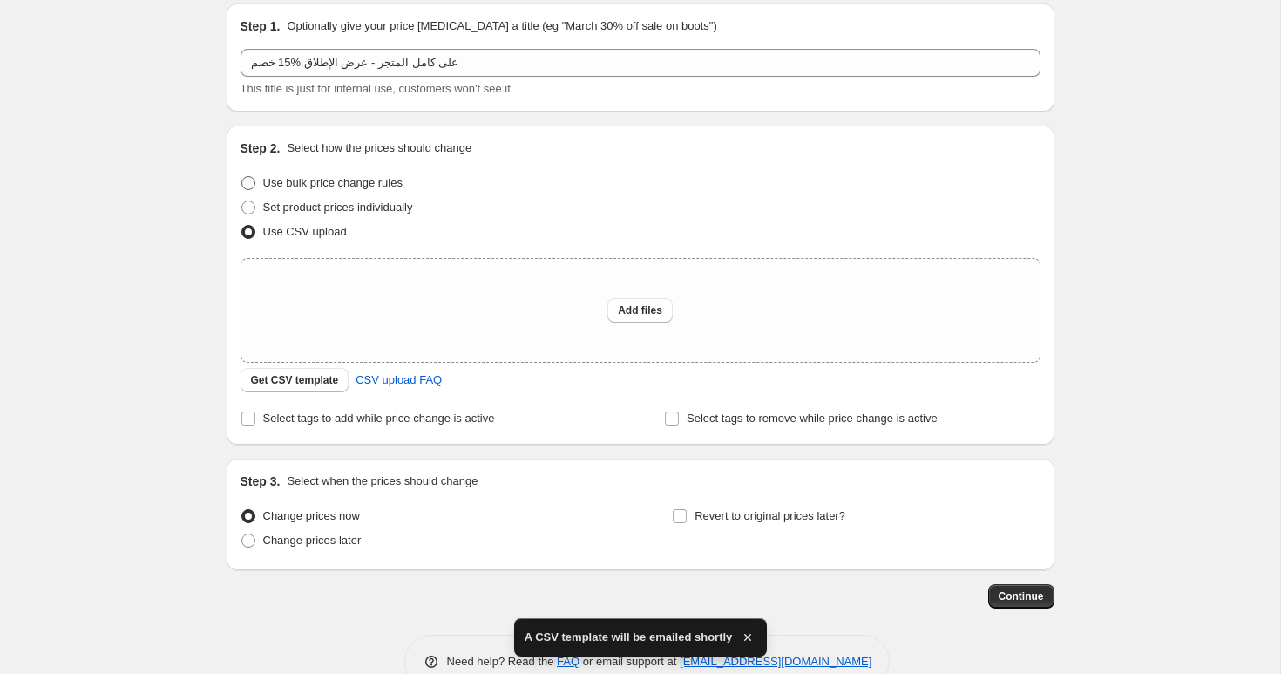
click at [333, 189] on span "Use bulk price change rules" at bounding box center [332, 182] width 139 height 17
click at [242, 177] on input "Use bulk price change rules" at bounding box center [241, 176] width 1 height 1
radio input "true"
select select "percentage"
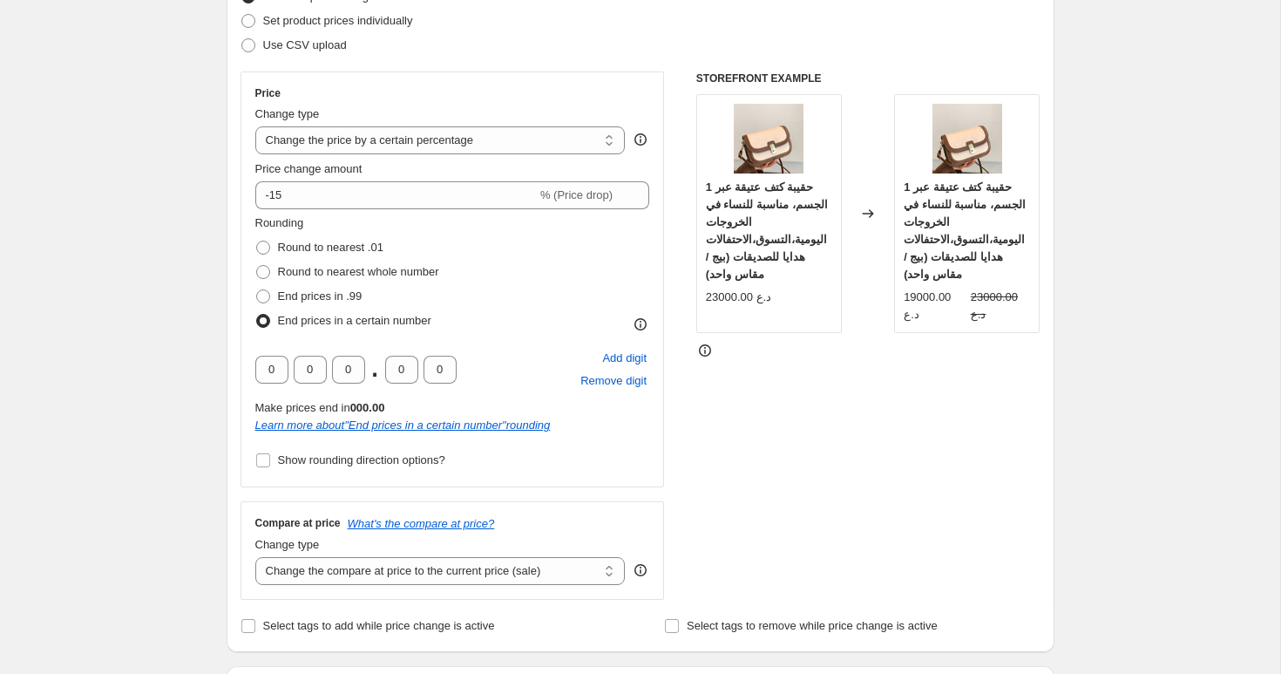
scroll to position [280, 0]
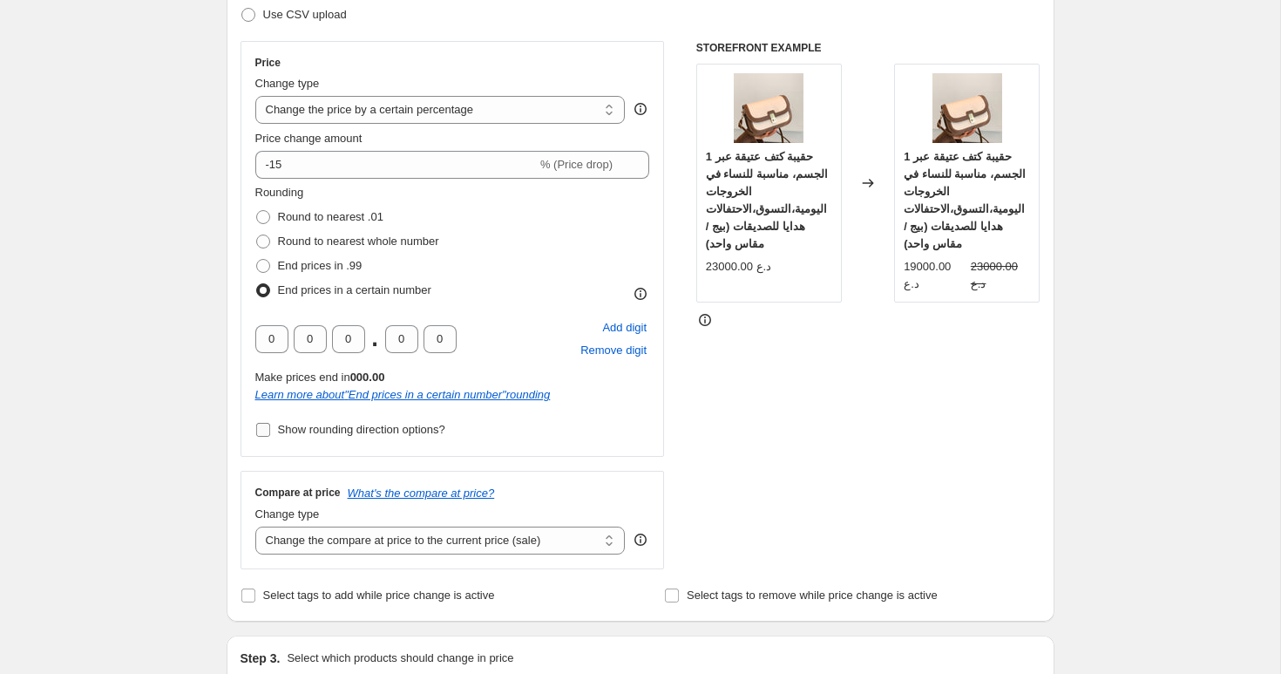
click at [333, 441] on label "Show rounding direction options?" at bounding box center [350, 429] width 190 height 24
click at [270, 437] on input "Show rounding direction options?" at bounding box center [263, 430] width 14 height 14
checkbox input "true"
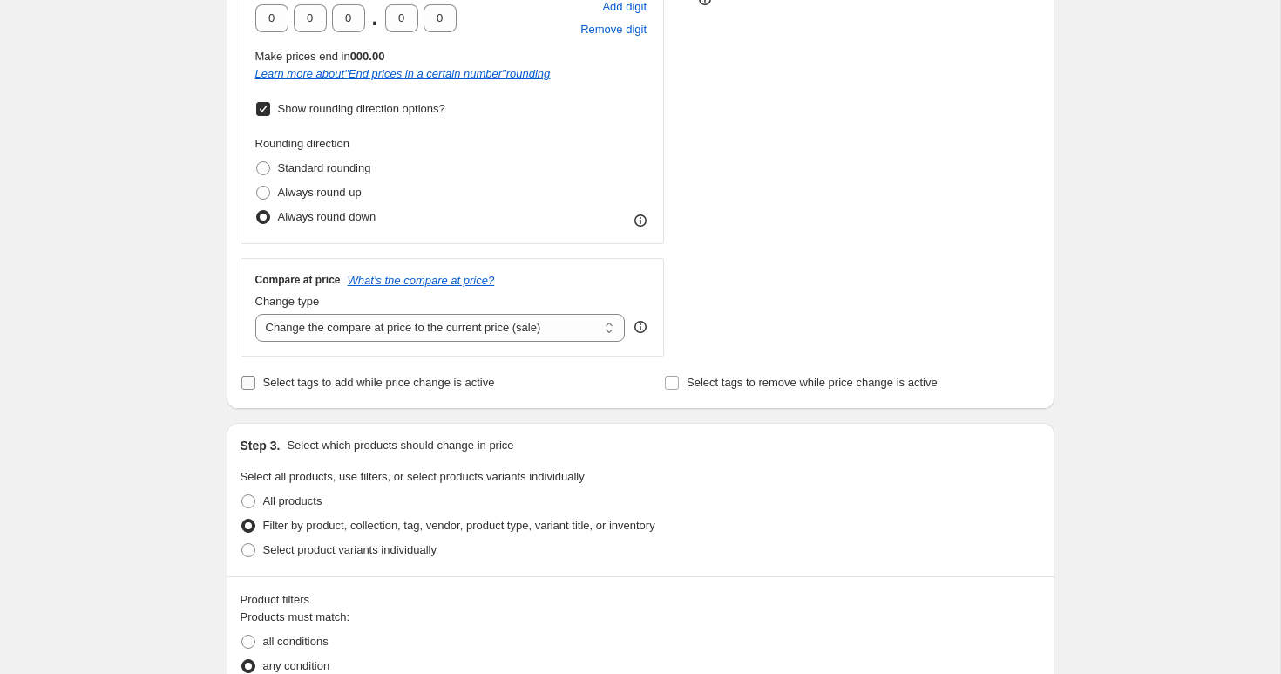
scroll to position [610, 0]
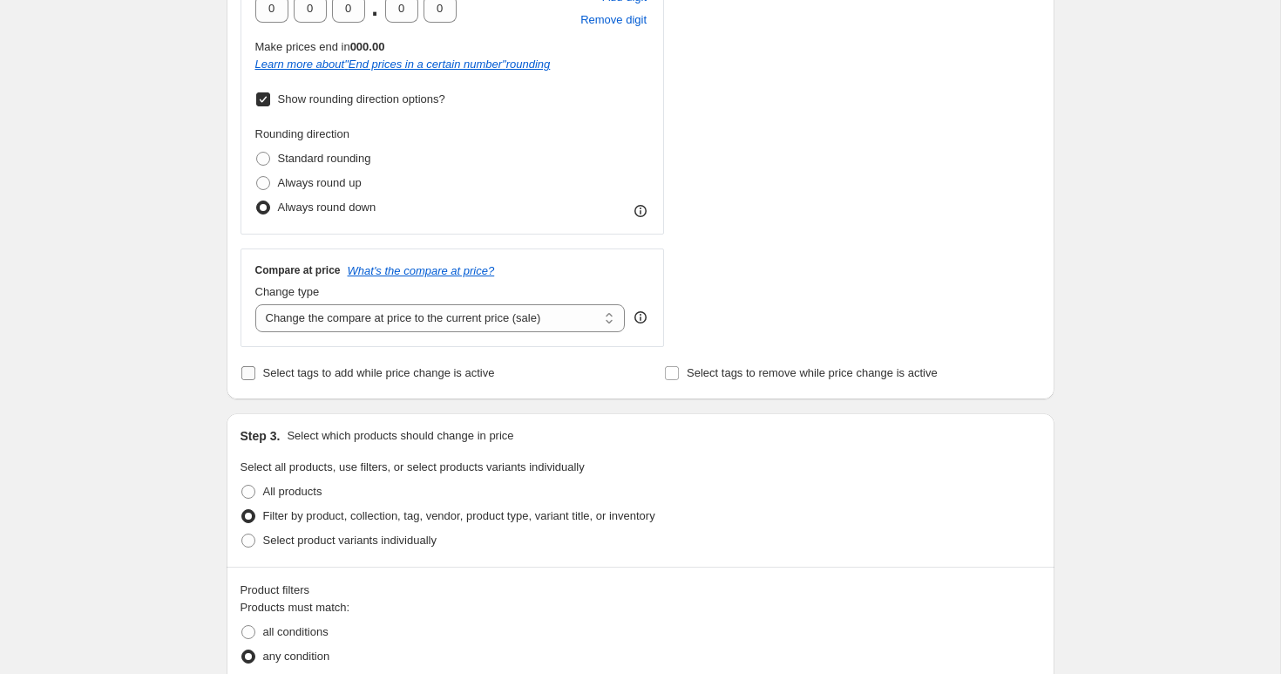
click at [389, 374] on span "Select tags to add while price change is active" at bounding box center [379, 372] width 232 height 13
click at [255, 374] on input "Select tags to add while price change is active" at bounding box center [248, 373] width 14 height 14
checkbox input "true"
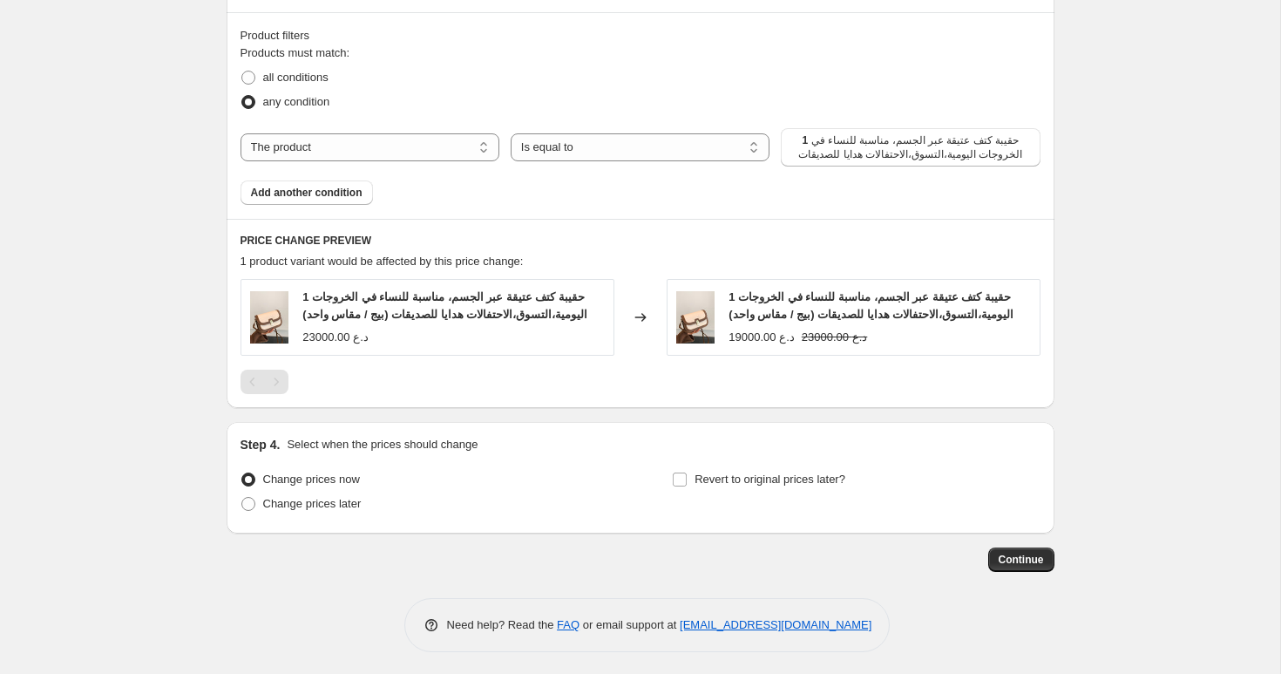
scroll to position [1266, 0]
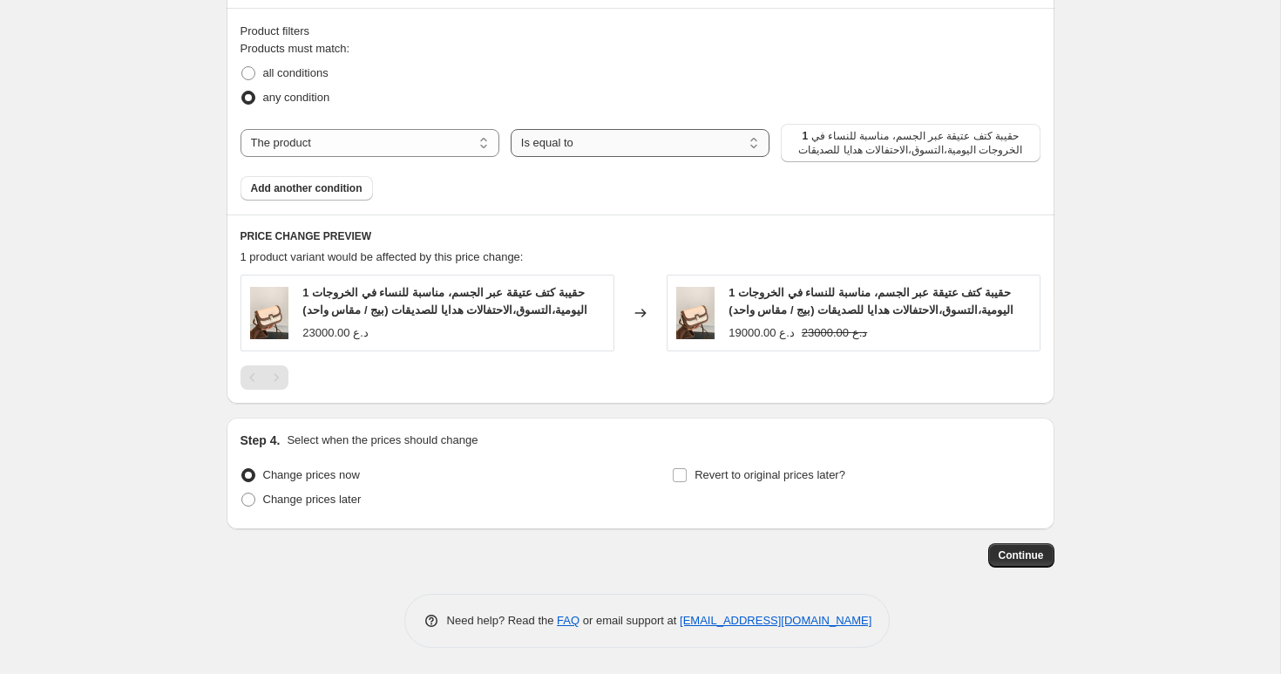
click at [559, 137] on select "Is equal to Is not equal to" at bounding box center [640, 143] width 259 height 28
click at [388, 146] on select "The product The product's collection The product's tag The product's vendor The…" at bounding box center [369, 143] width 259 height 28
select select "product_status"
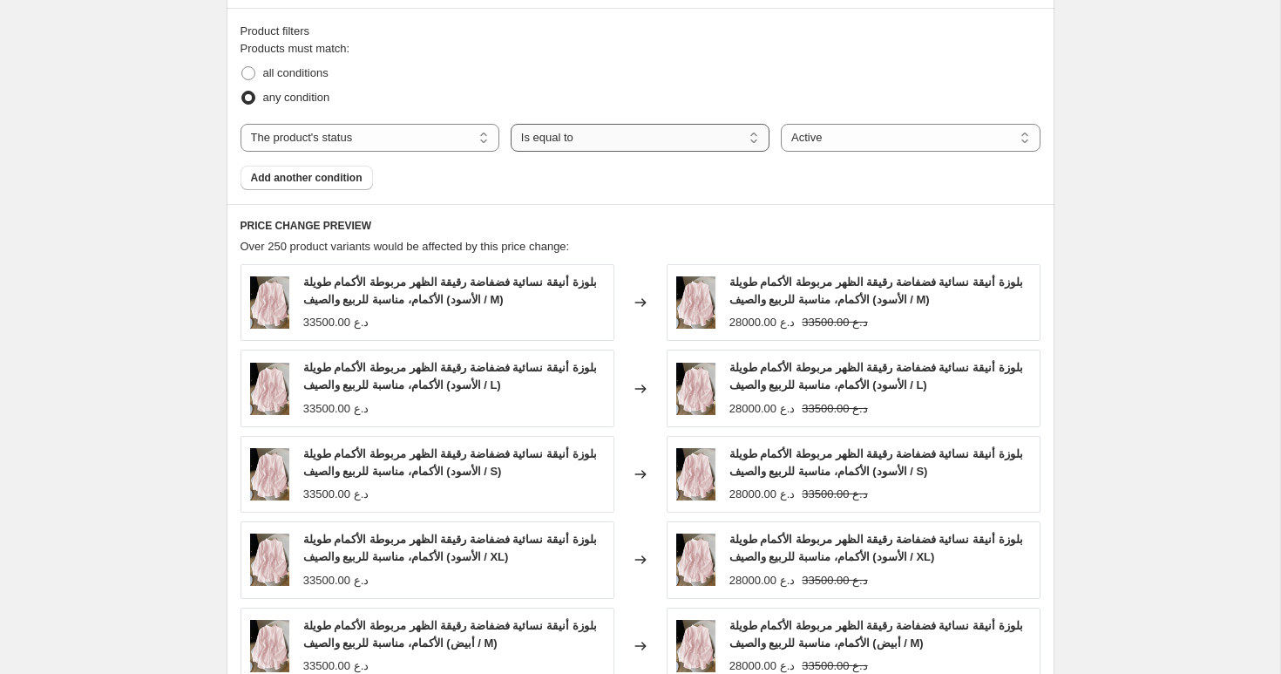
click at [624, 132] on select "Is equal to Is not equal to" at bounding box center [640, 138] width 259 height 28
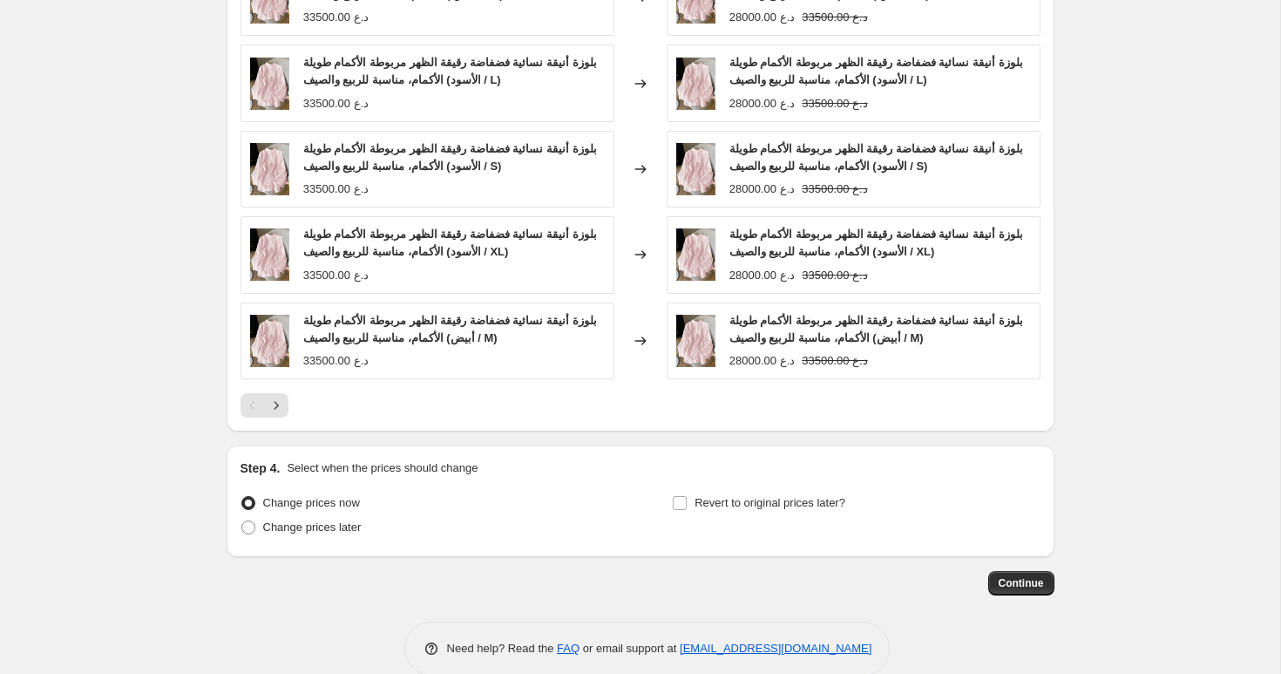
scroll to position [1599, 0]
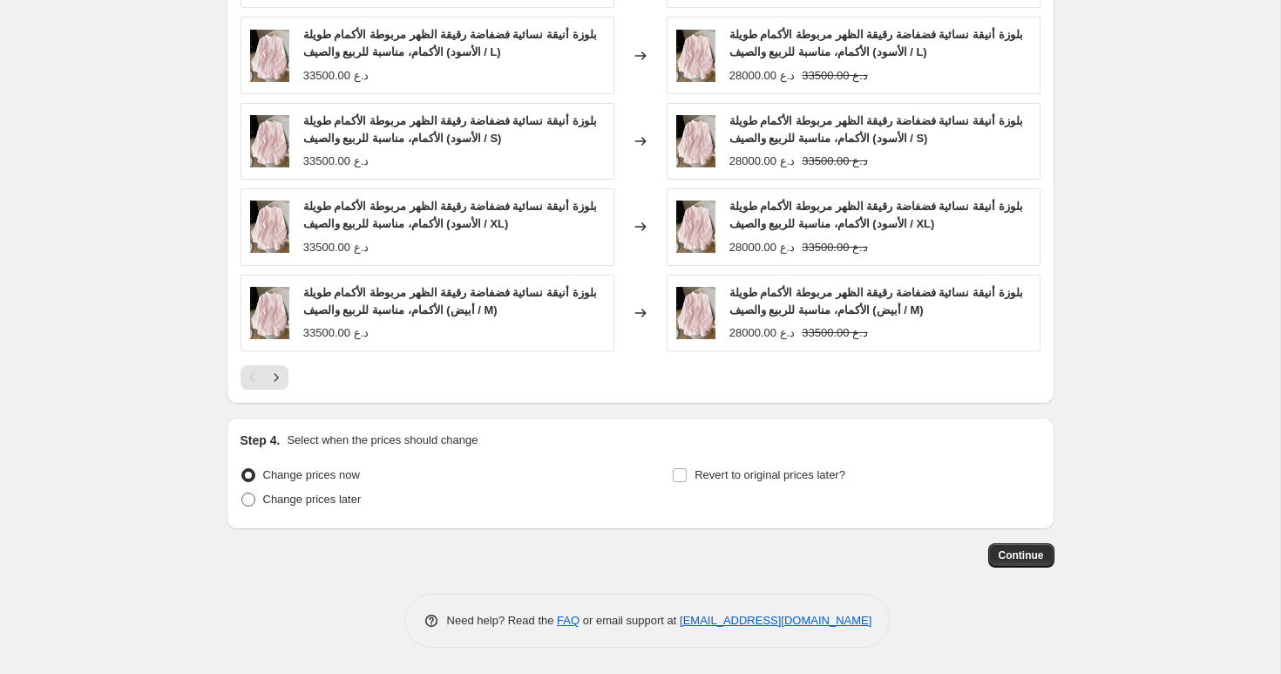
click at [316, 494] on span "Change prices later" at bounding box center [312, 498] width 98 height 13
click at [242, 493] on input "Change prices later" at bounding box center [241, 492] width 1 height 1
radio input "true"
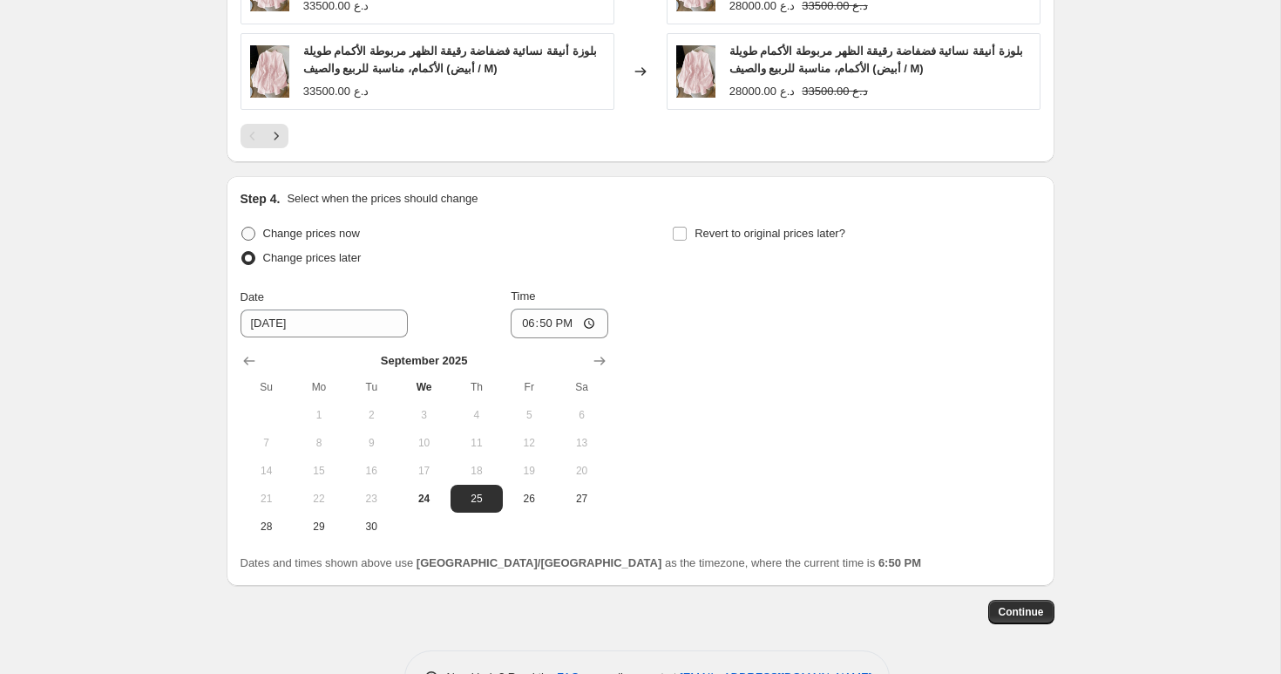
scroll to position [1864, 0]
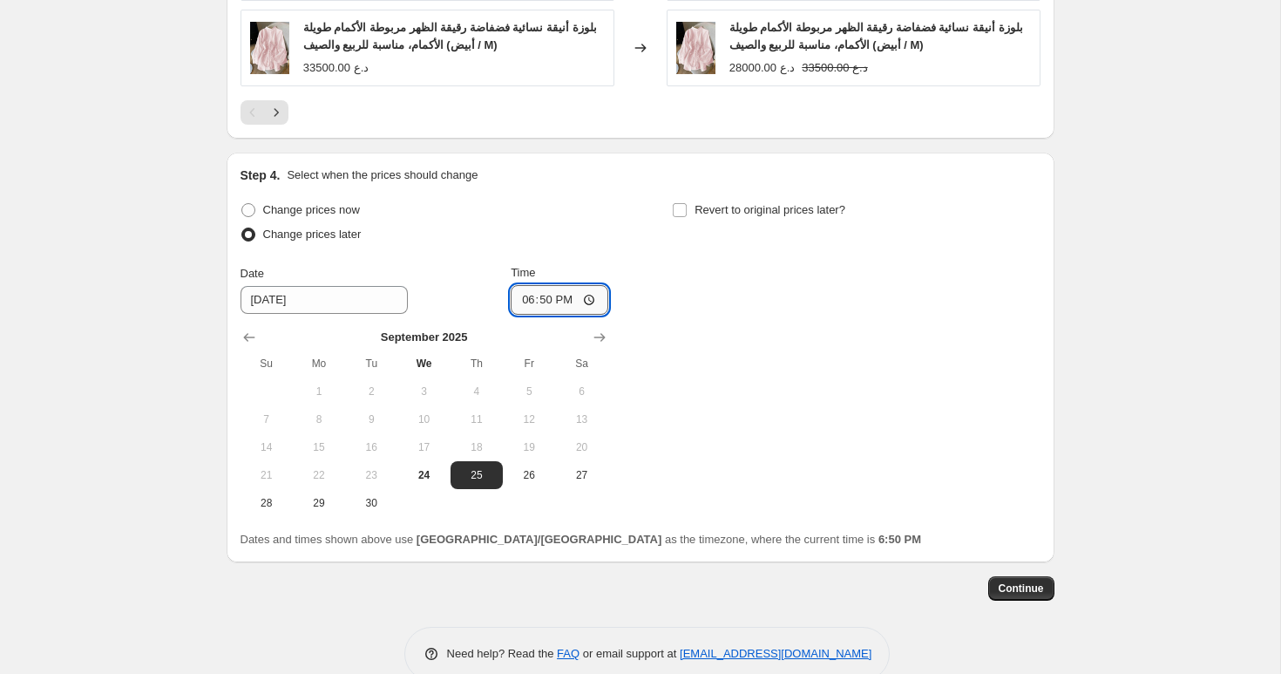
click at [535, 296] on input "18:50" at bounding box center [560, 300] width 98 height 30
click at [566, 300] on input "18:50" at bounding box center [560, 300] width 98 height 30
click at [589, 299] on input "18:50" at bounding box center [560, 300] width 98 height 30
type input "05:00"
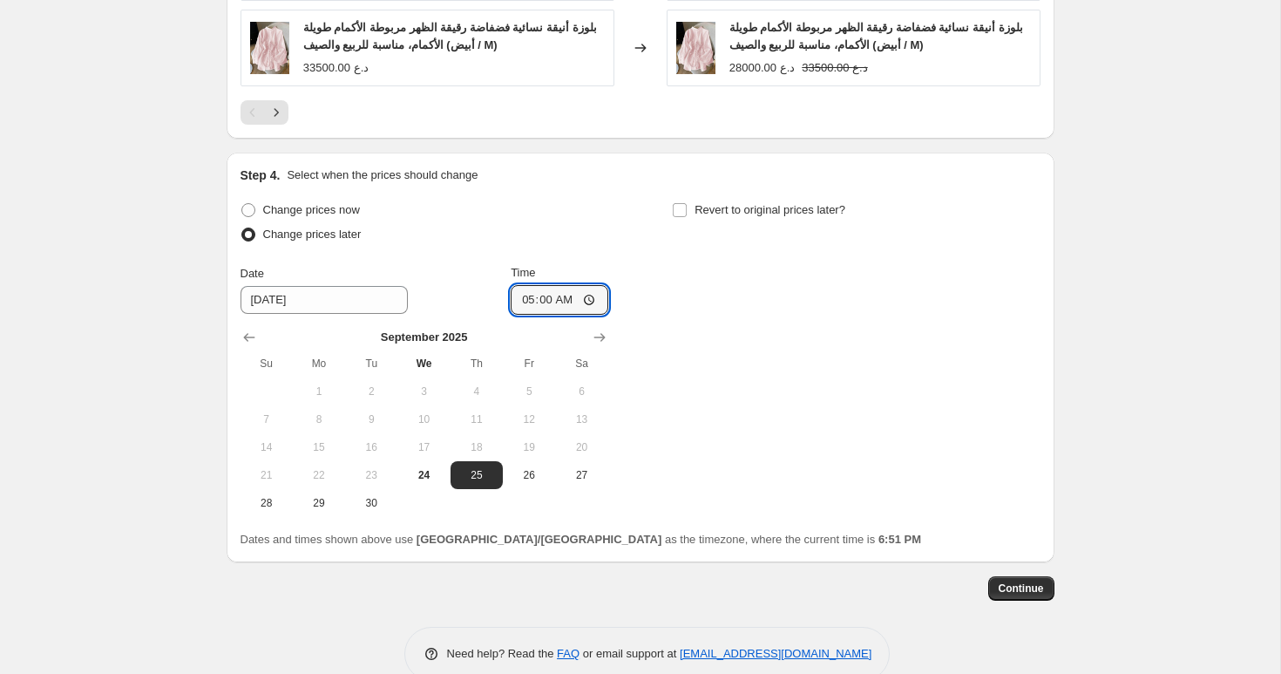
click at [773, 376] on div "Change prices now Change prices later Date 9/25/2025 Time 05:00 September 2025 …" at bounding box center [640, 357] width 800 height 319
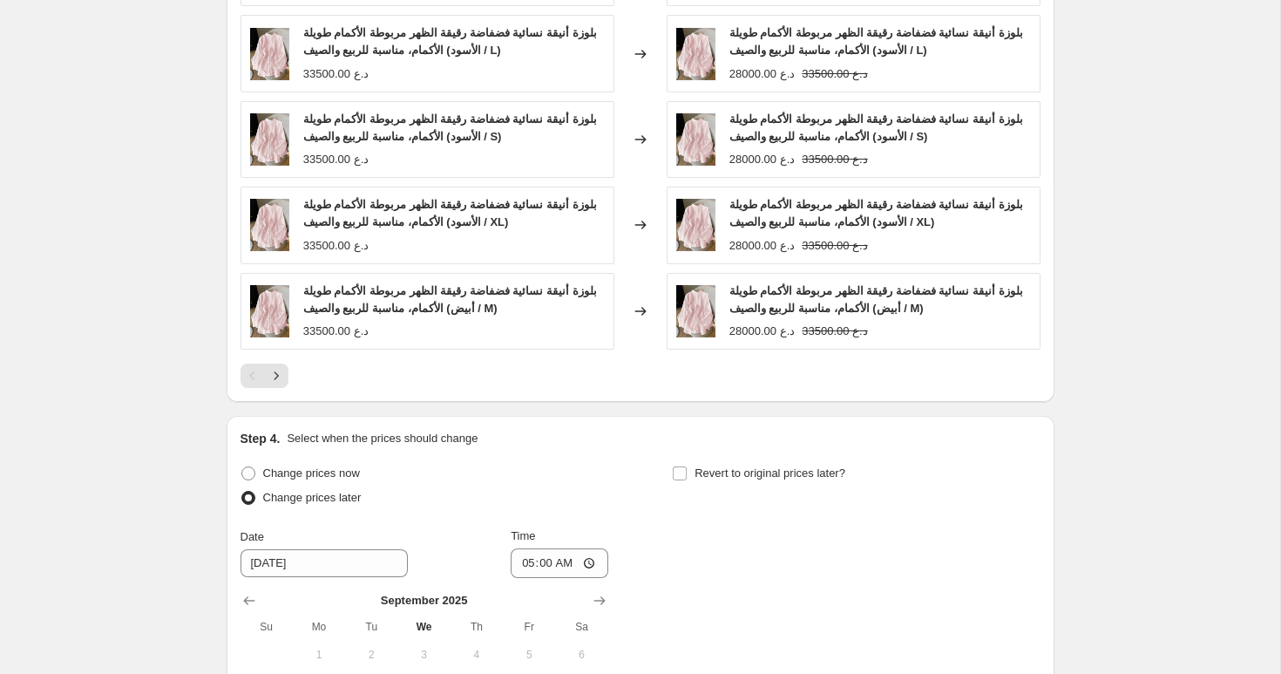
scroll to position [1543, 0]
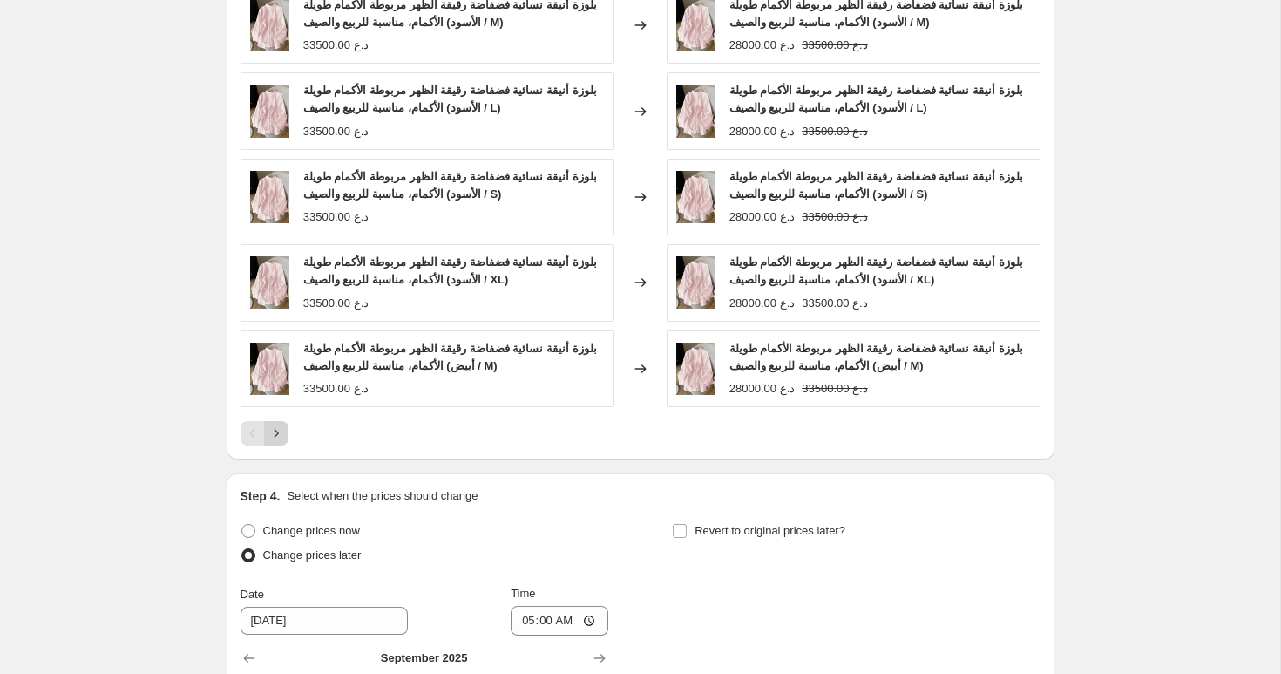
click at [268, 432] on icon "Next" at bounding box center [275, 432] width 17 height 17
click at [282, 434] on icon "Next" at bounding box center [275, 432] width 17 height 17
click at [278, 425] on icon "Next" at bounding box center [275, 432] width 17 height 17
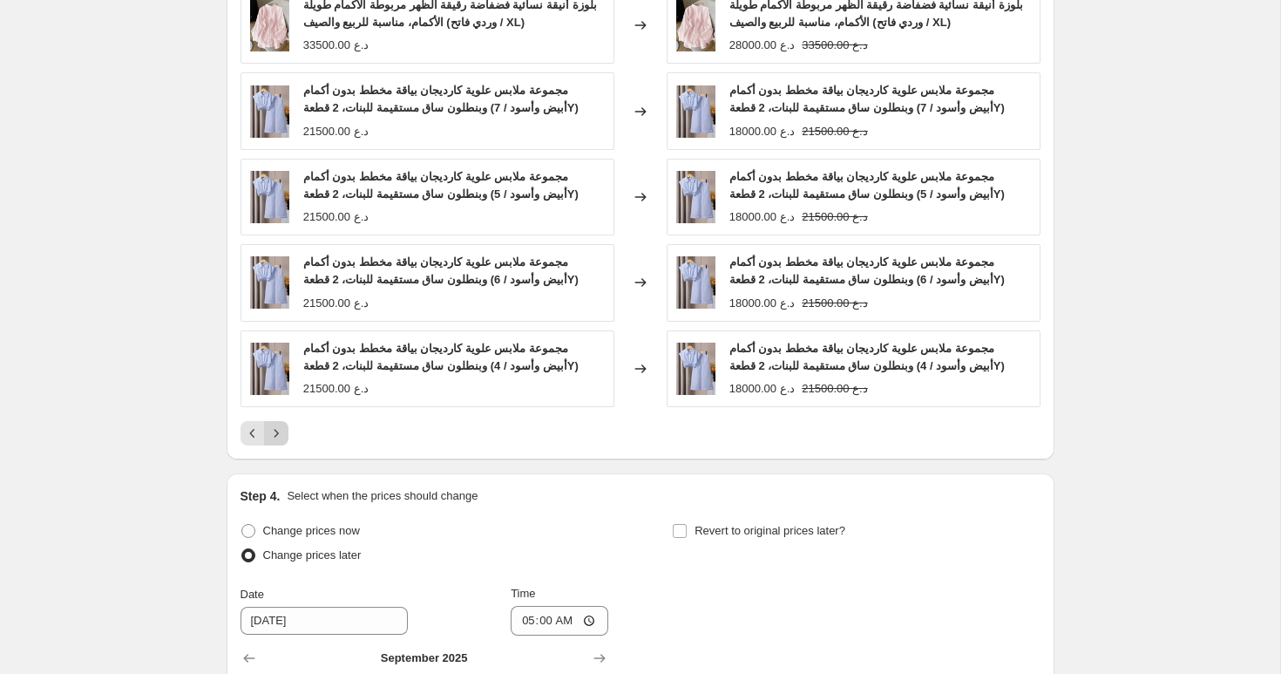
click at [281, 428] on icon "Next" at bounding box center [275, 432] width 17 height 17
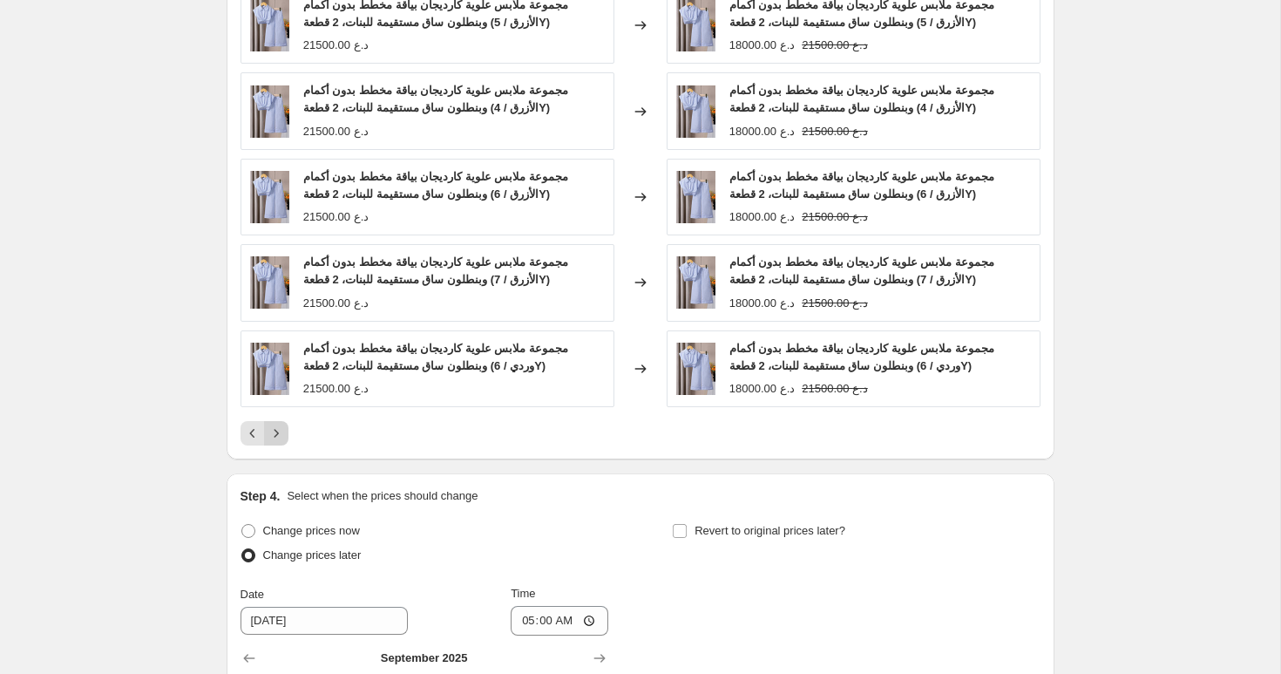
click at [281, 428] on icon "Next" at bounding box center [275, 432] width 17 height 17
click at [280, 427] on icon "Next" at bounding box center [275, 432] width 17 height 17
click at [280, 425] on icon "Next" at bounding box center [275, 432] width 17 height 17
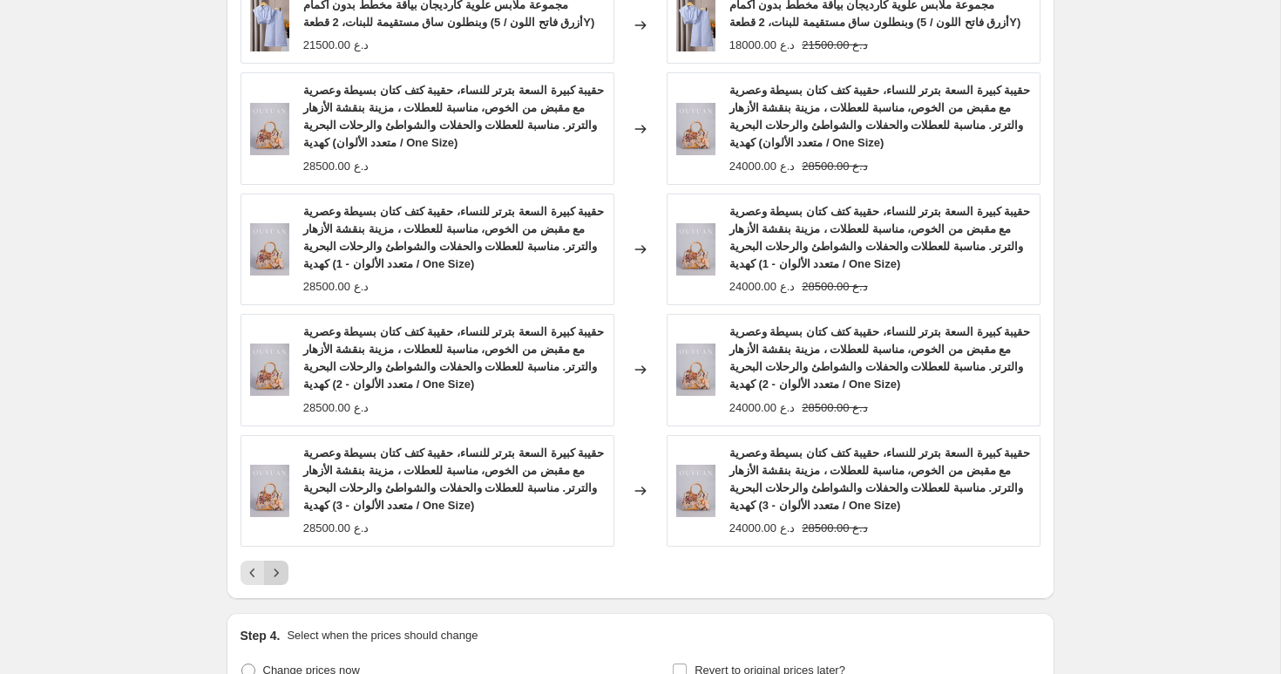
click at [276, 571] on icon "Next" at bounding box center [275, 572] width 17 height 17
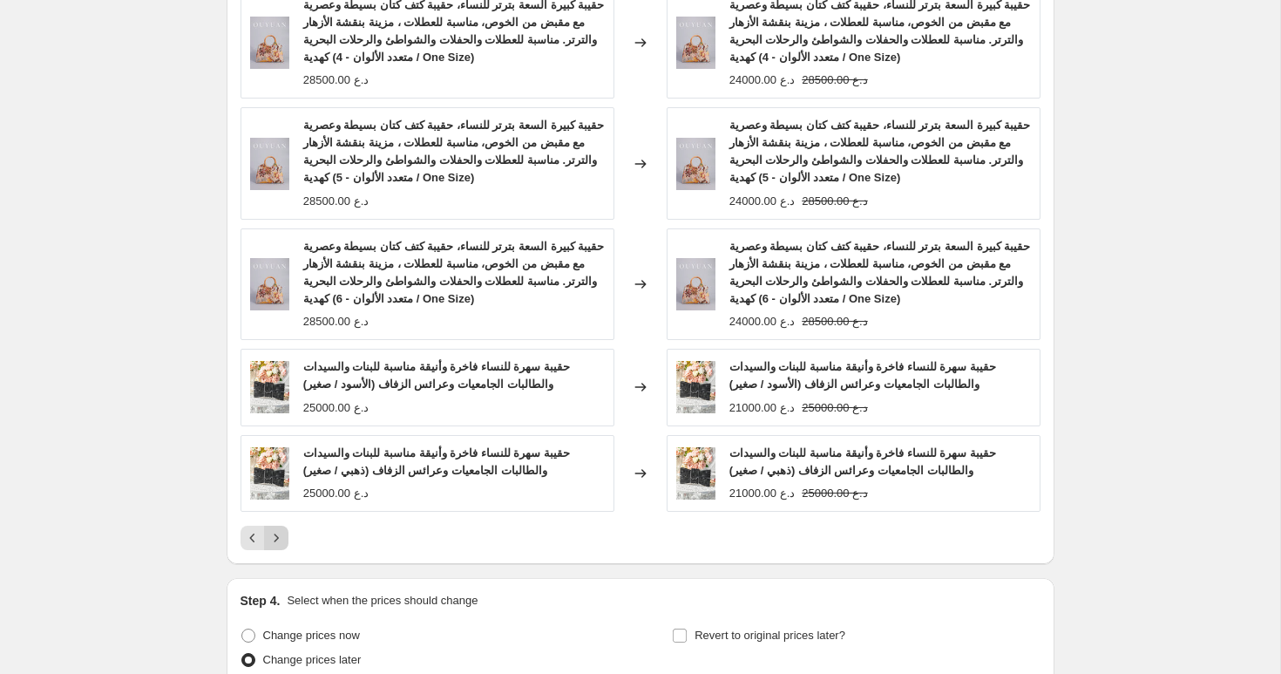
click at [277, 538] on icon "Next" at bounding box center [276, 537] width 4 height 8
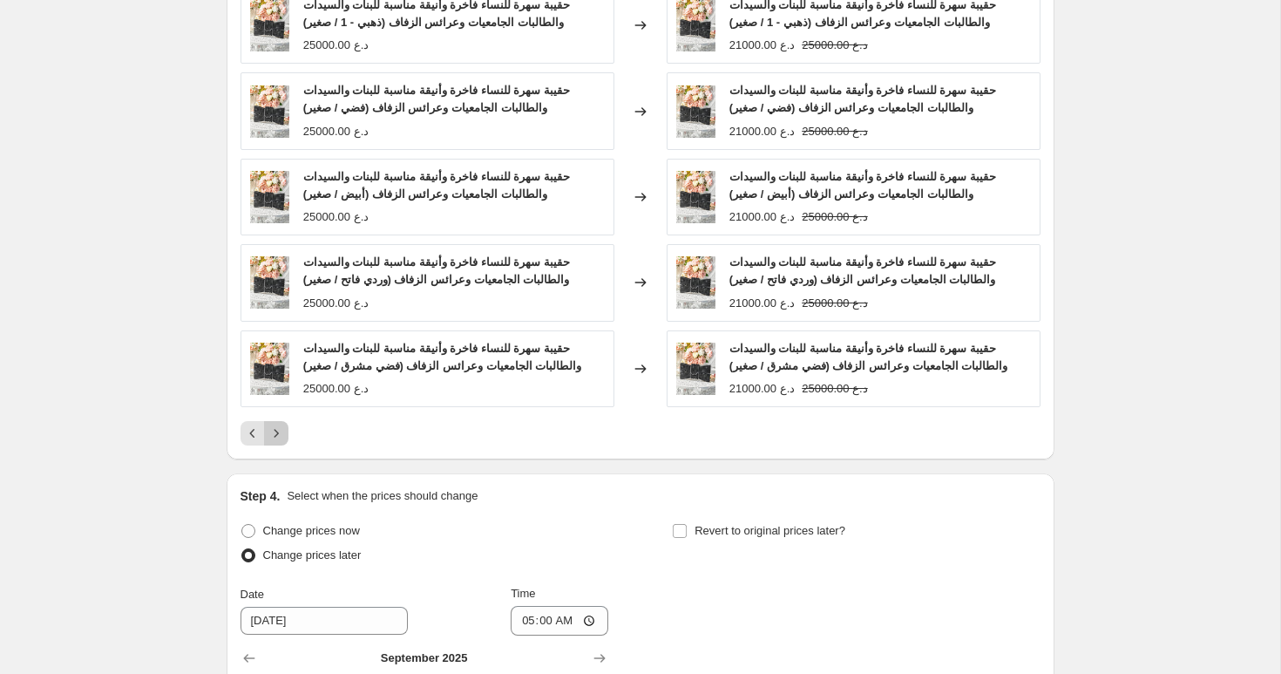
click at [282, 425] on icon "Next" at bounding box center [275, 432] width 17 height 17
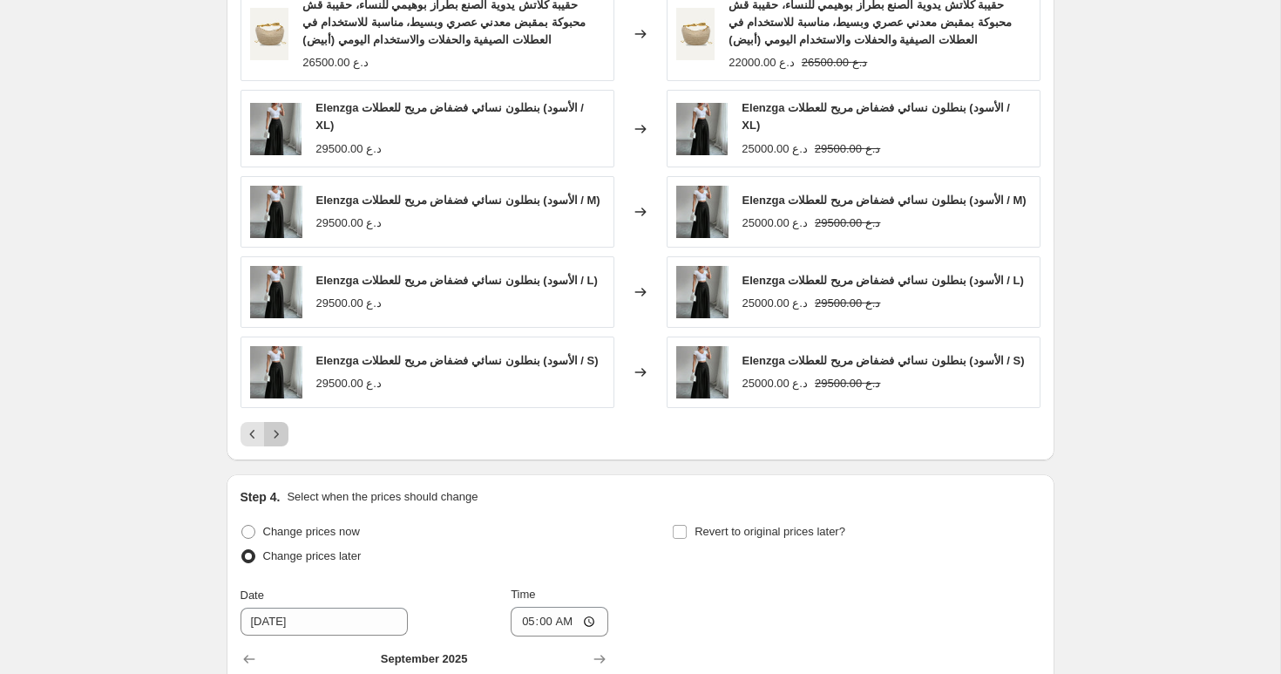
click at [280, 430] on icon "Next" at bounding box center [275, 433] width 17 height 17
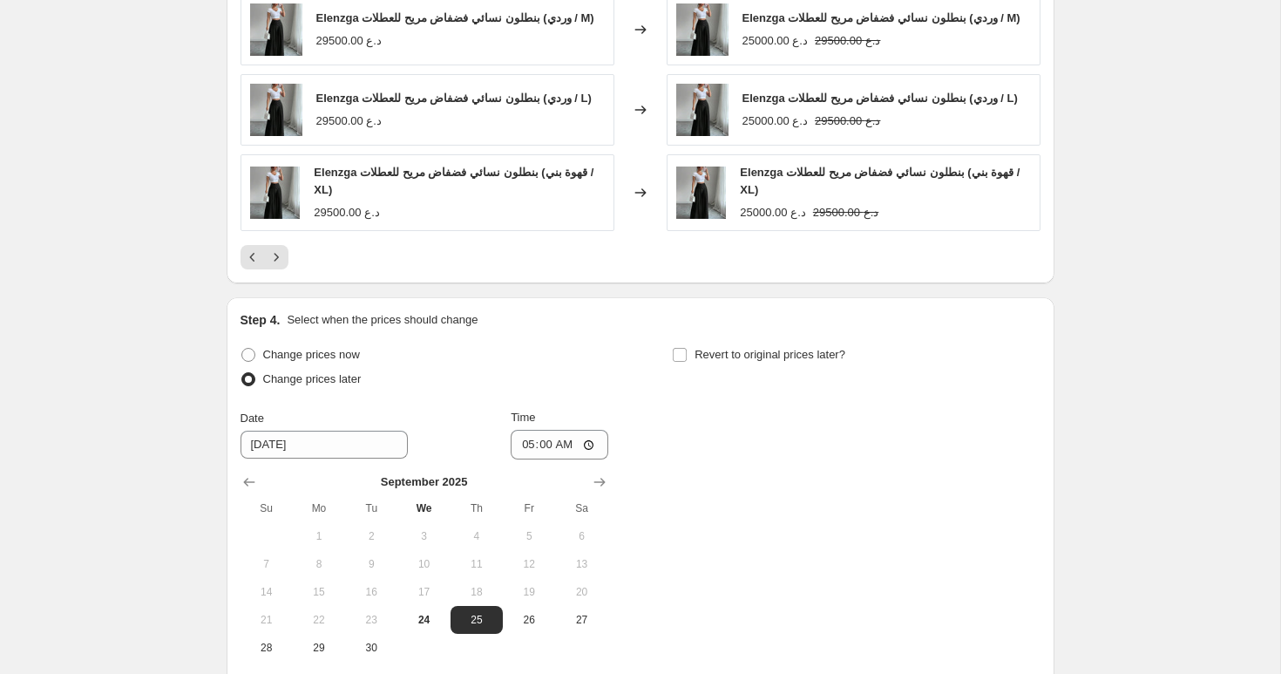
scroll to position [1874, 0]
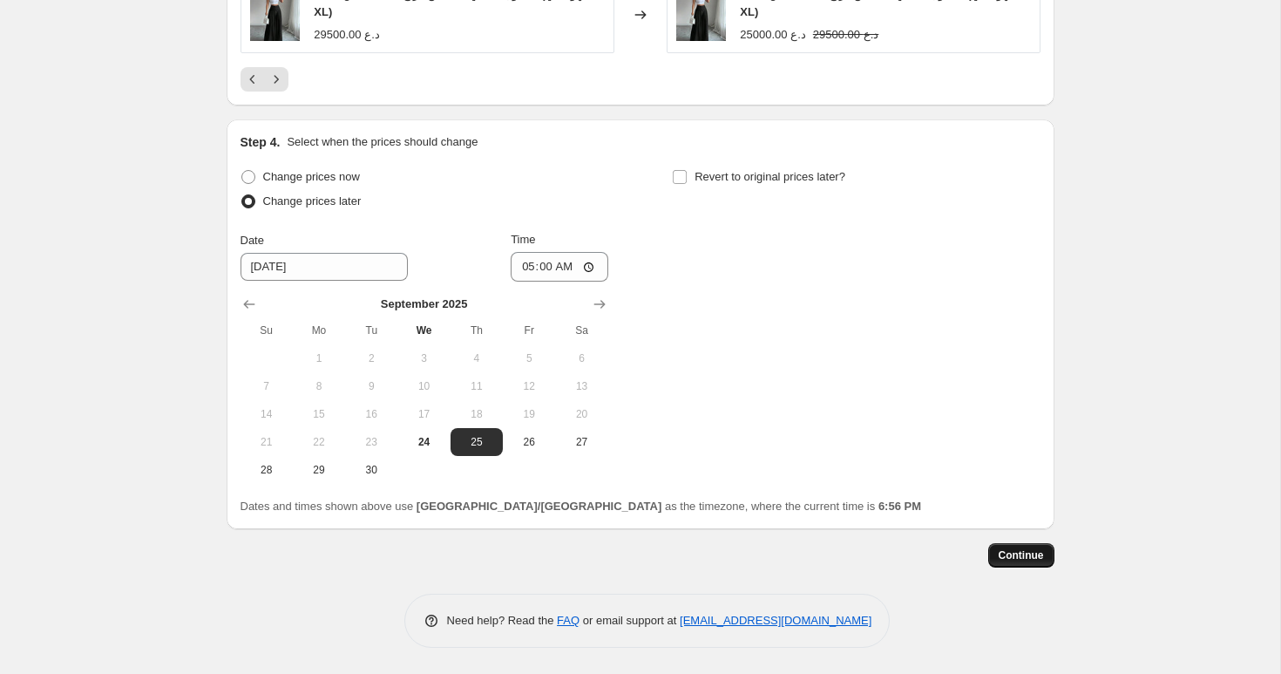
click at [1028, 558] on span "Continue" at bounding box center [1021, 555] width 45 height 14
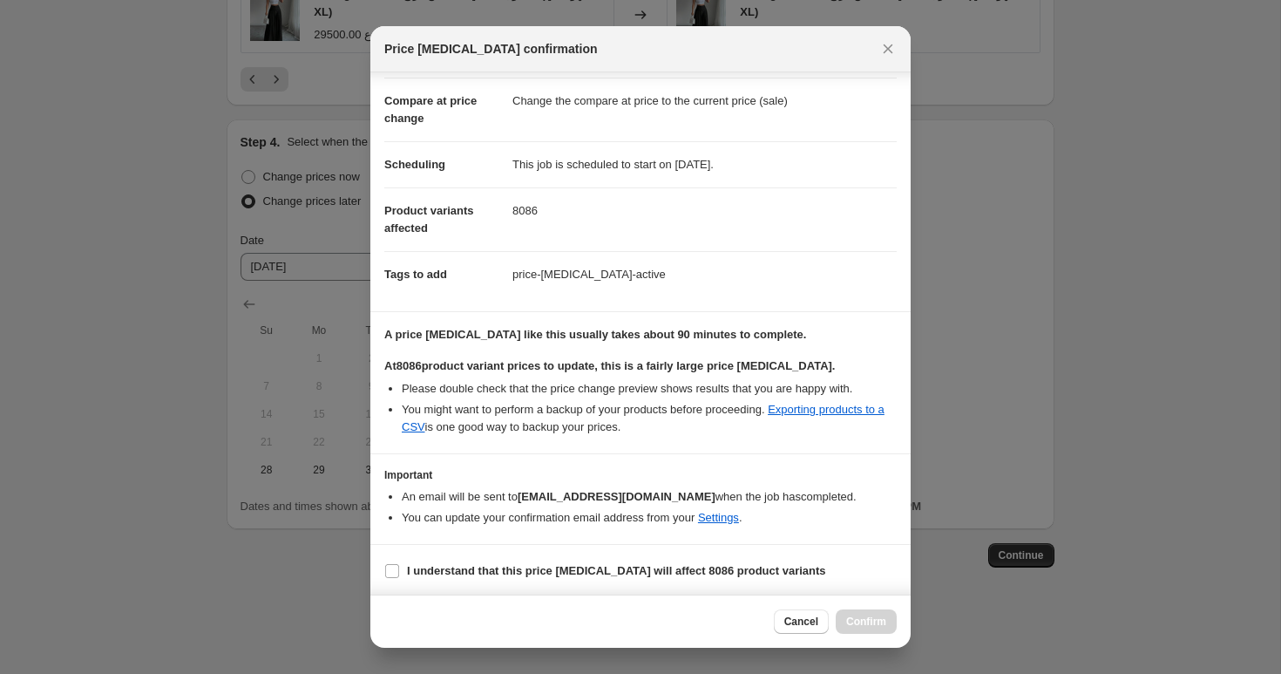
scroll to position [74, 0]
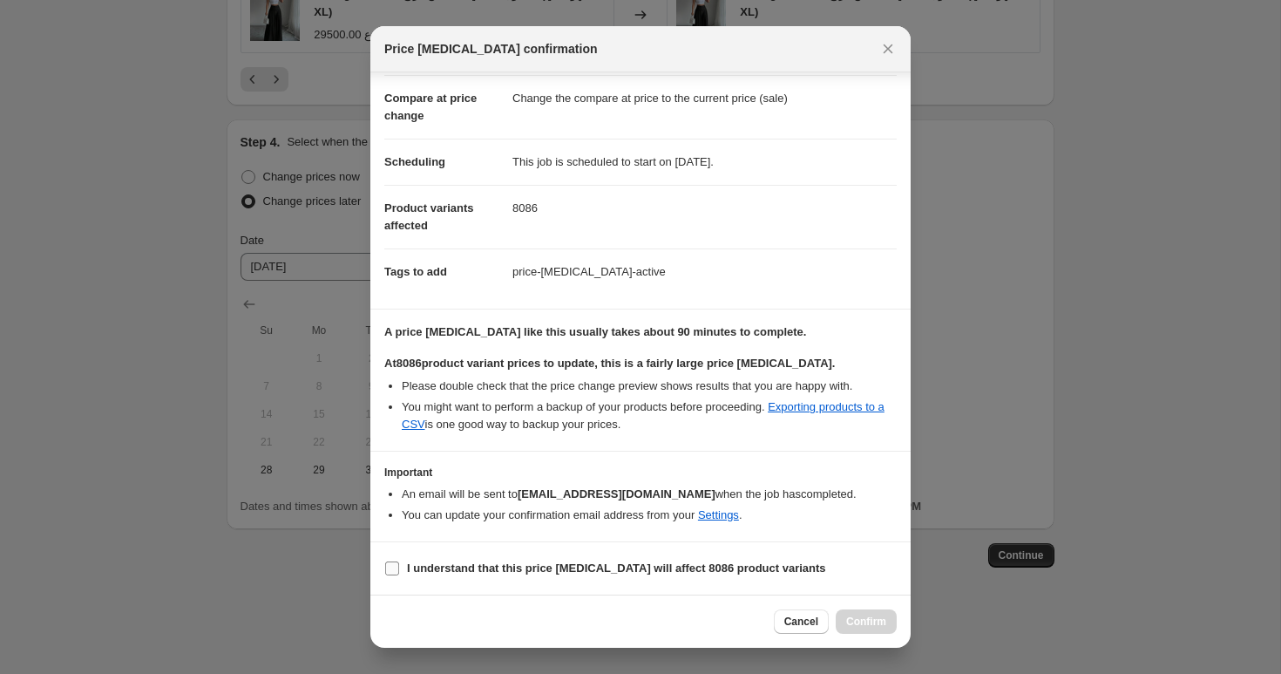
click at [392, 565] on input "I understand that this price change job will affect 8086 product variants" at bounding box center [392, 568] width 14 height 14
checkbox input "true"
click at [855, 618] on span "Confirm" at bounding box center [866, 621] width 40 height 14
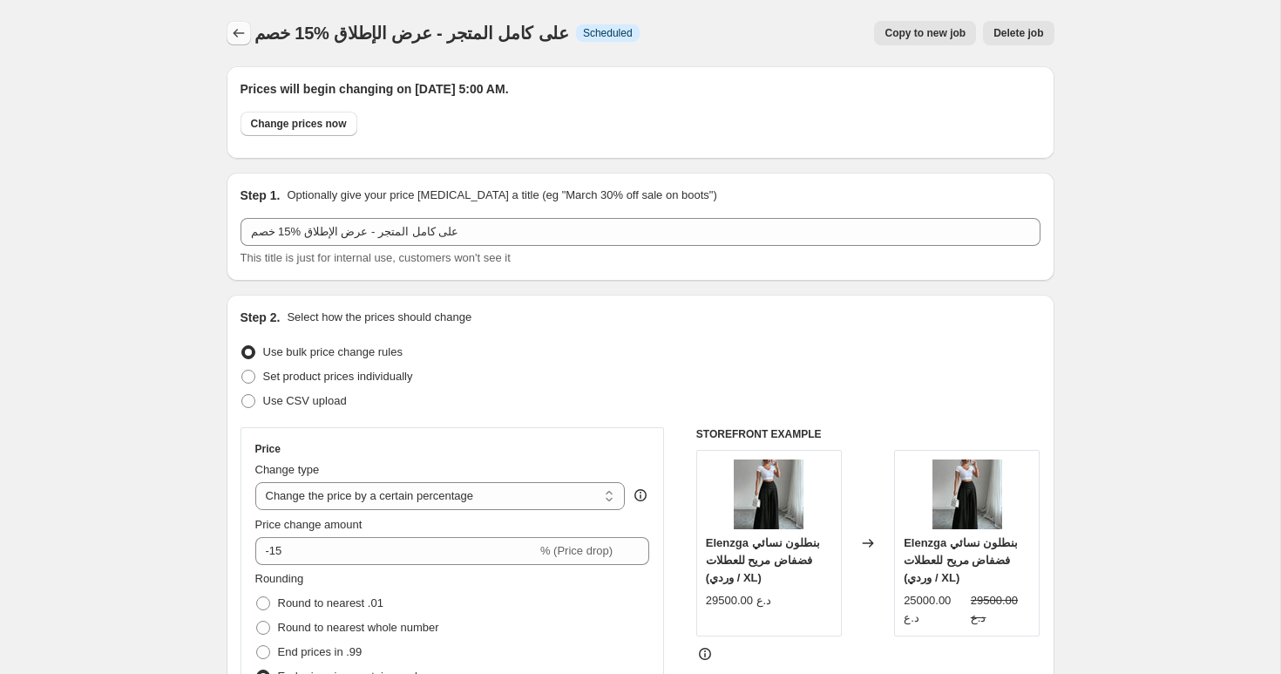
click at [241, 40] on icon "Price change jobs" at bounding box center [238, 32] width 17 height 17
